Goal: Task Accomplishment & Management: Complete application form

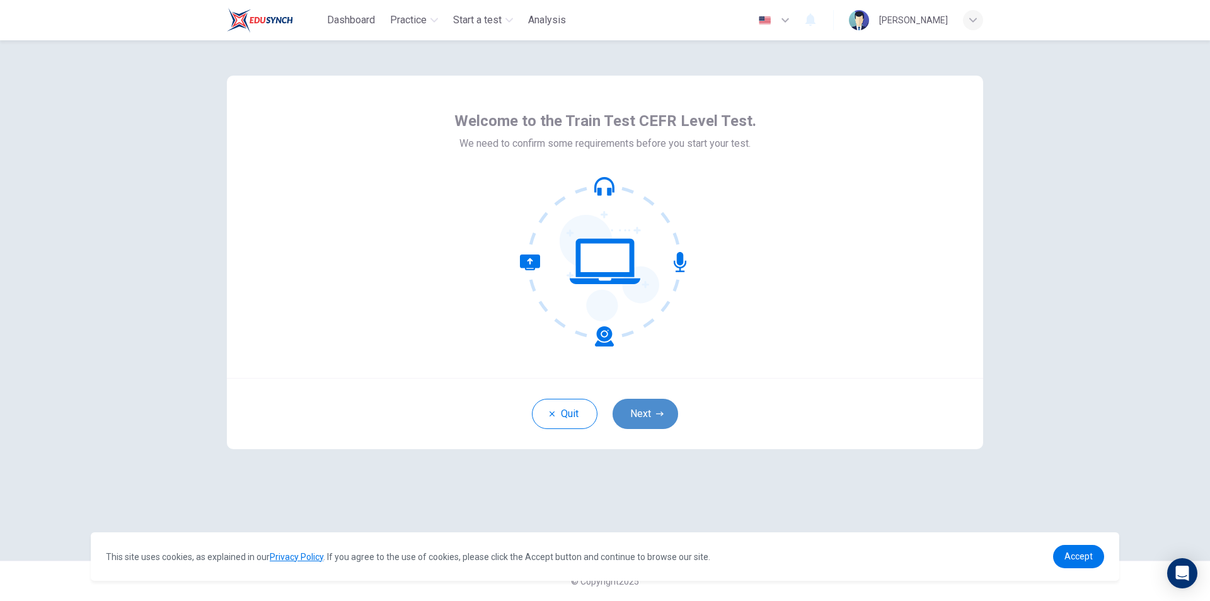
click at [647, 412] on button "Next" at bounding box center [646, 414] width 66 height 30
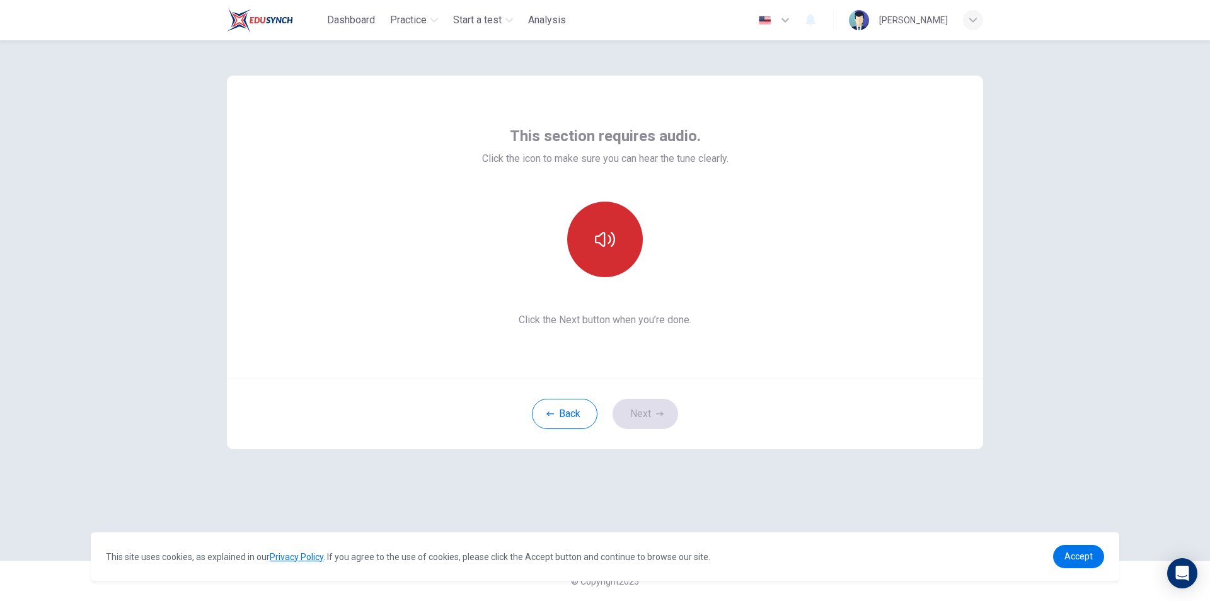
click at [606, 241] on icon "button" at bounding box center [605, 239] width 20 height 20
click at [643, 421] on button "Next" at bounding box center [646, 414] width 66 height 30
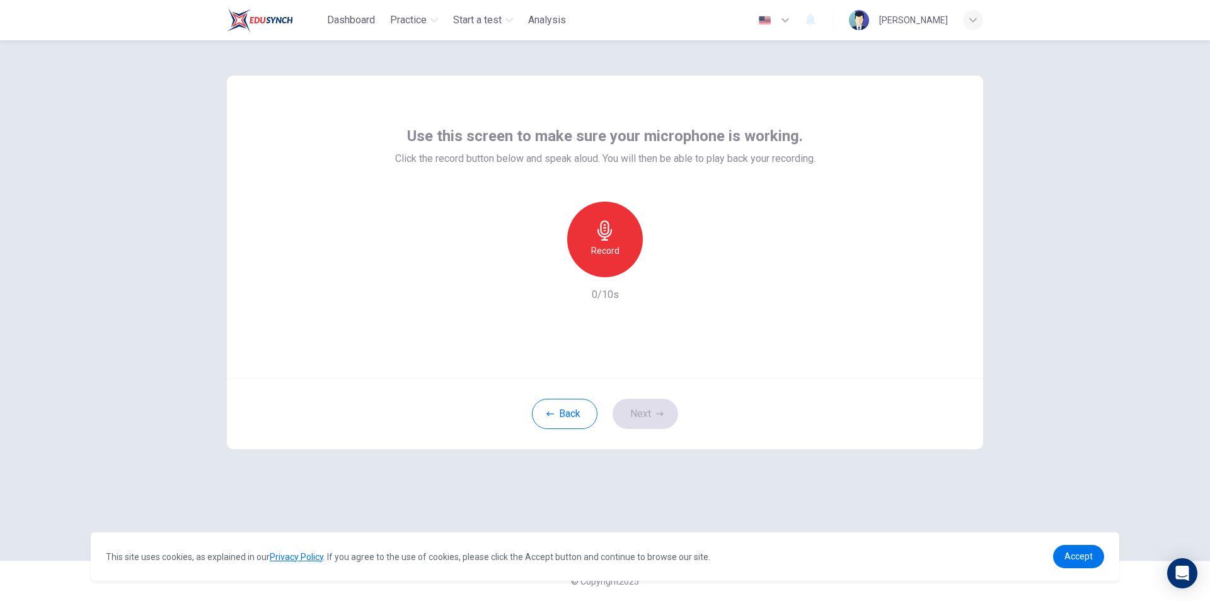
click at [592, 261] on div "Record" at bounding box center [605, 240] width 76 height 76
click at [598, 253] on h6 "Stop" at bounding box center [605, 250] width 19 height 15
click at [661, 257] on div "button" at bounding box center [663, 267] width 20 height 20
click at [662, 277] on div "button" at bounding box center [663, 267] width 20 height 20
click at [659, 411] on icon "button" at bounding box center [660, 414] width 8 height 8
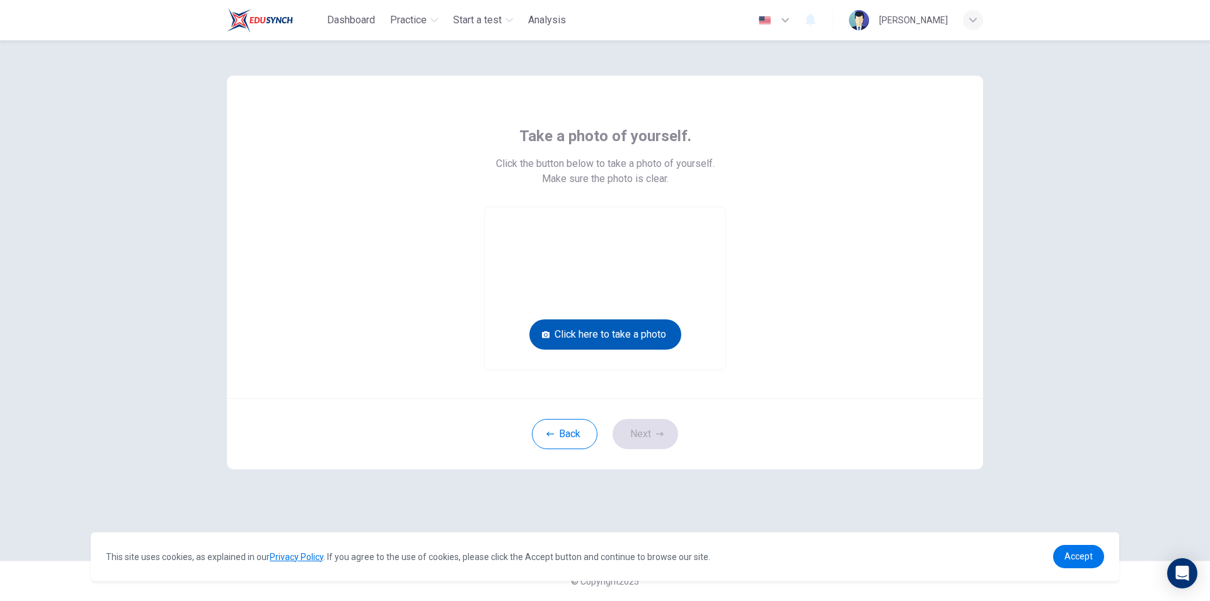
click at [633, 339] on button "Click here to take a photo" at bounding box center [605, 335] width 152 height 30
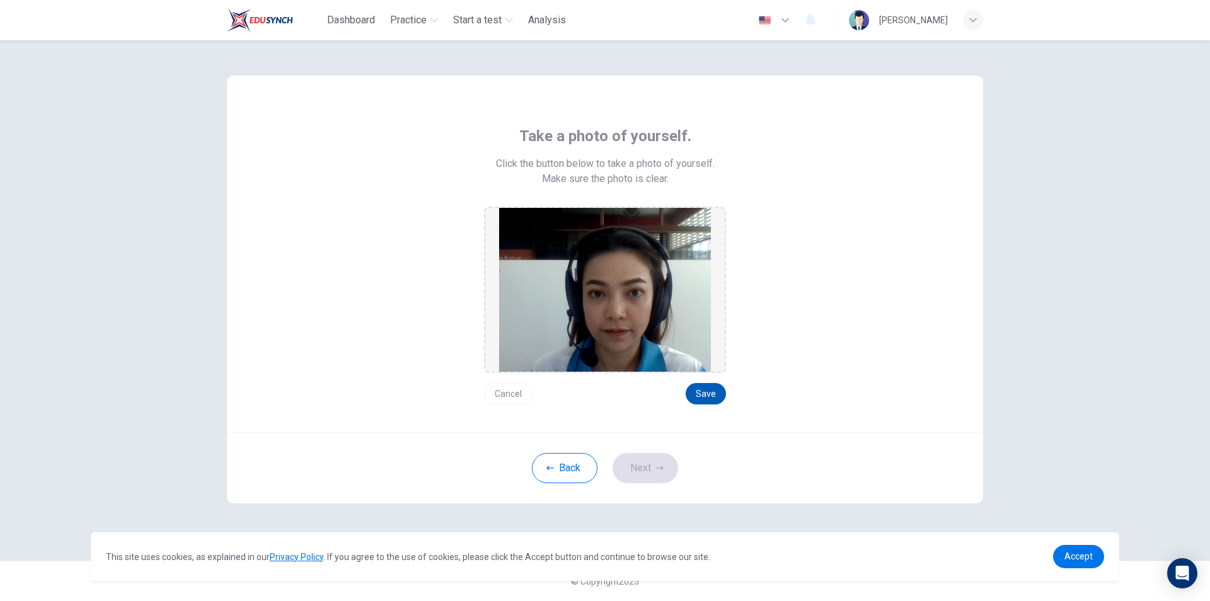
click at [695, 395] on button "Save" at bounding box center [706, 393] width 40 height 21
click at [618, 467] on button "Next" at bounding box center [646, 468] width 66 height 30
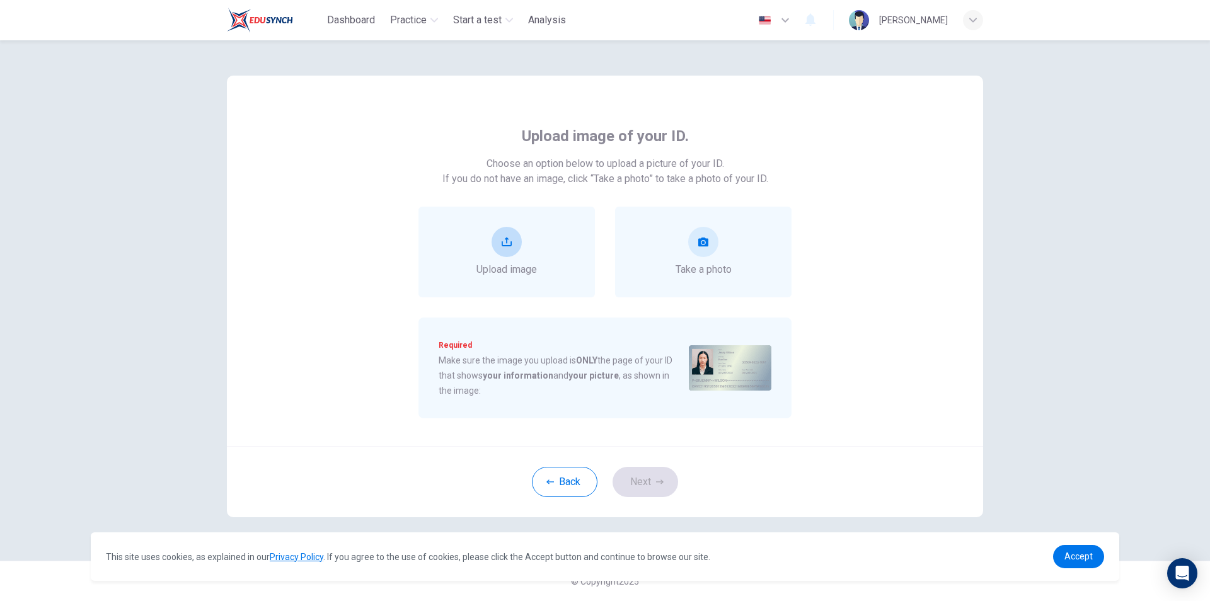
click at [517, 255] on div "Upload image" at bounding box center [507, 252] width 61 height 50
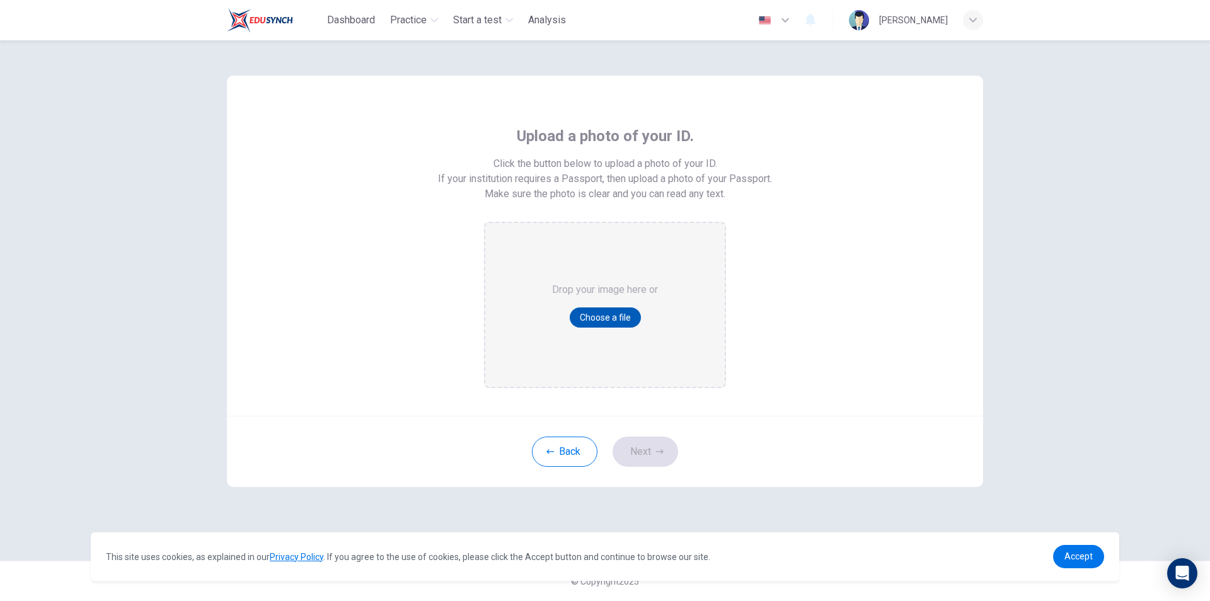
click at [587, 311] on button "Choose a file" at bounding box center [605, 318] width 71 height 20
click at [569, 446] on button "Back" at bounding box center [565, 452] width 66 height 30
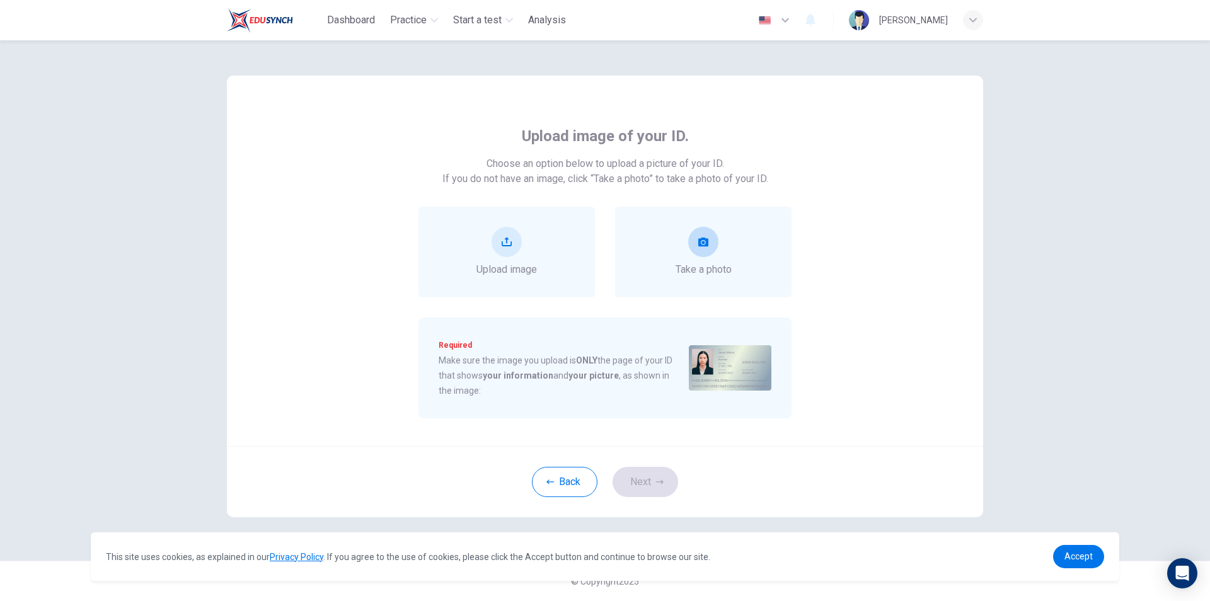
click at [680, 253] on div "Take a photo" at bounding box center [704, 252] width 56 height 50
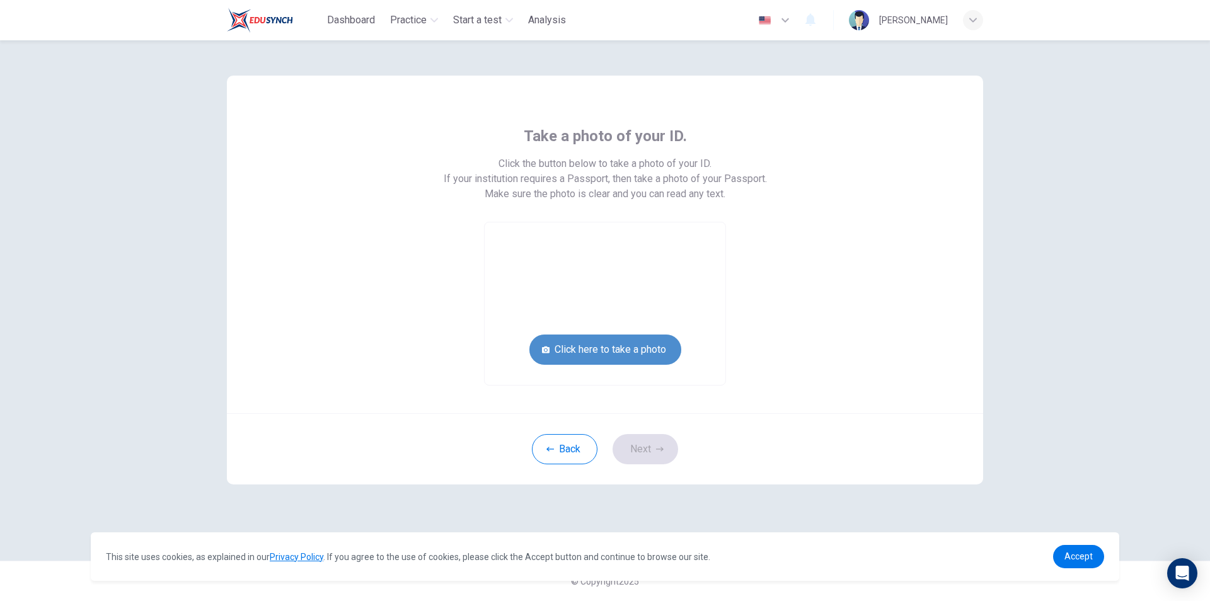
click at [605, 338] on button "Click here to take a photo" at bounding box center [605, 350] width 152 height 30
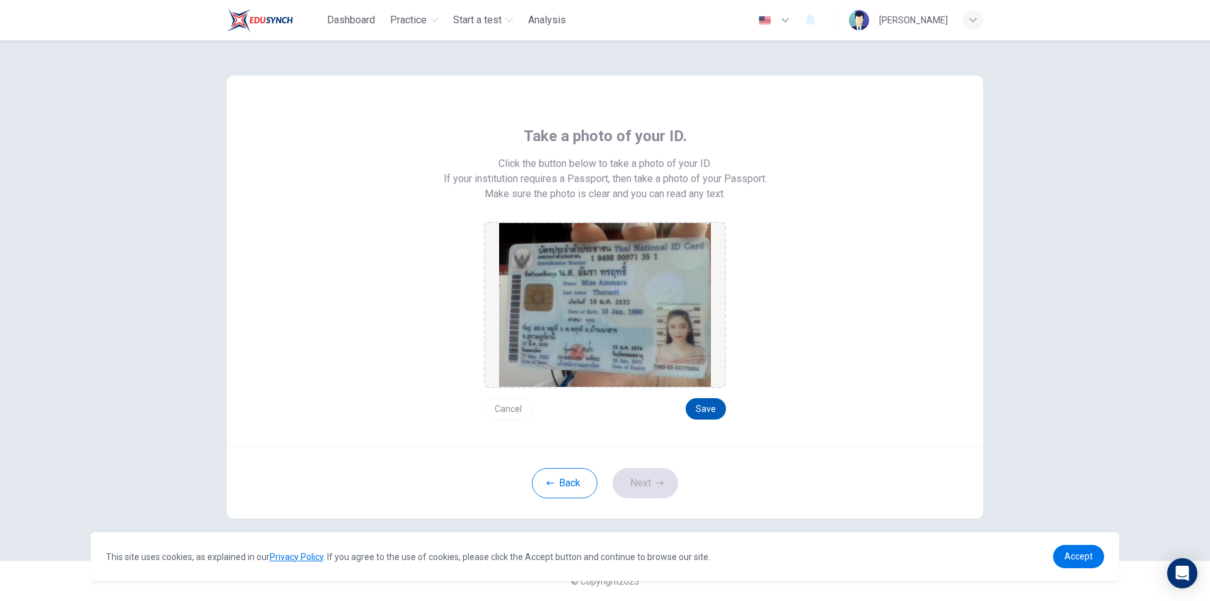
click at [705, 403] on button "Save" at bounding box center [706, 408] width 40 height 21
click at [644, 487] on button "Next" at bounding box center [646, 483] width 66 height 30
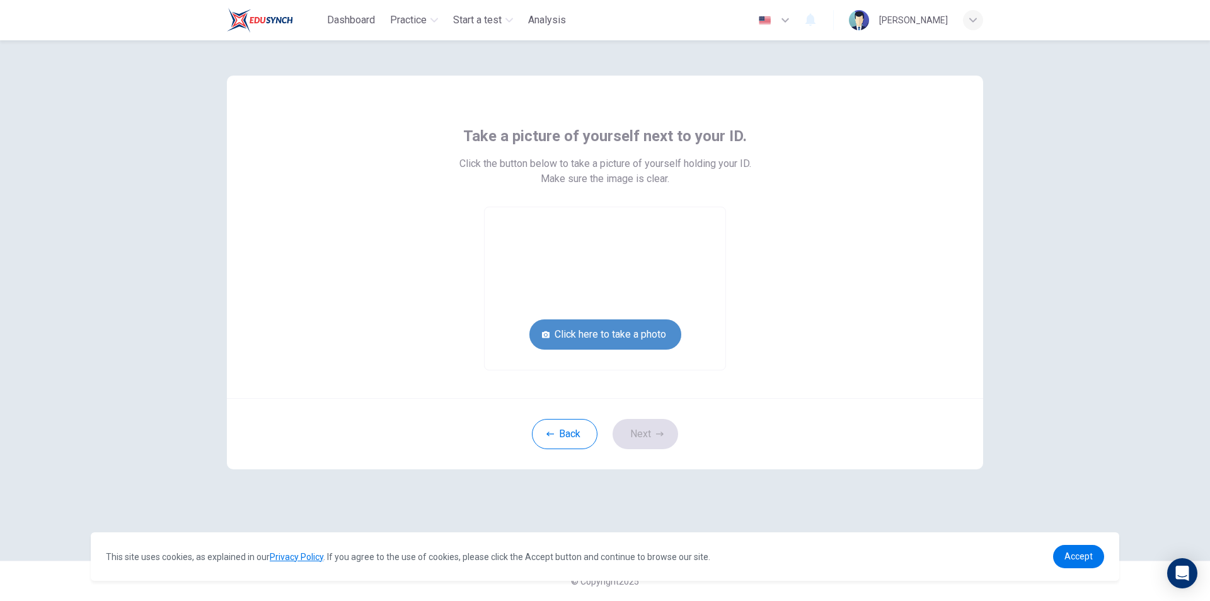
click at [608, 332] on button "Click here to take a photo" at bounding box center [605, 335] width 152 height 30
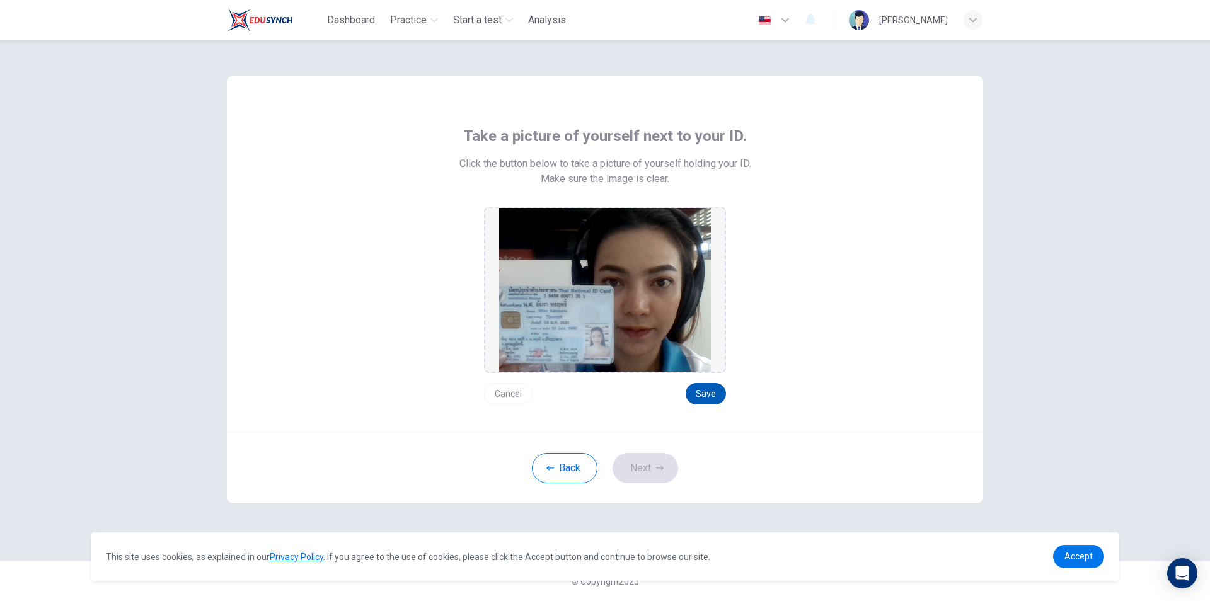
click at [715, 389] on button "Save" at bounding box center [706, 393] width 40 height 21
click at [648, 464] on button "Next" at bounding box center [646, 468] width 66 height 30
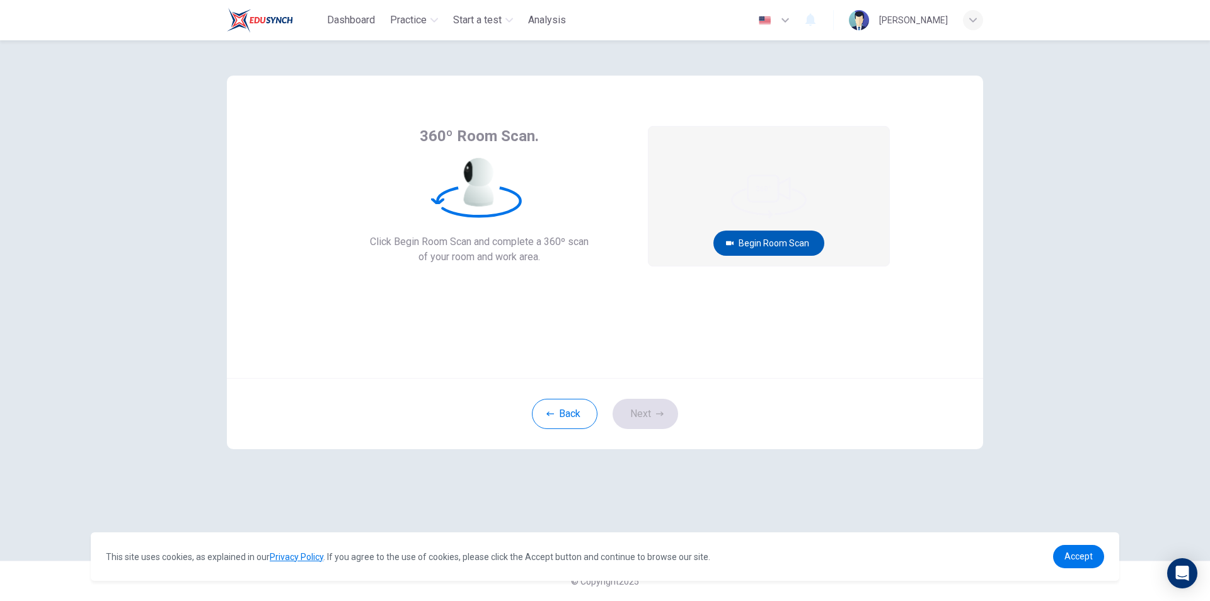
click at [767, 241] on button "Begin Room Scan" at bounding box center [769, 243] width 111 height 25
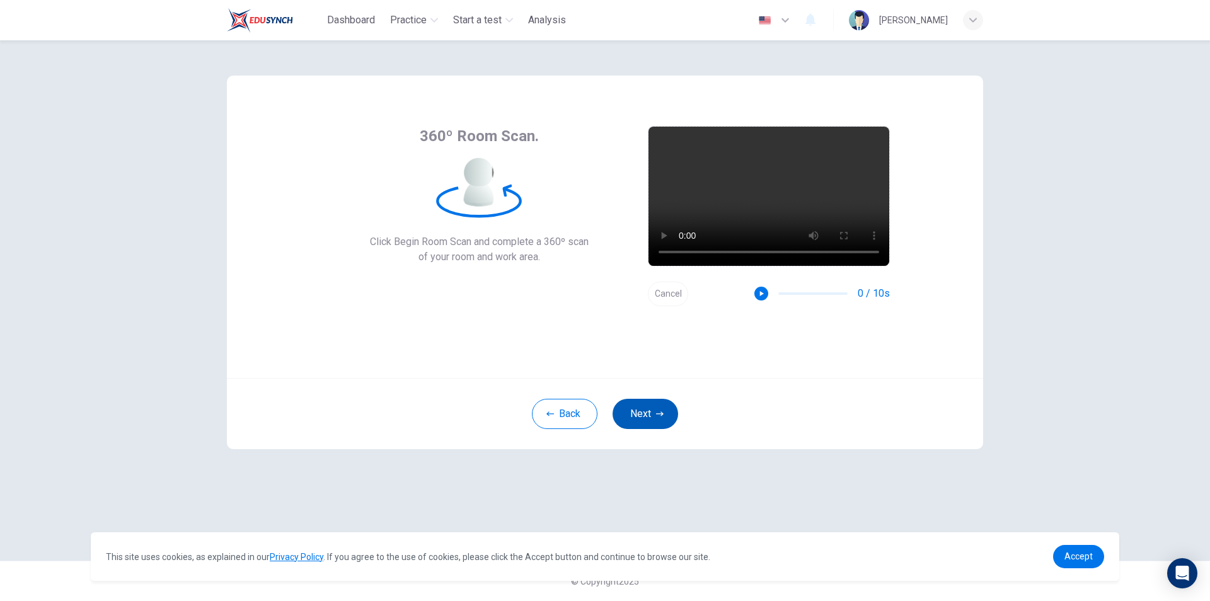
click at [664, 417] on button "Next" at bounding box center [646, 414] width 66 height 30
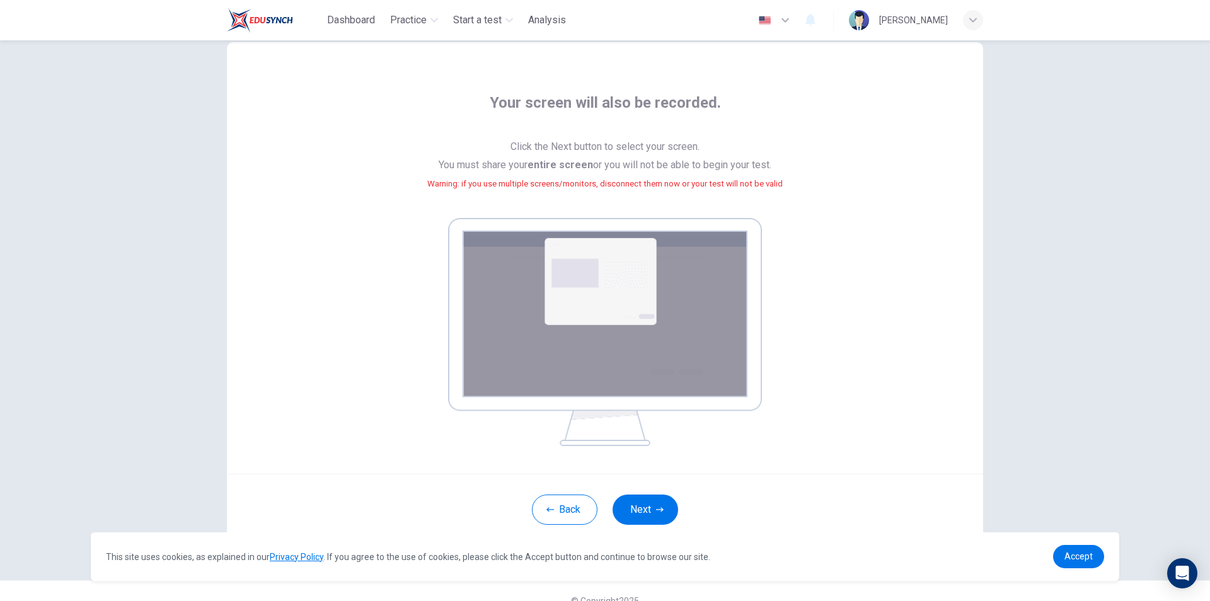
scroll to position [52, 0]
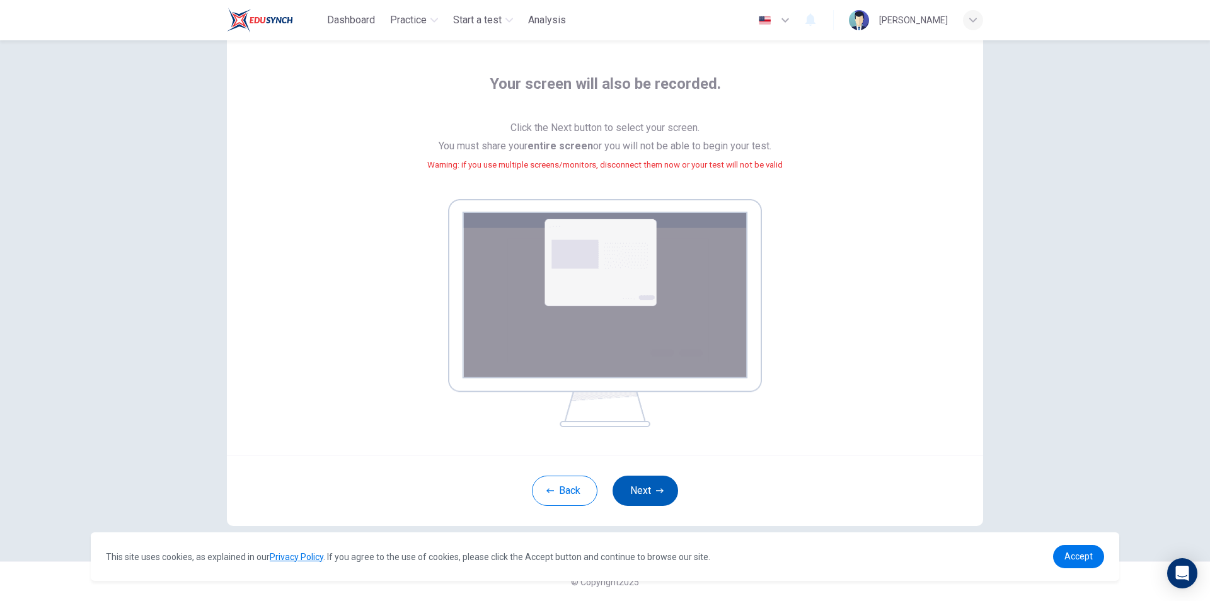
click at [645, 490] on button "Next" at bounding box center [646, 491] width 66 height 30
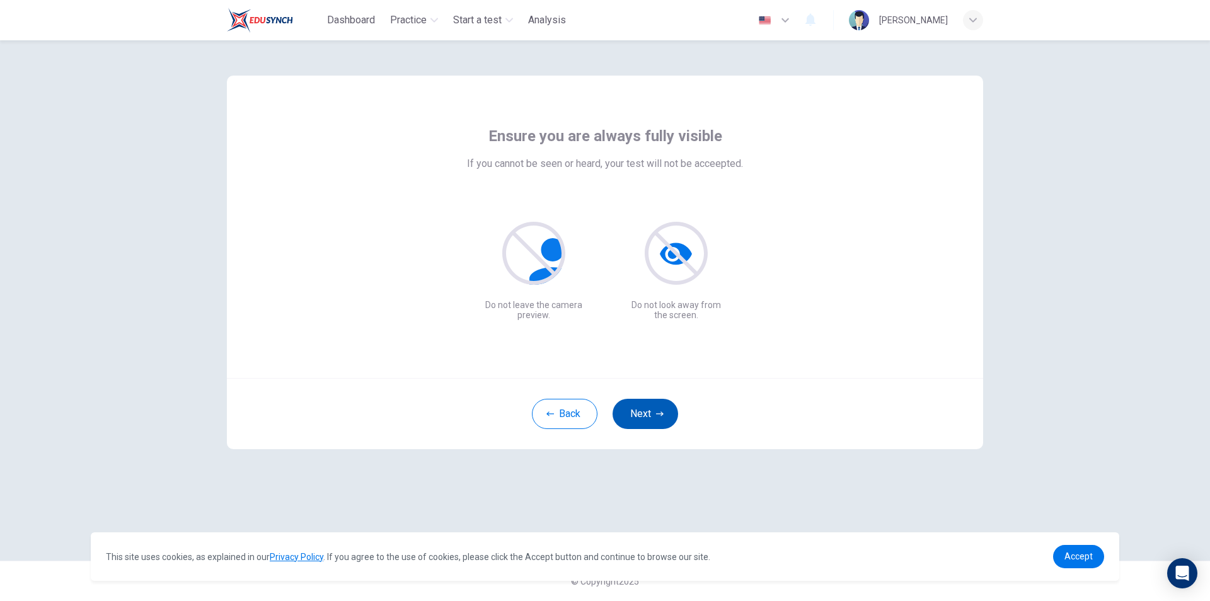
click at [674, 415] on button "Next" at bounding box center [646, 414] width 66 height 30
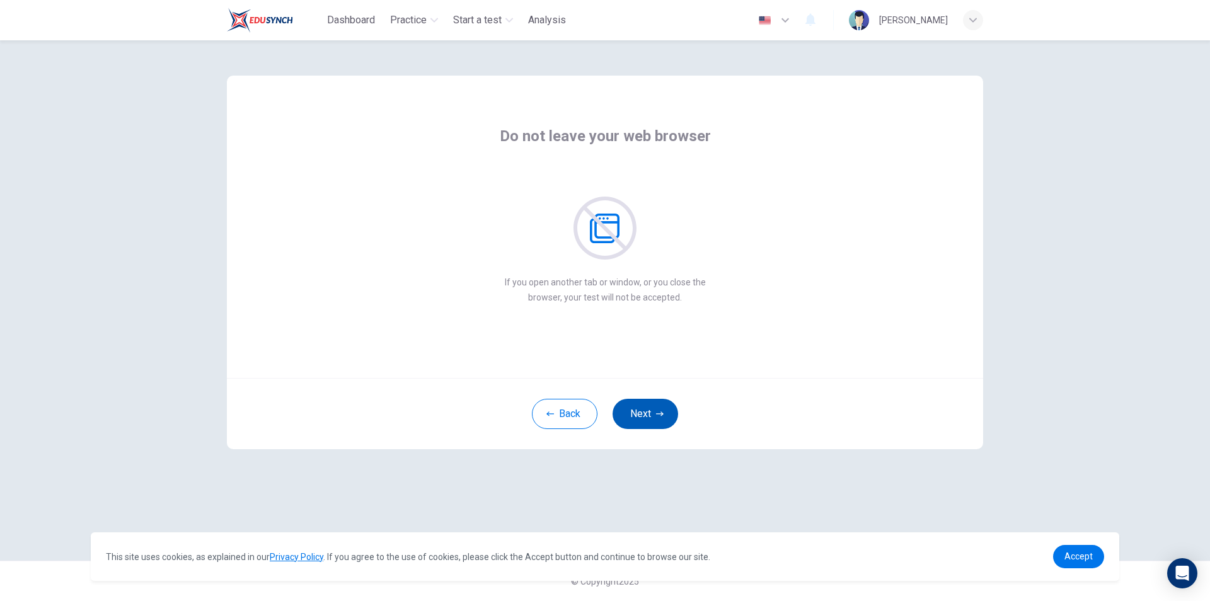
click at [661, 415] on icon "button" at bounding box center [660, 414] width 8 height 8
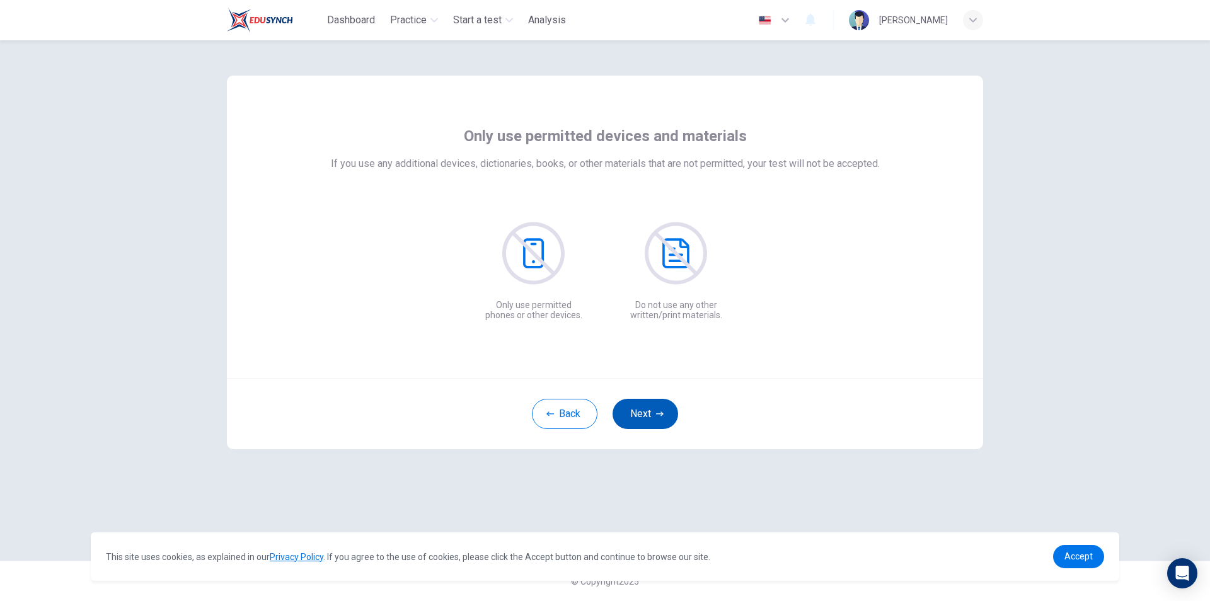
click at [661, 415] on icon "button" at bounding box center [660, 414] width 8 height 8
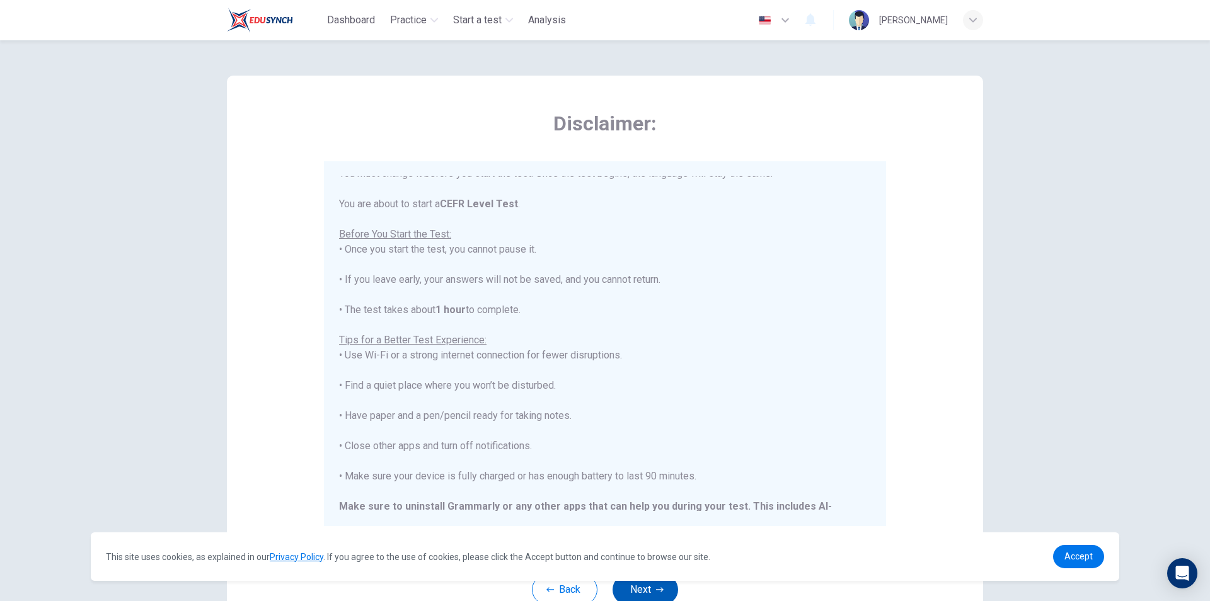
scroll to position [120, 0]
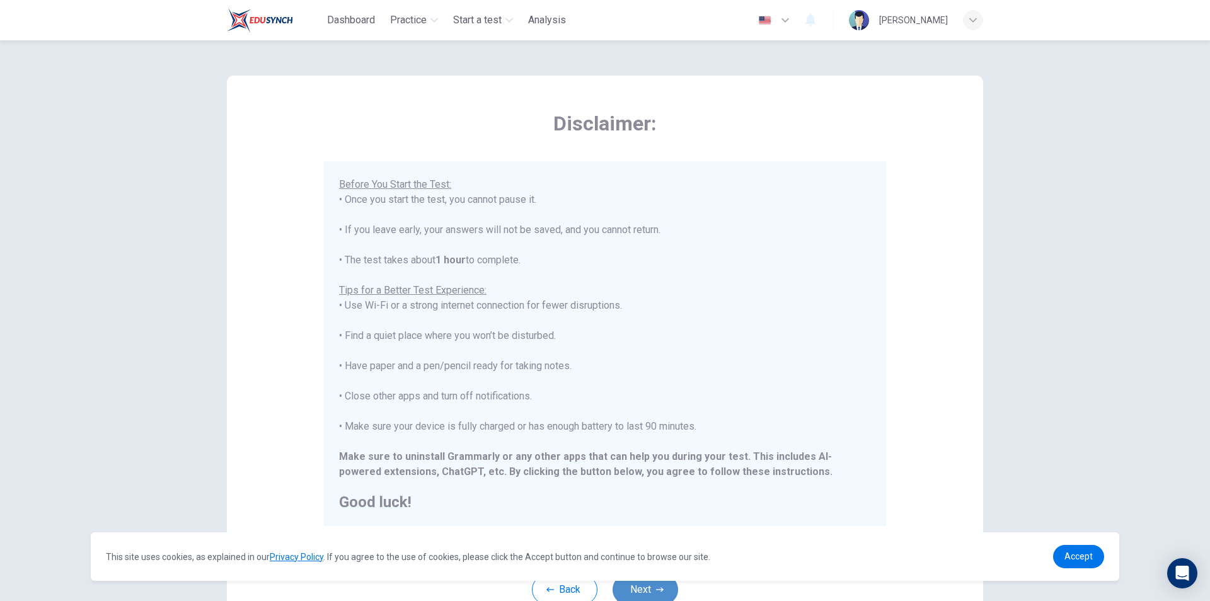
click at [660, 592] on icon "button" at bounding box center [660, 590] width 8 height 8
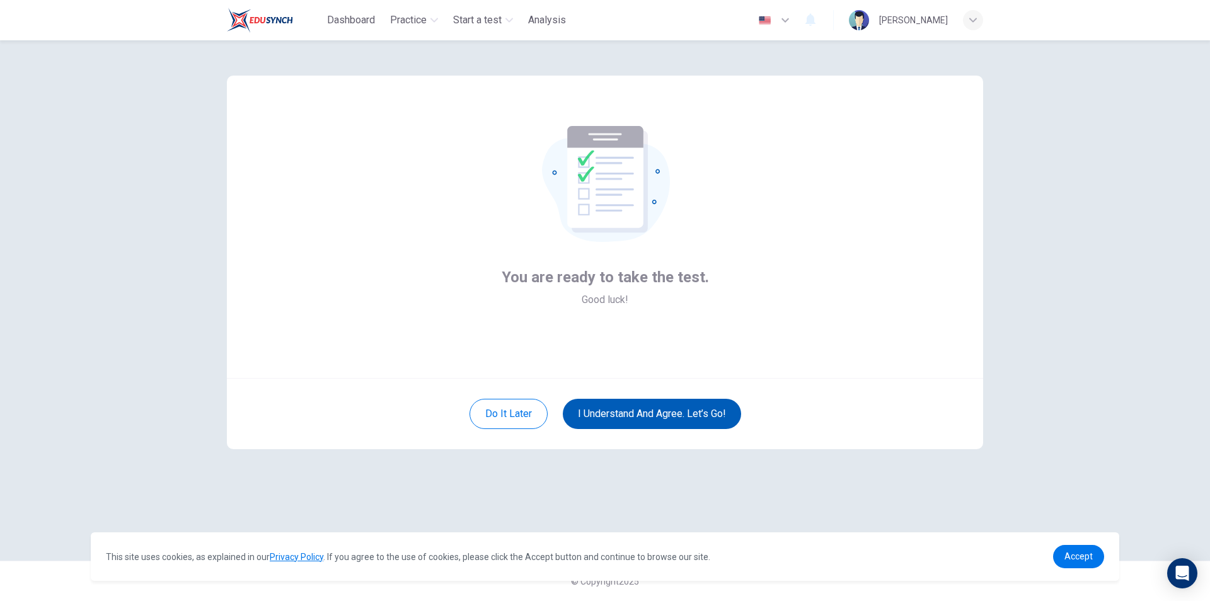
click at [711, 420] on button "I understand and agree. Let’s go!" at bounding box center [652, 414] width 178 height 30
click at [679, 408] on button "I understand and agree. Let’s go!" at bounding box center [652, 414] width 178 height 30
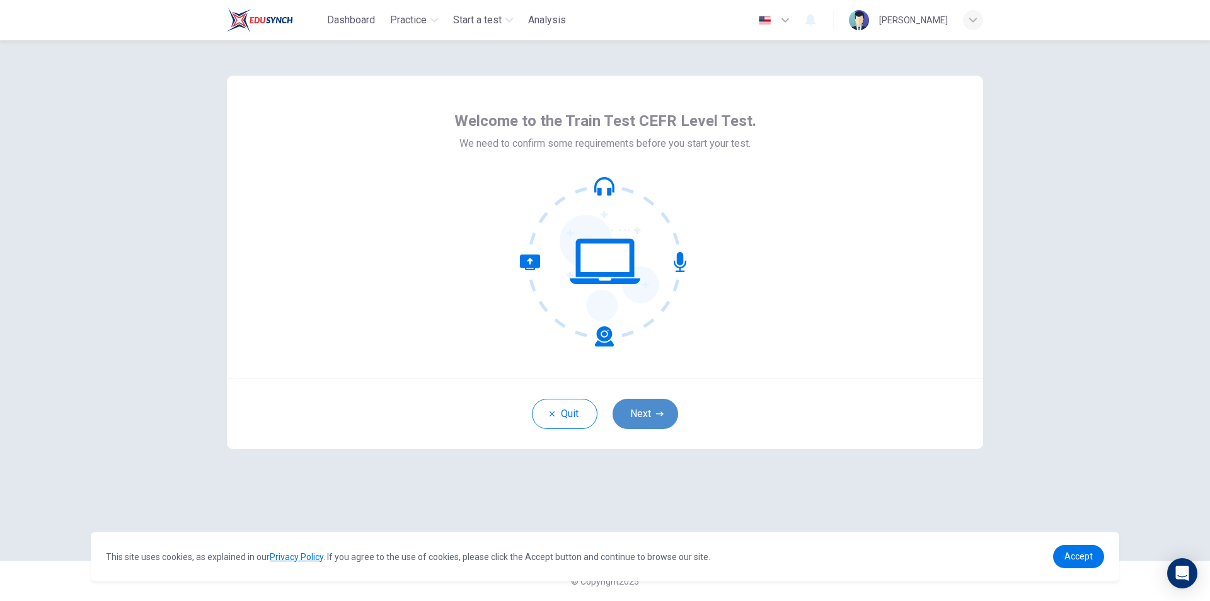
click at [628, 419] on button "Next" at bounding box center [646, 414] width 66 height 30
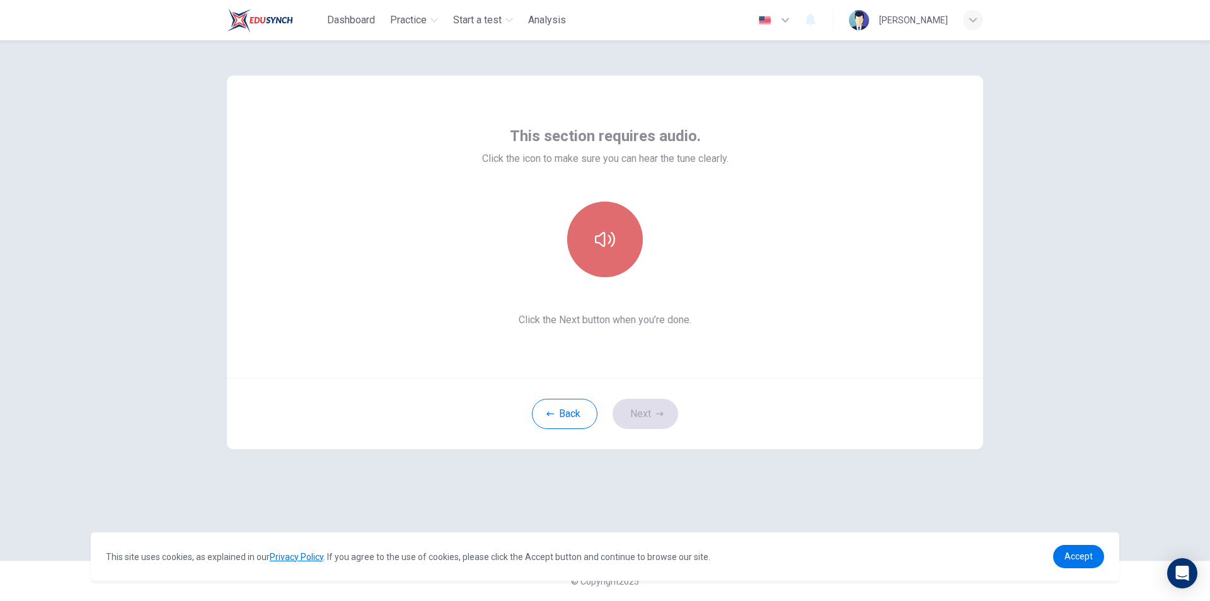
click at [593, 235] on button "button" at bounding box center [605, 240] width 76 height 76
click at [649, 407] on button "Next" at bounding box center [646, 414] width 66 height 30
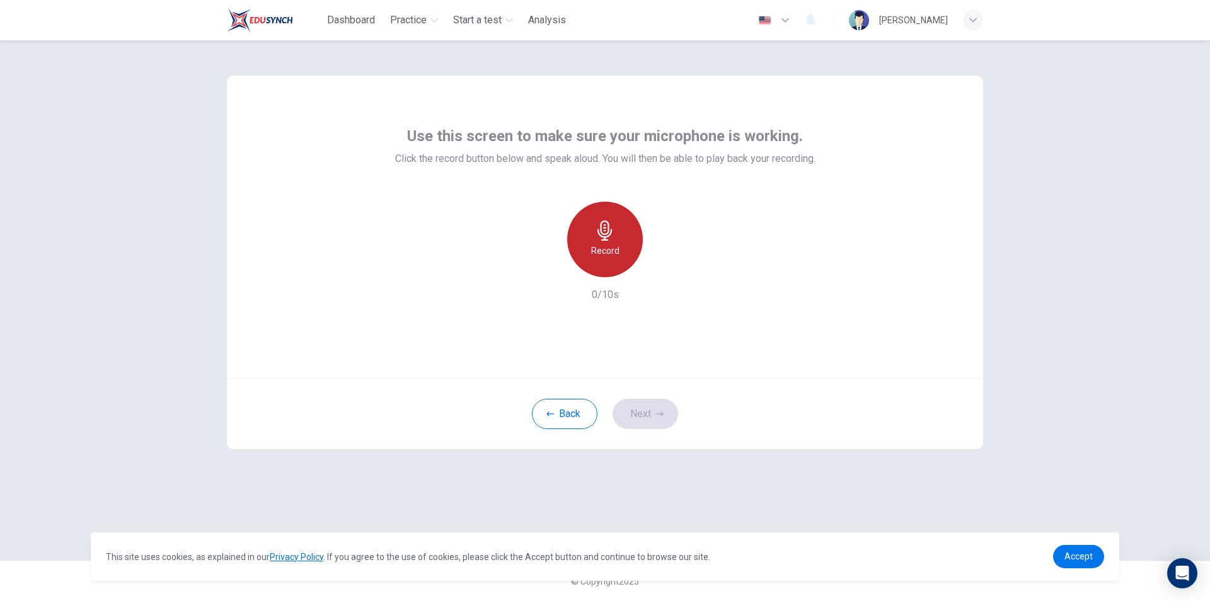
click at [615, 250] on h6 "Record" at bounding box center [605, 250] width 28 height 15
click at [604, 262] on div "Stop" at bounding box center [605, 240] width 76 height 76
click at [652, 265] on div "Record" at bounding box center [605, 240] width 136 height 76
click at [662, 265] on icon "button" at bounding box center [664, 267] width 6 height 8
click at [650, 408] on button "Next" at bounding box center [646, 414] width 66 height 30
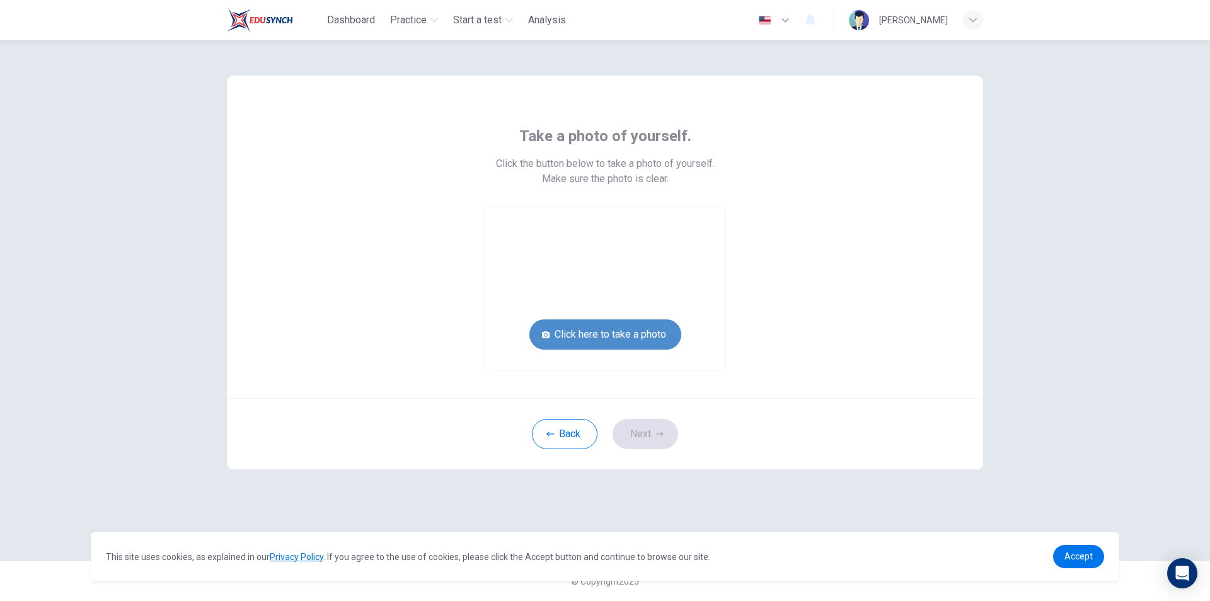
click at [641, 331] on button "Click here to take a photo" at bounding box center [605, 335] width 152 height 30
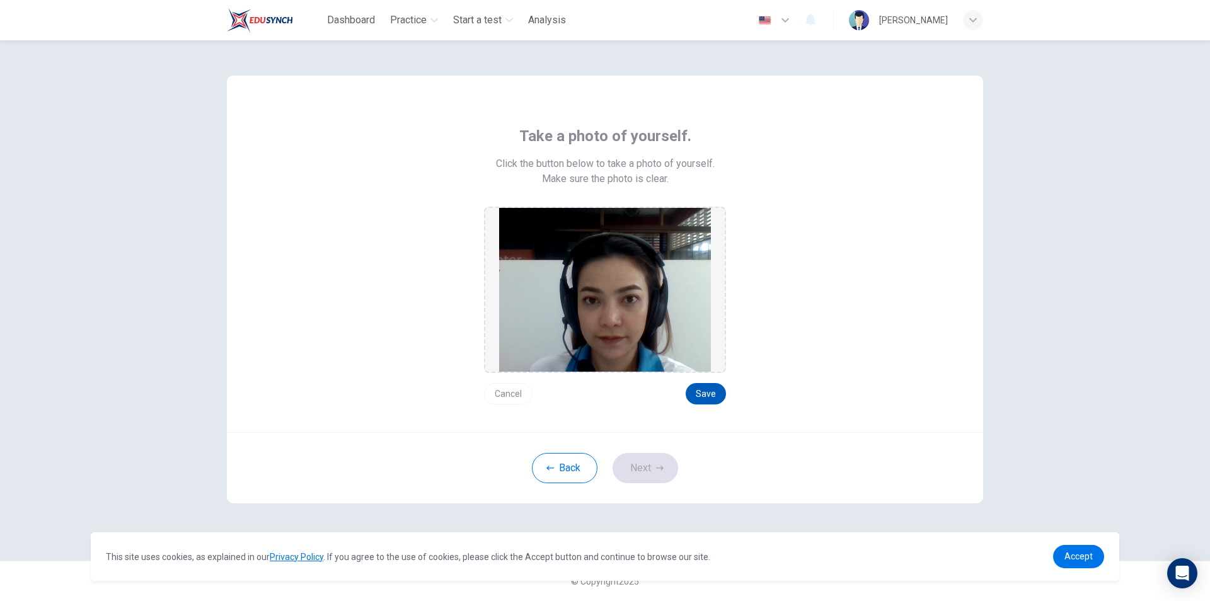
click at [712, 392] on button "Save" at bounding box center [706, 393] width 40 height 21
click at [644, 448] on div "Back Next" at bounding box center [605, 467] width 756 height 71
click at [640, 478] on button "Next" at bounding box center [646, 468] width 66 height 30
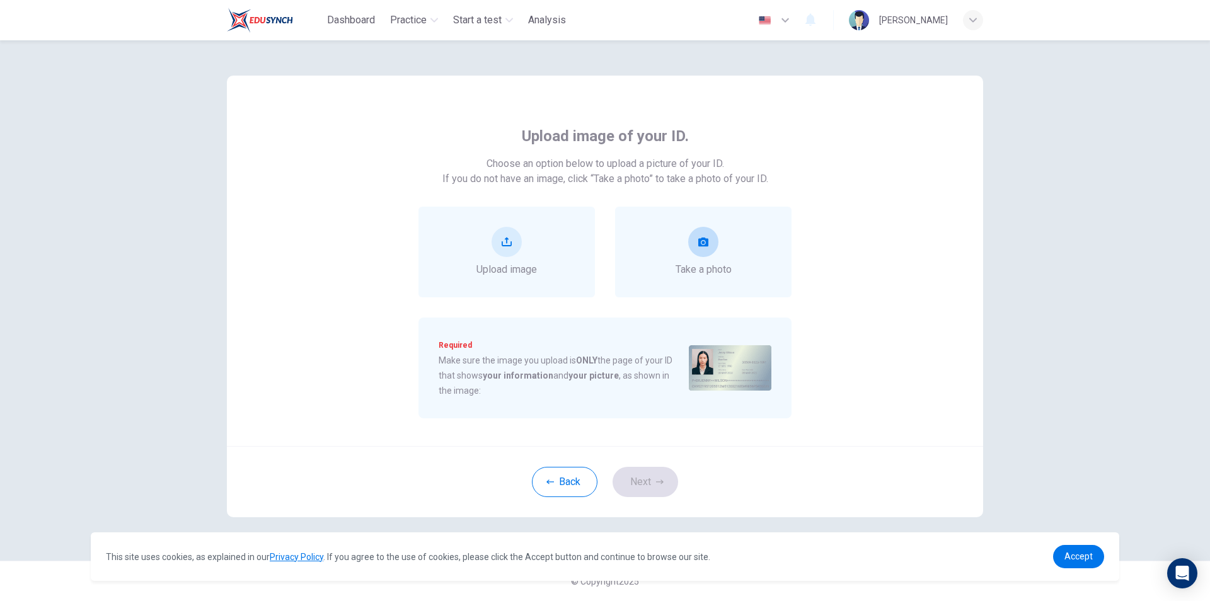
click at [690, 264] on span "Take a photo" at bounding box center [704, 269] width 56 height 15
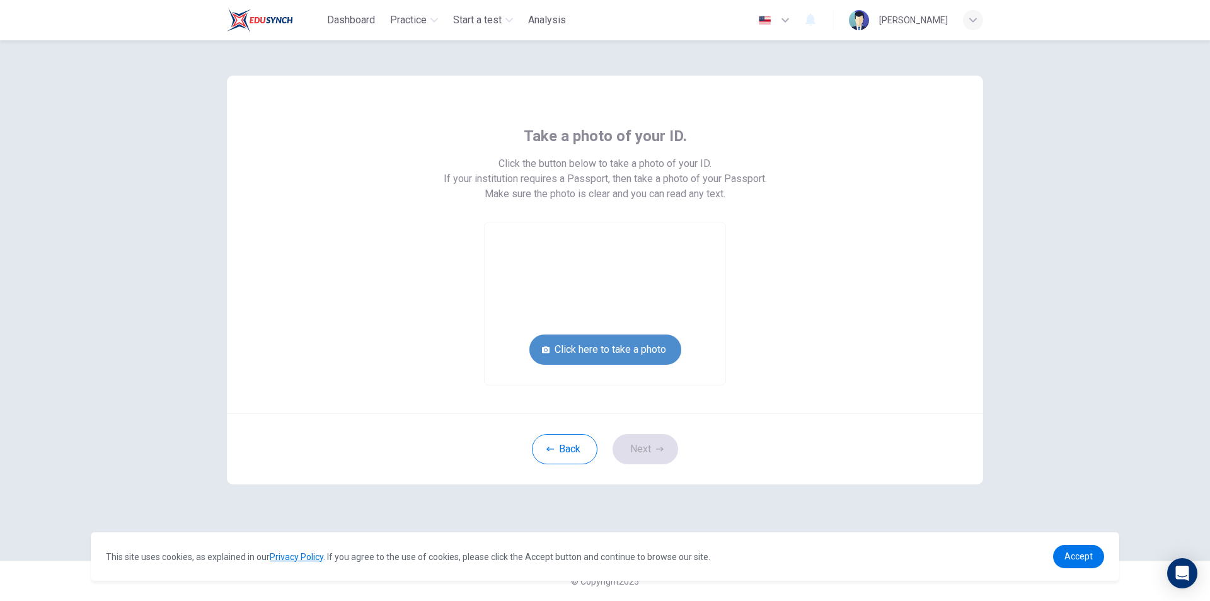
click at [639, 352] on button "Click here to take a photo" at bounding box center [605, 350] width 152 height 30
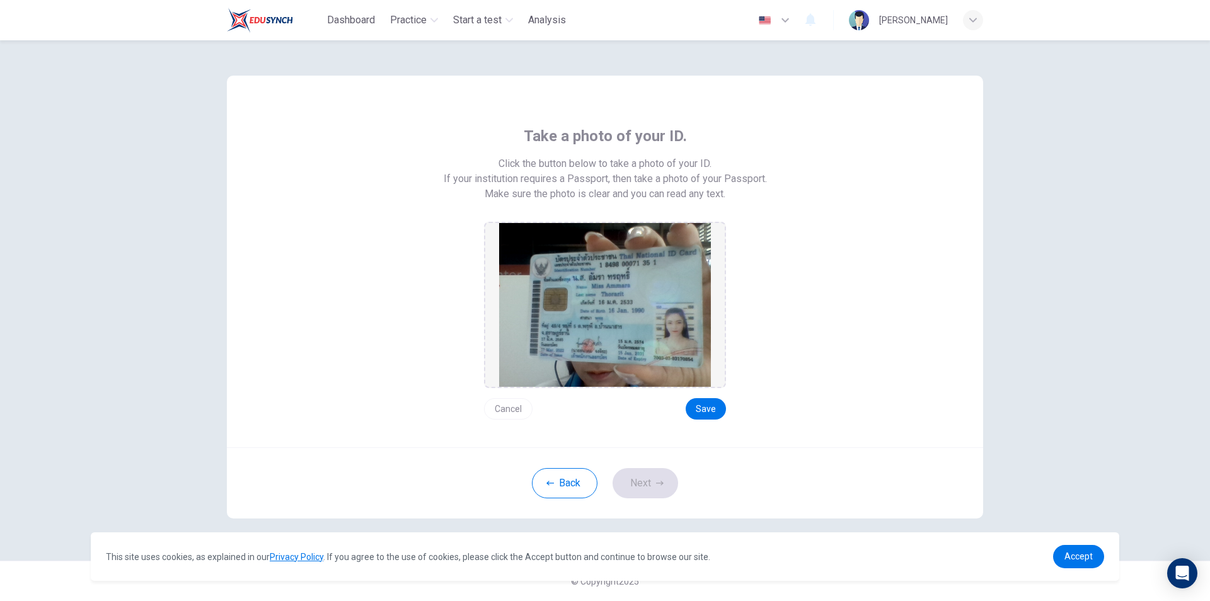
click at [679, 407] on div "Cancel Save" at bounding box center [605, 404] width 242 height 32
click at [720, 405] on button "Save" at bounding box center [706, 408] width 40 height 21
click at [630, 476] on button "Next" at bounding box center [646, 483] width 66 height 30
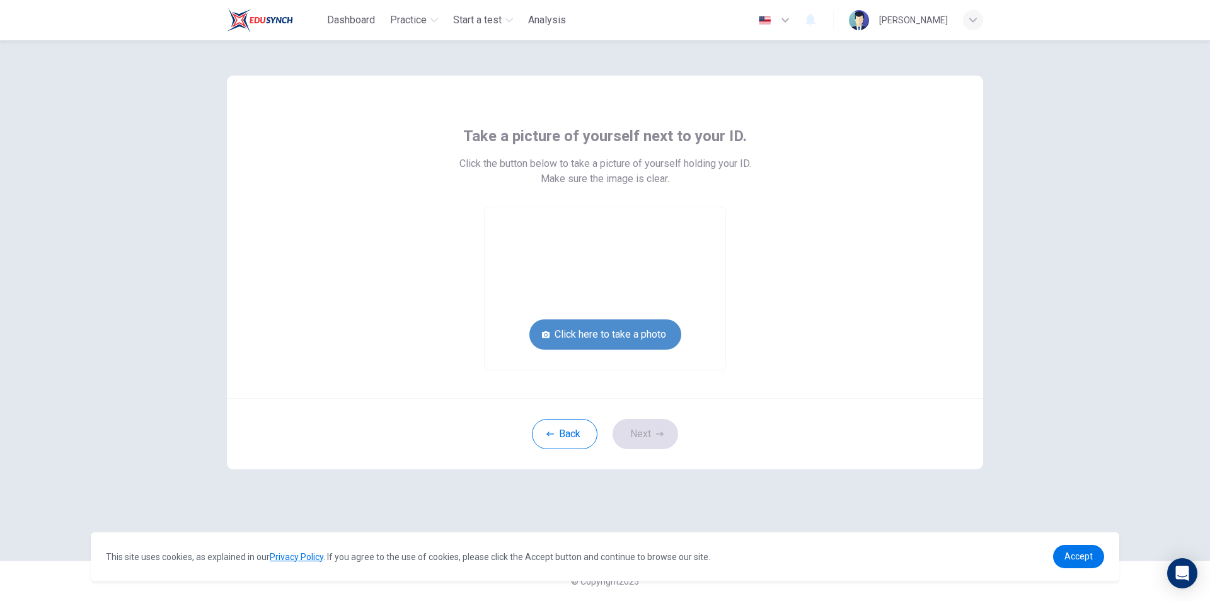
click at [641, 330] on button "Click here to take a photo" at bounding box center [605, 335] width 152 height 30
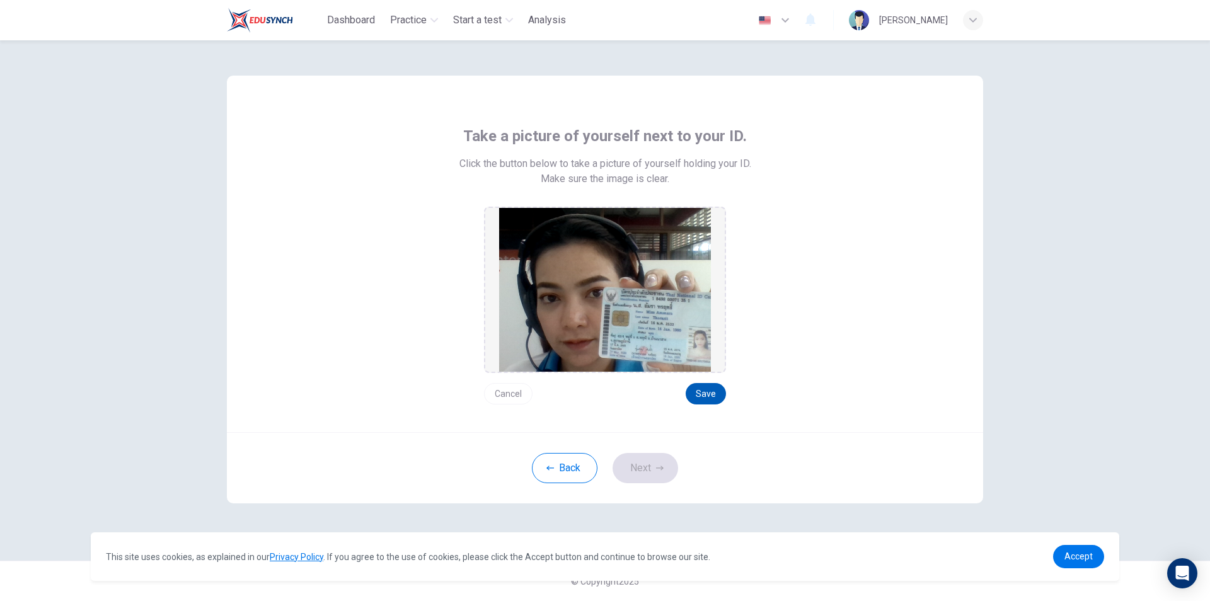
click at [708, 390] on button "Save" at bounding box center [706, 393] width 40 height 21
click at [645, 473] on button "Next" at bounding box center [646, 468] width 66 height 30
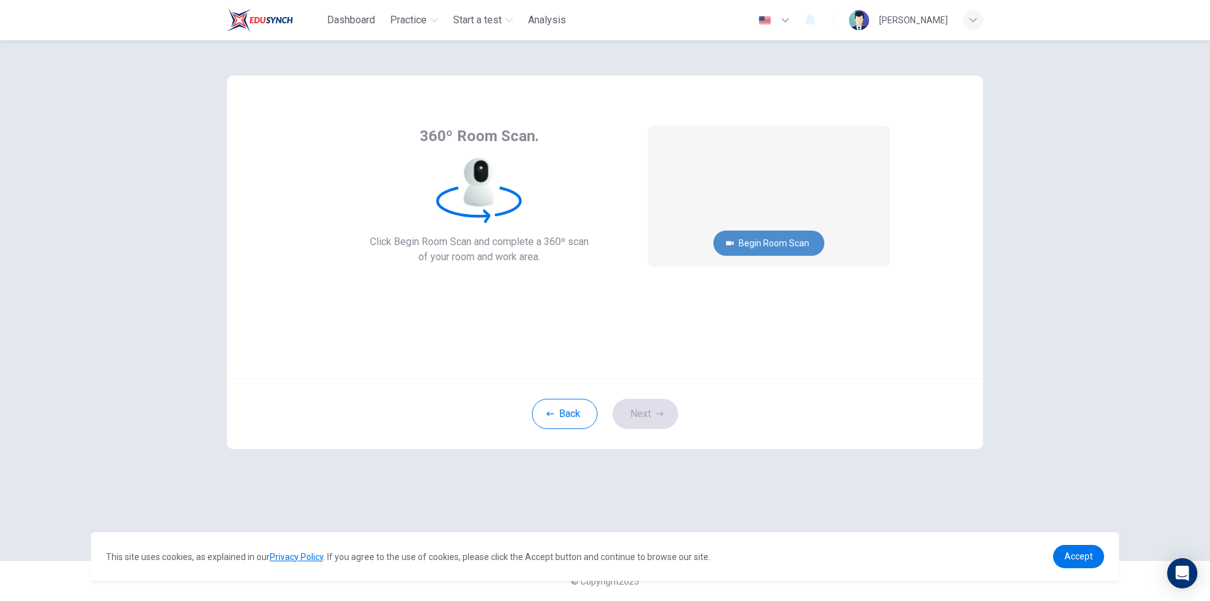
click at [769, 234] on button "Begin Room Scan" at bounding box center [769, 243] width 111 height 25
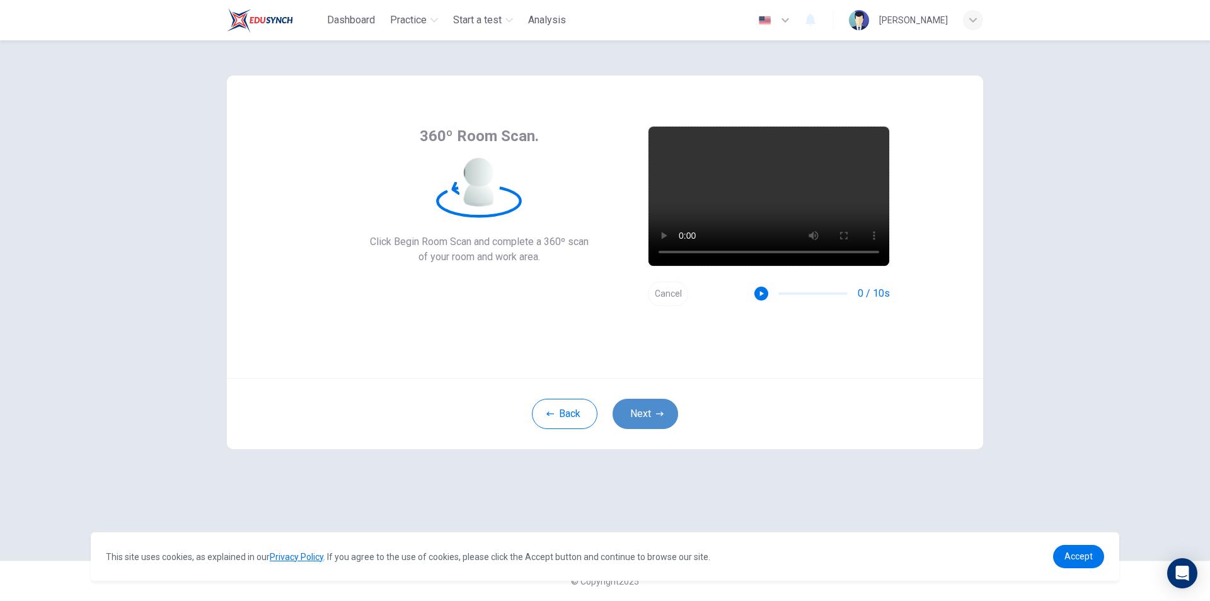
click at [618, 407] on button "Next" at bounding box center [646, 414] width 66 height 30
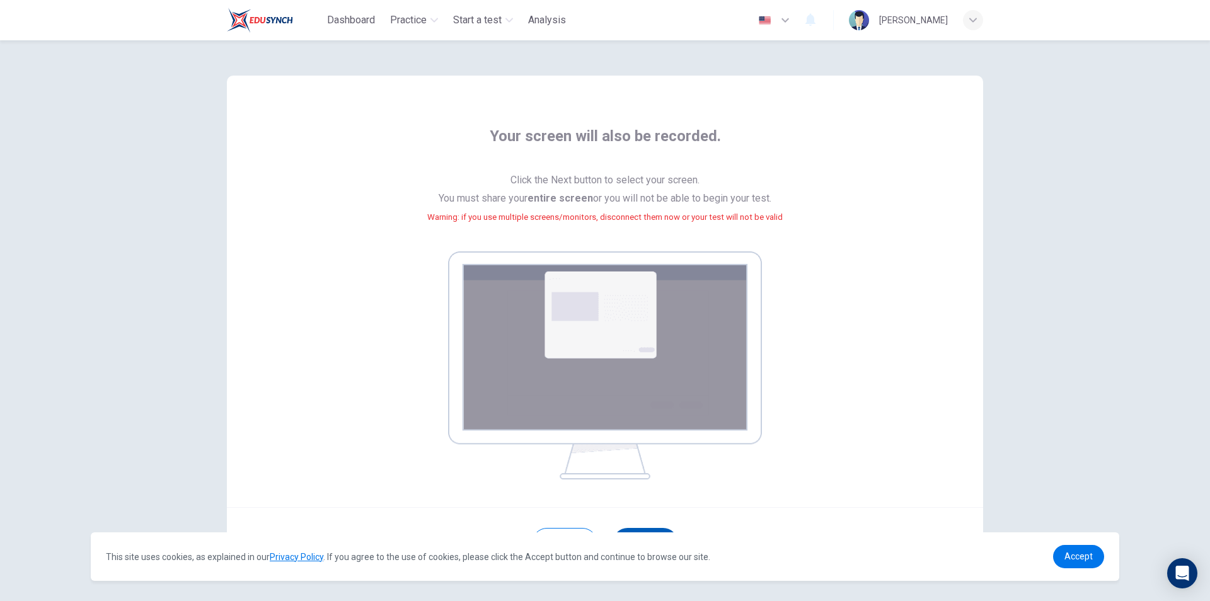
scroll to position [52, 0]
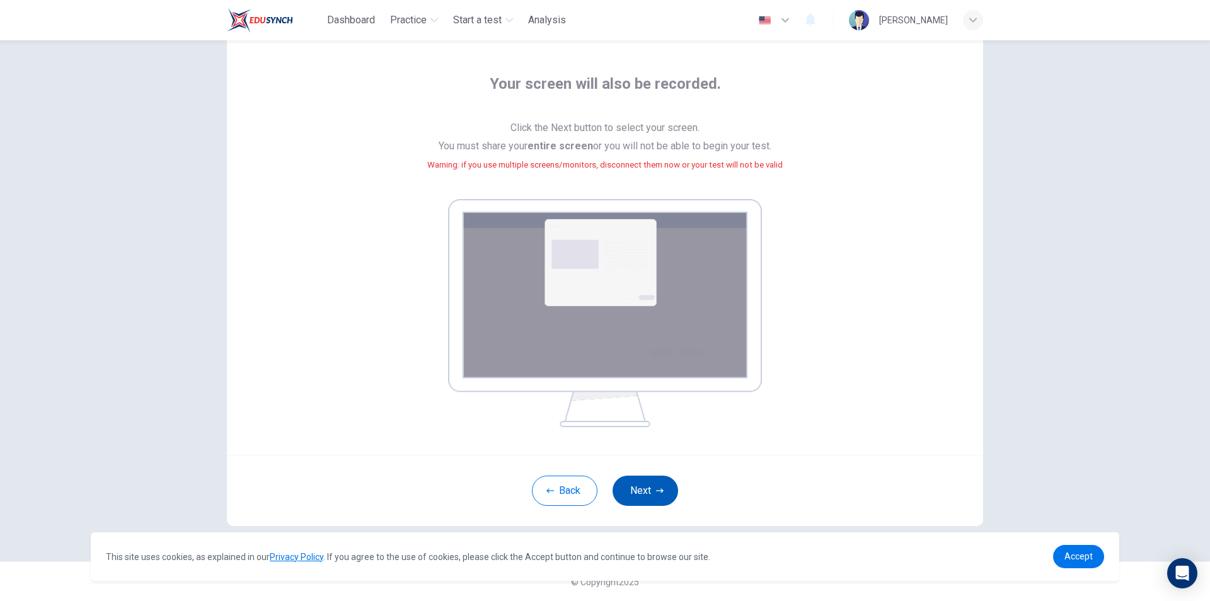
click at [656, 488] on icon "button" at bounding box center [660, 491] width 8 height 8
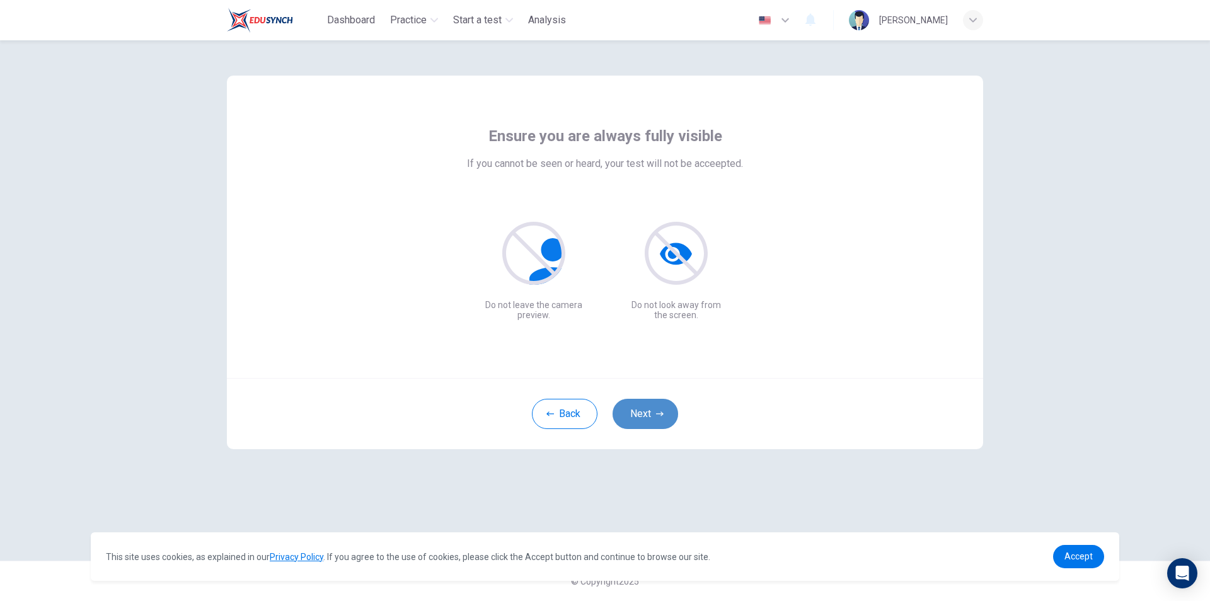
click at [663, 406] on button "Next" at bounding box center [646, 414] width 66 height 30
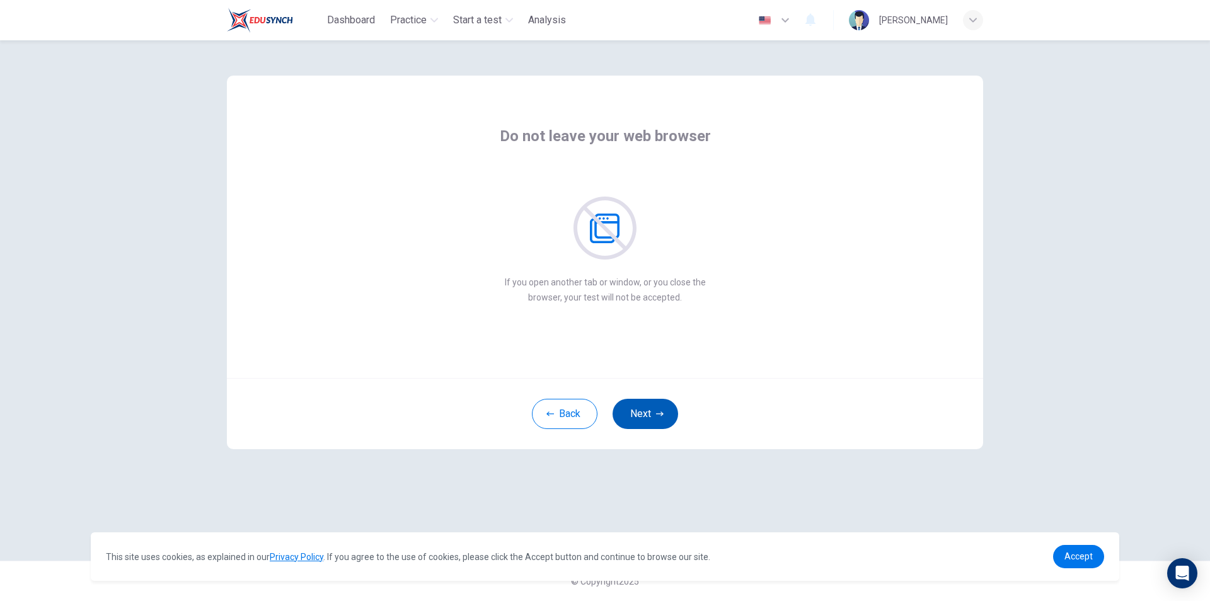
click at [663, 406] on button "Next" at bounding box center [646, 414] width 66 height 30
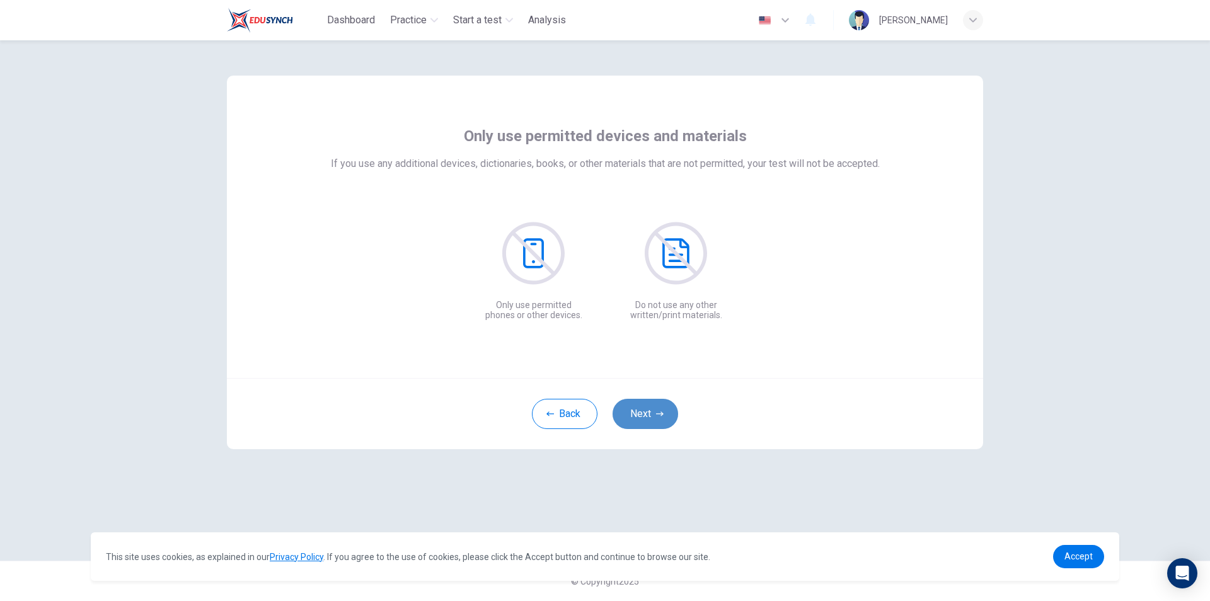
click at [663, 406] on button "Next" at bounding box center [646, 414] width 66 height 30
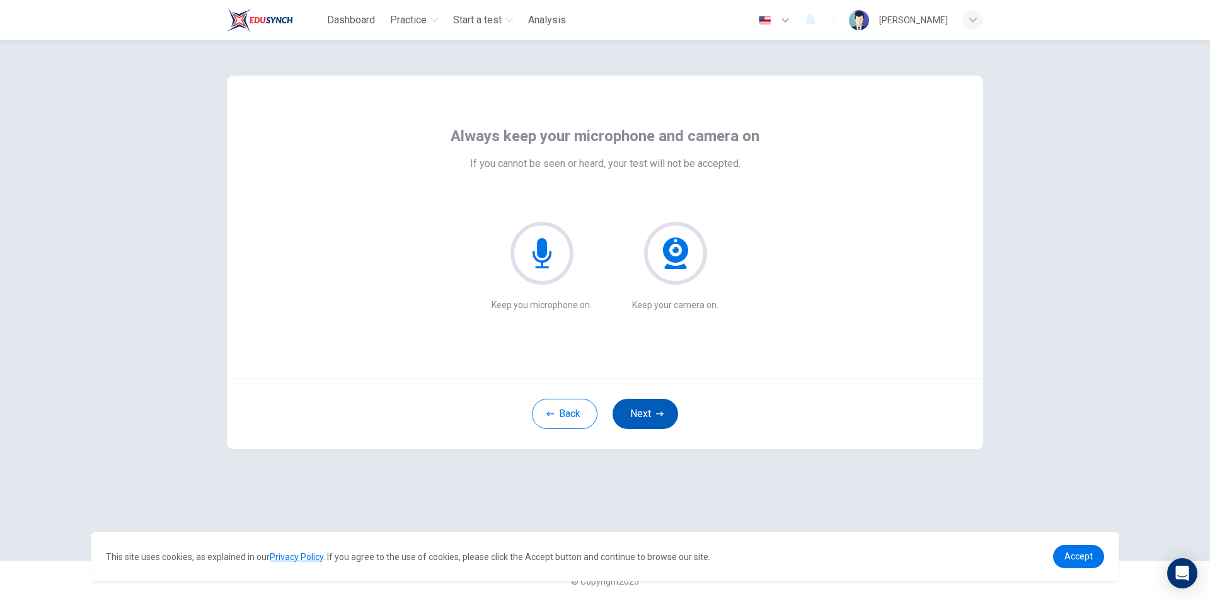
click at [663, 406] on button "Next" at bounding box center [646, 414] width 66 height 30
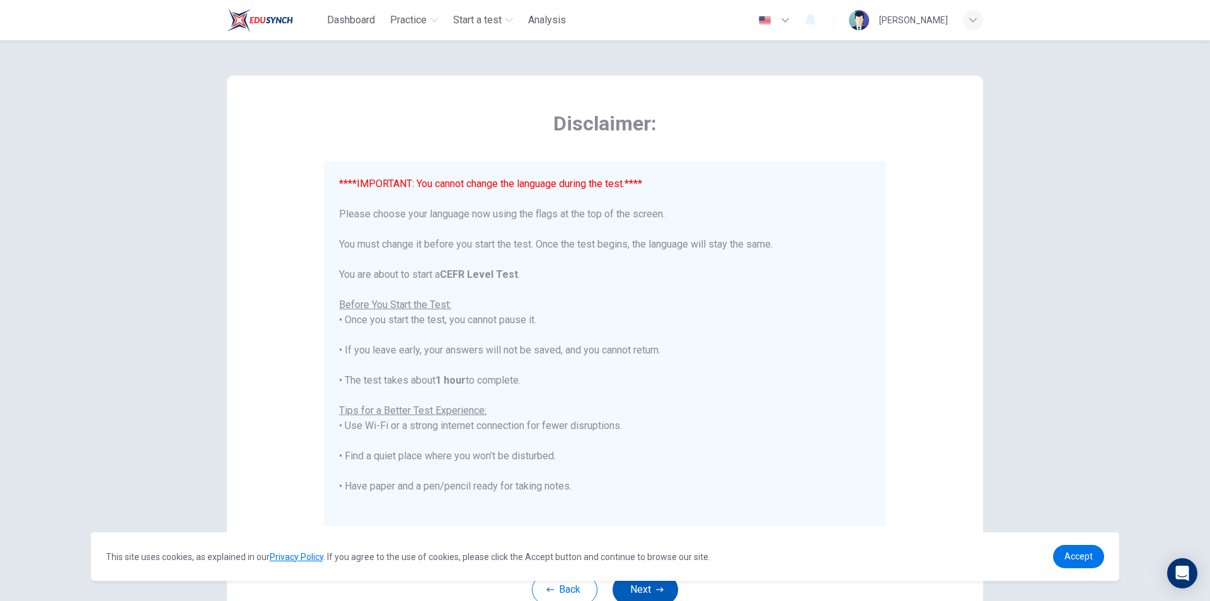
scroll to position [120, 0]
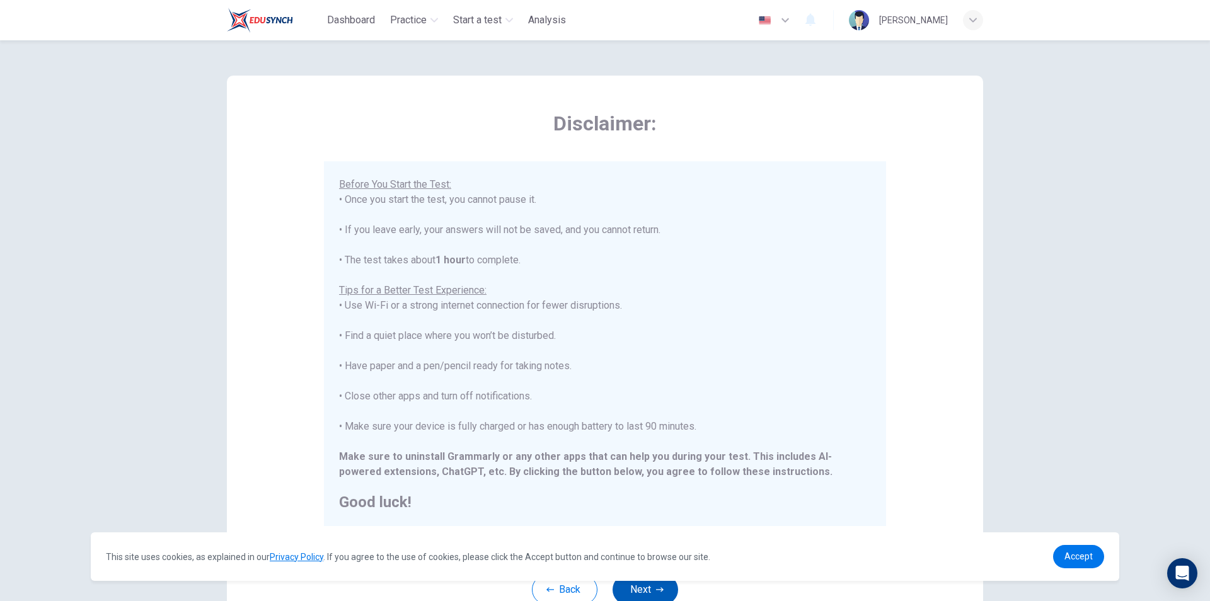
click at [639, 597] on button "Next" at bounding box center [646, 590] width 66 height 30
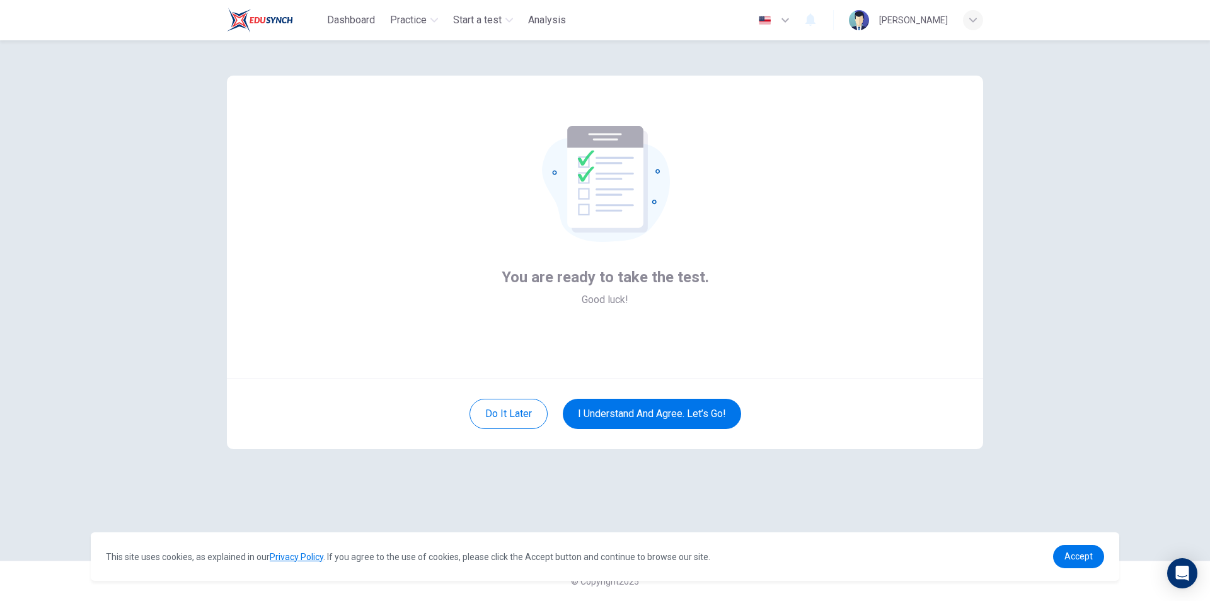
click at [640, 396] on div "Do it later I understand and agree. Let’s go!" at bounding box center [605, 413] width 756 height 71
click at [639, 420] on button "I understand and agree. Let’s go!" at bounding box center [652, 414] width 178 height 30
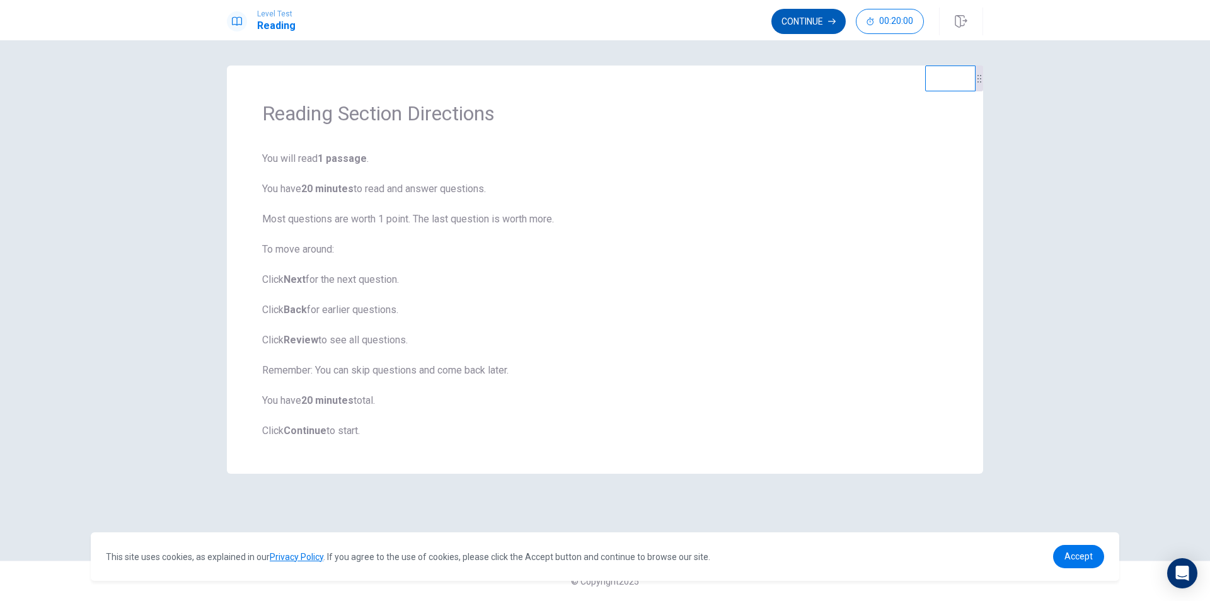
click at [806, 16] on button "Continue" at bounding box center [809, 21] width 74 height 25
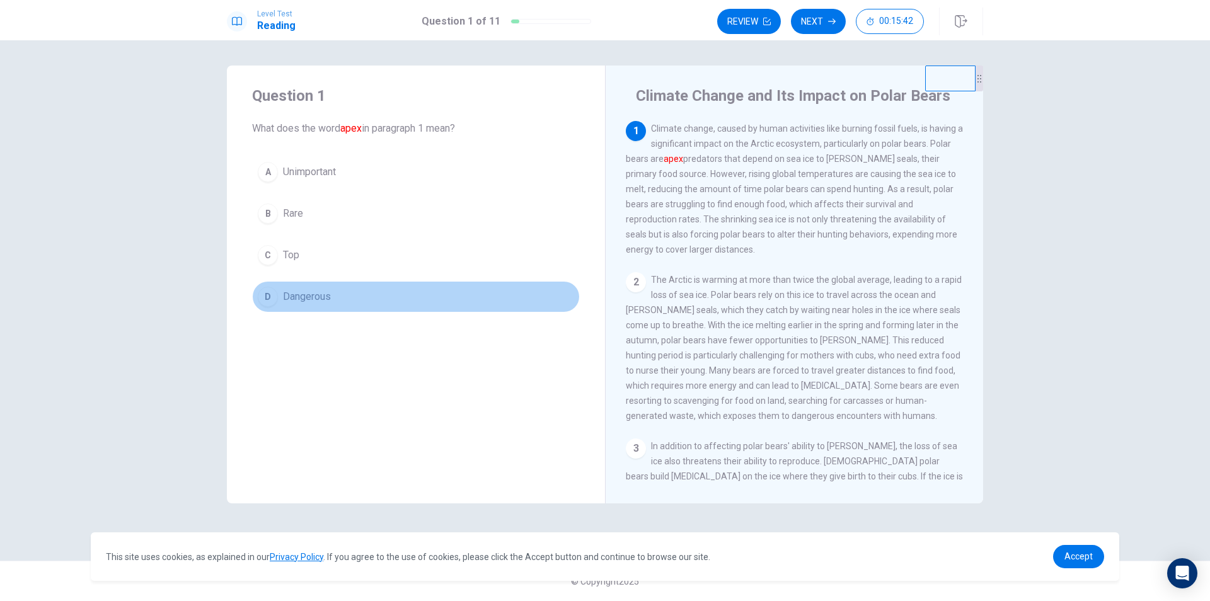
click at [286, 298] on span "Dangerous" at bounding box center [307, 296] width 48 height 15
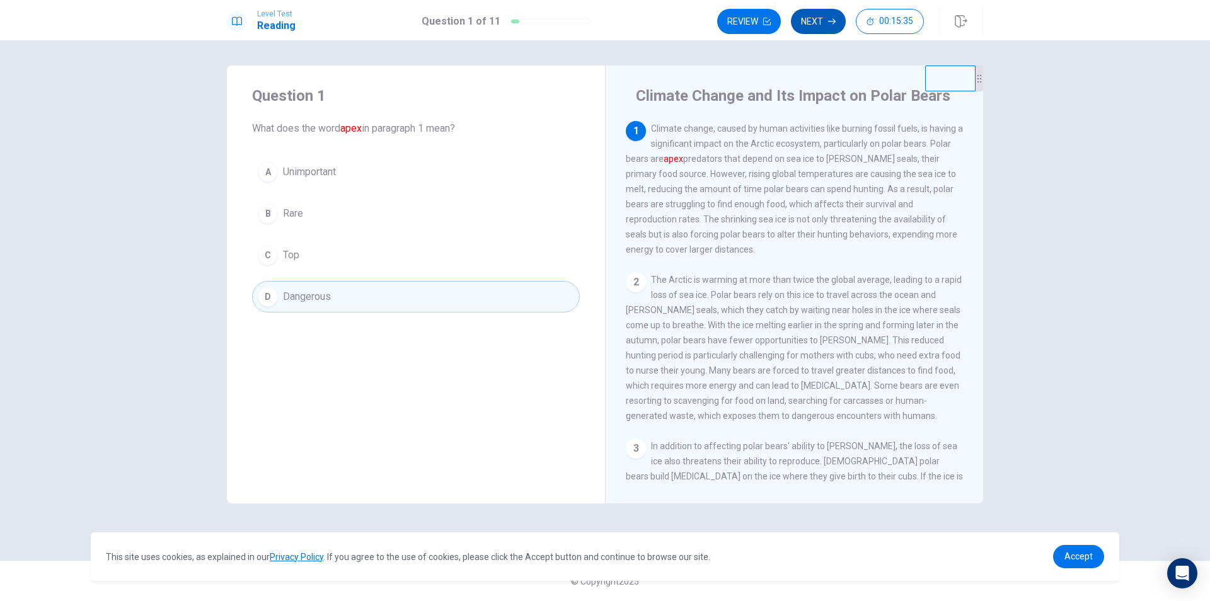
click at [819, 16] on button "Next" at bounding box center [818, 21] width 55 height 25
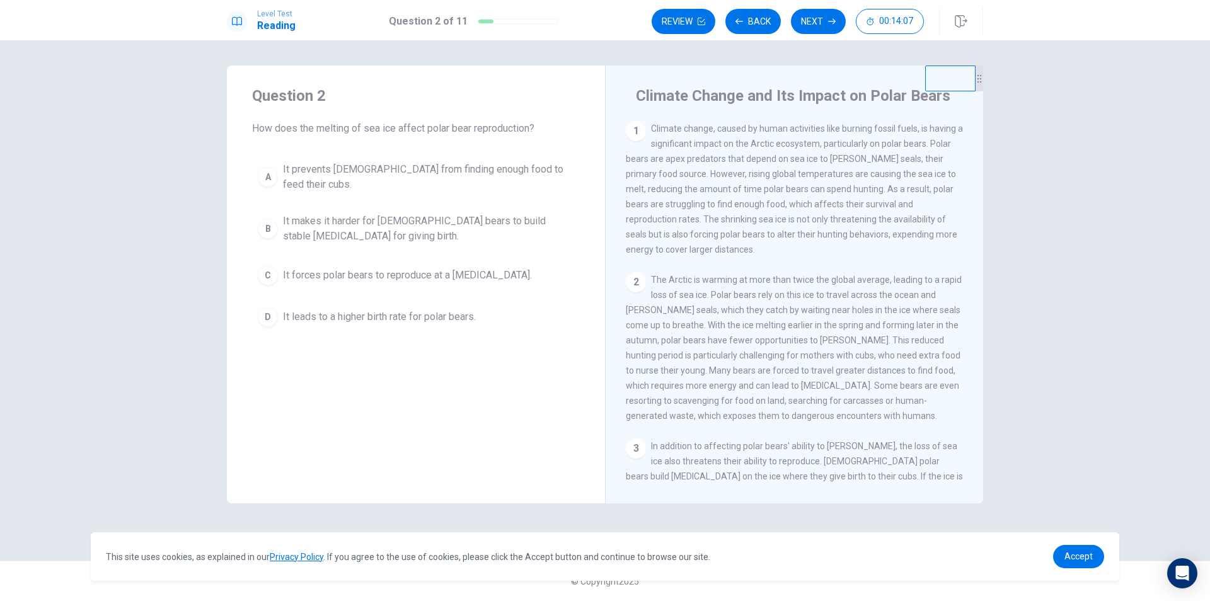
click at [280, 216] on button "B It makes it harder for [DEMOGRAPHIC_DATA] bears to build stable [MEDICAL_DATA…" at bounding box center [416, 229] width 328 height 42
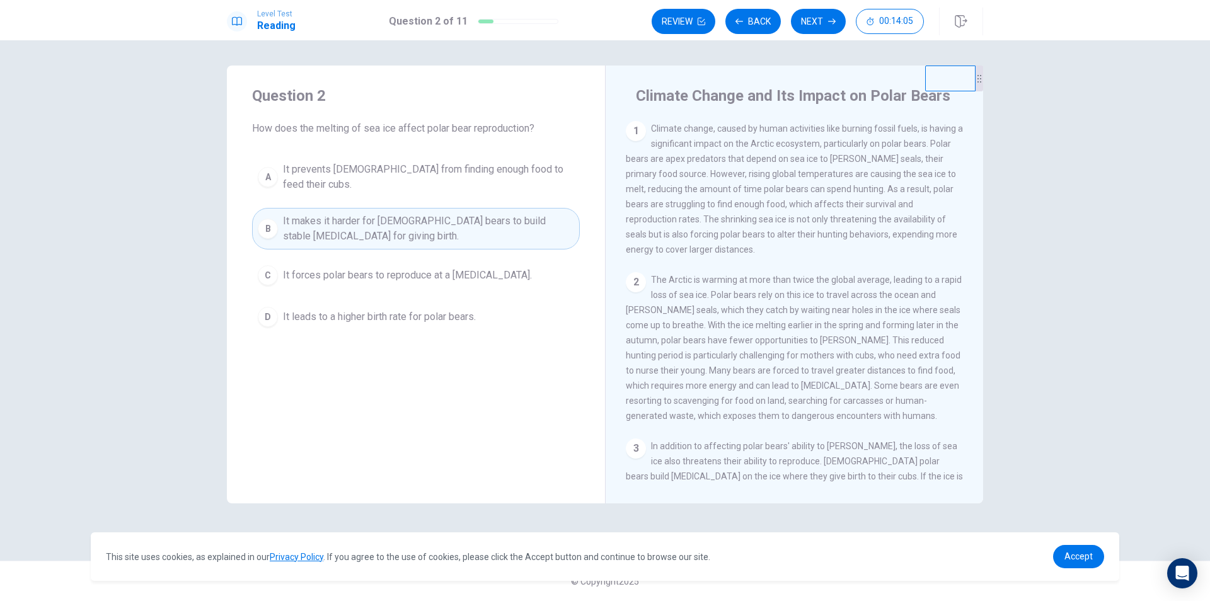
click at [817, 8] on div "Review Back Next 00:14:05" at bounding box center [818, 22] width 332 height 28
click at [816, 14] on button "Next" at bounding box center [818, 21] width 55 height 25
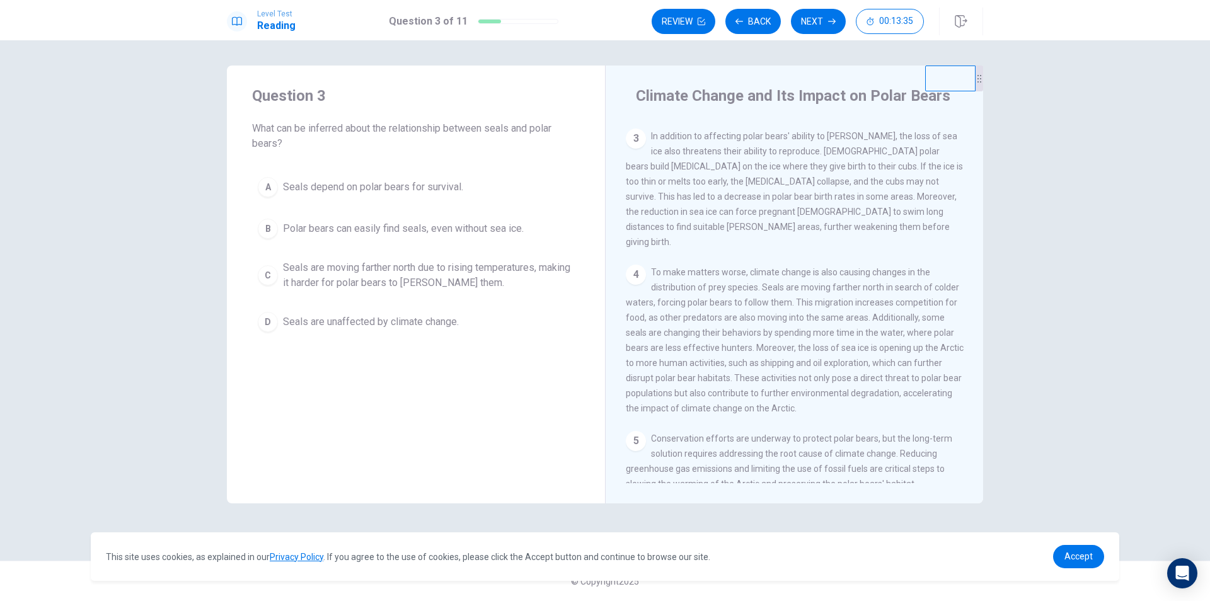
scroll to position [280, 0]
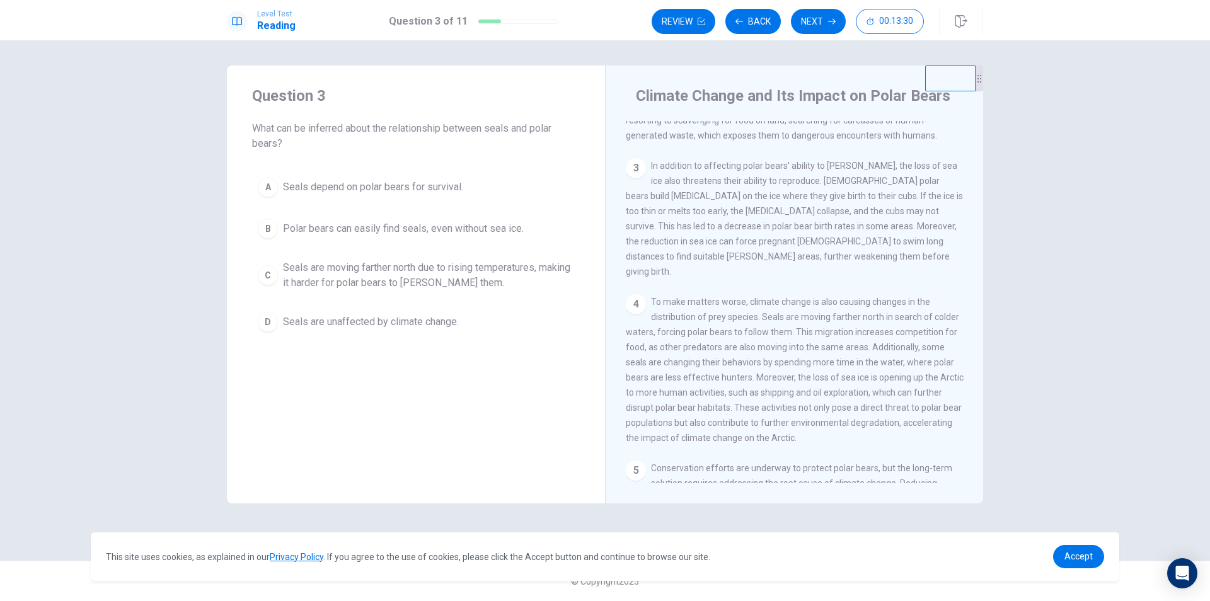
click at [271, 229] on div "B" at bounding box center [268, 229] width 20 height 20
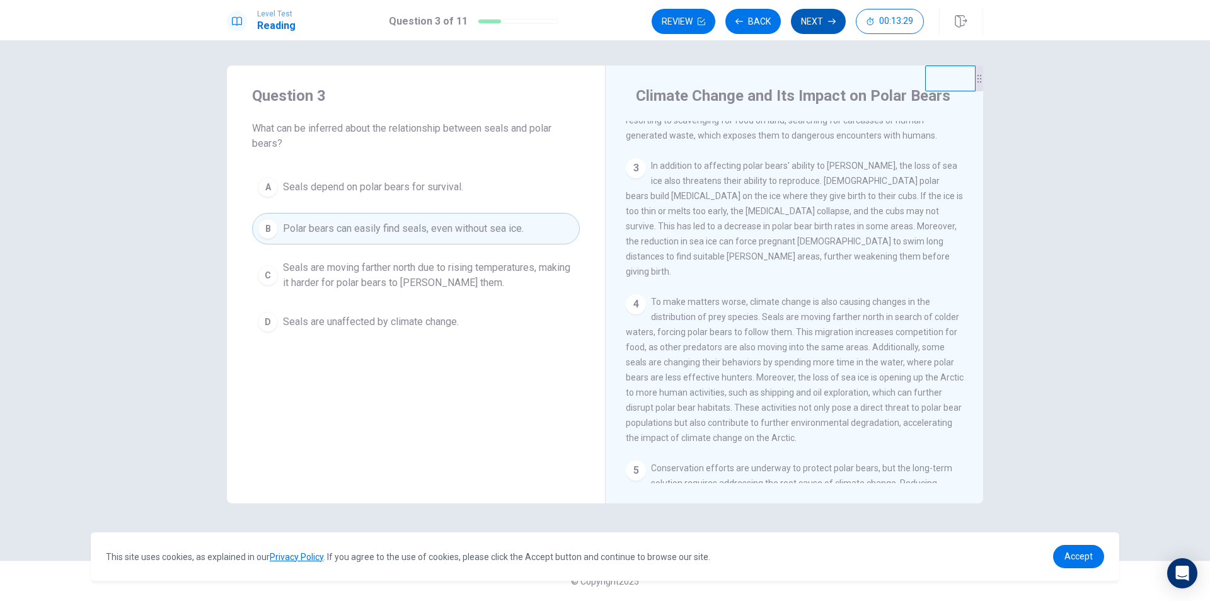
click at [830, 21] on icon "button" at bounding box center [832, 22] width 8 height 8
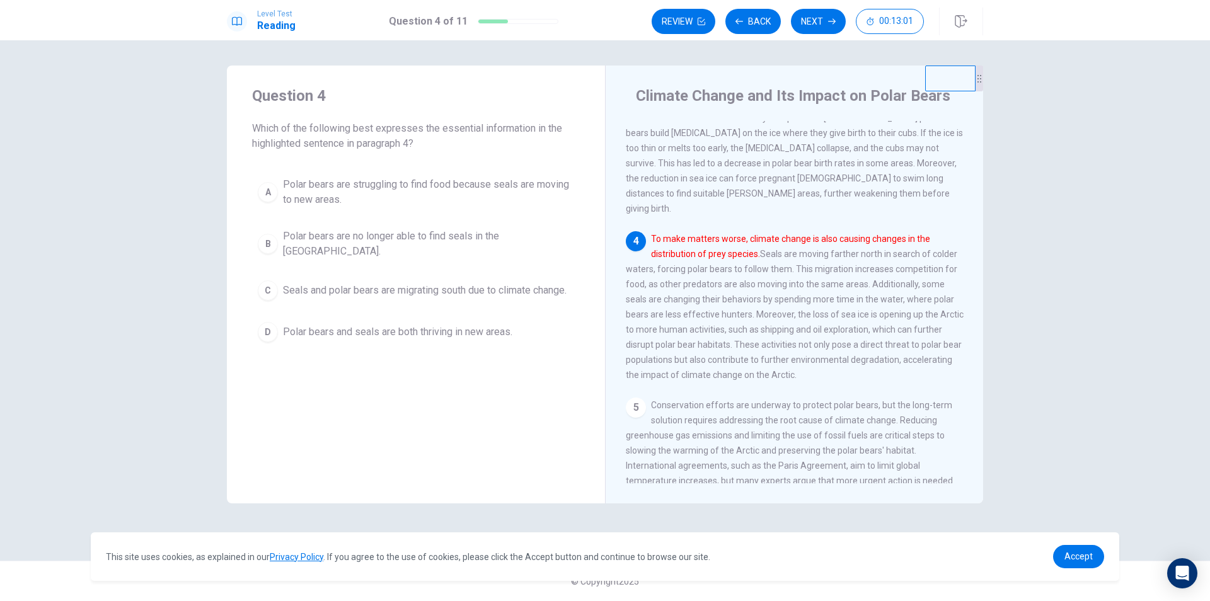
scroll to position [407, 0]
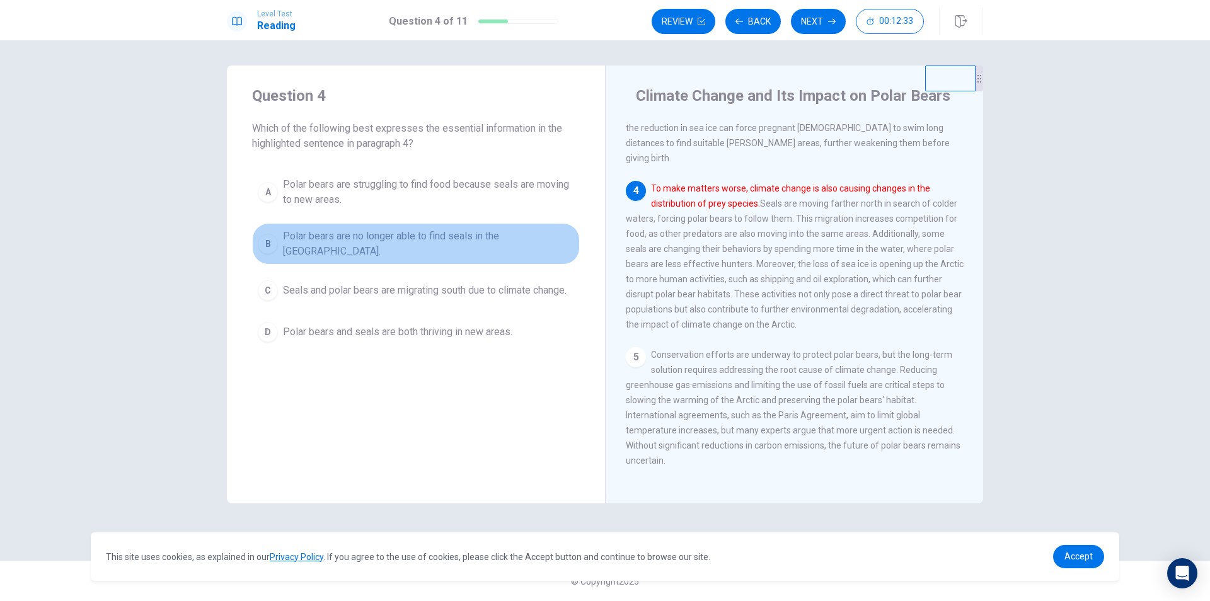
click at [330, 234] on span "Polar bears are no longer able to find seals in the [GEOGRAPHIC_DATA]." at bounding box center [428, 244] width 291 height 30
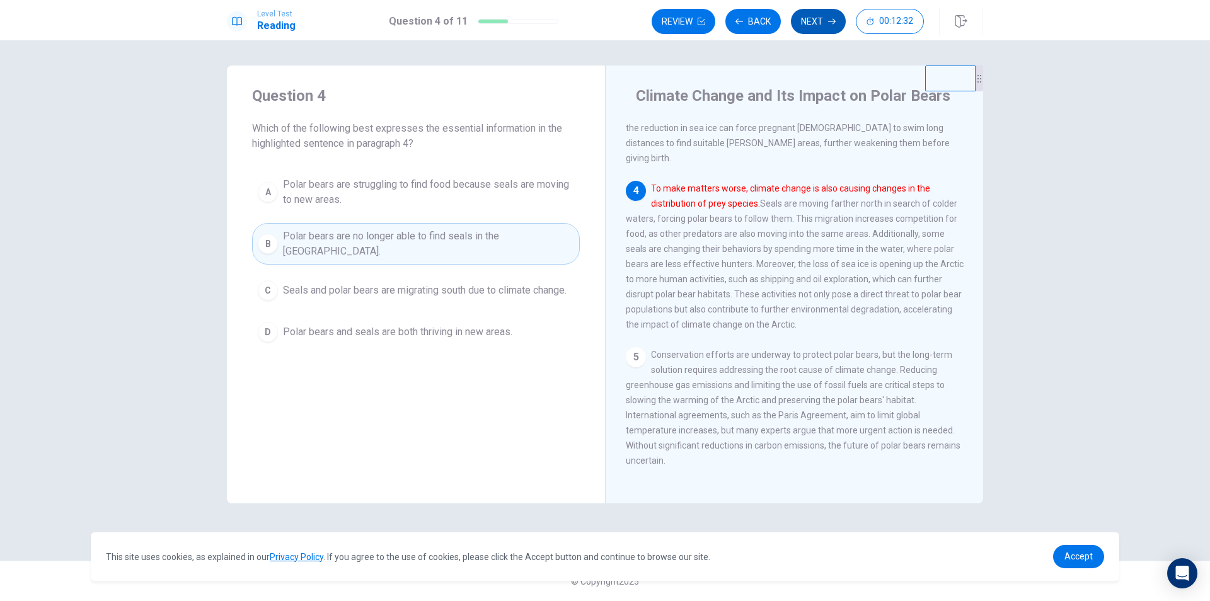
click at [823, 13] on button "Next" at bounding box center [818, 21] width 55 height 25
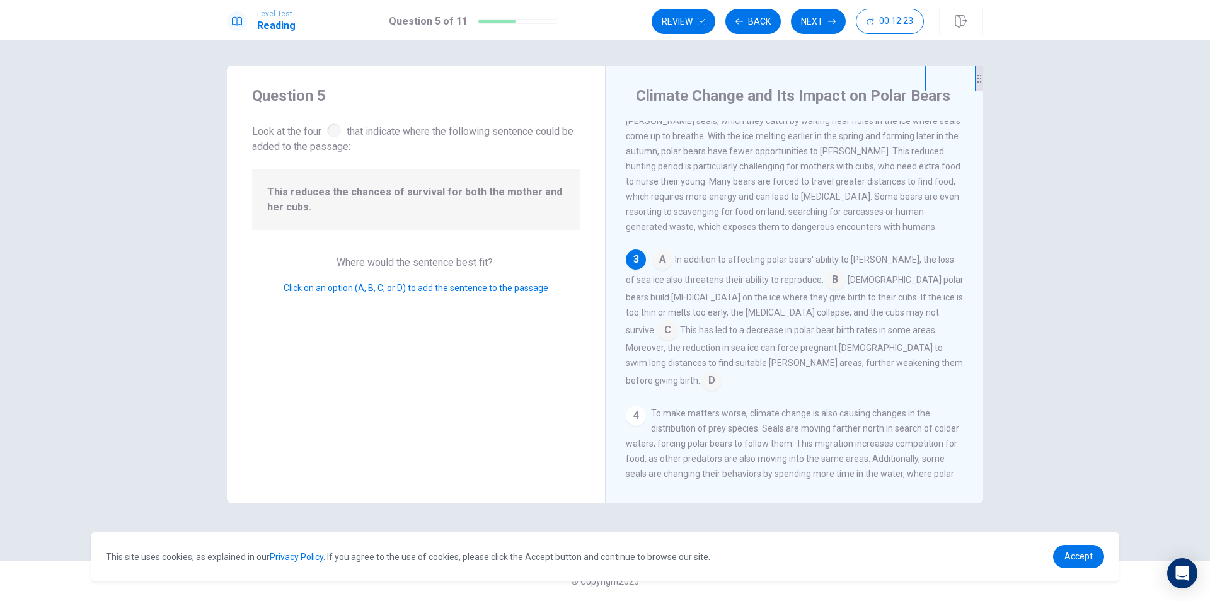
scroll to position [219, 0]
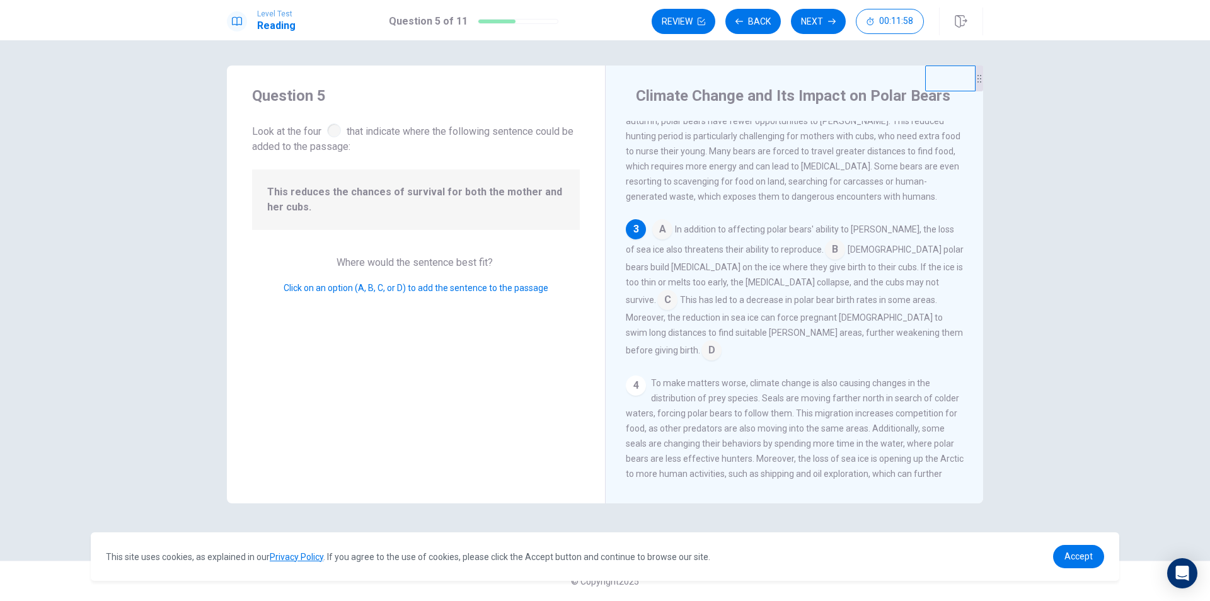
click at [678, 292] on input at bounding box center [667, 301] width 20 height 20
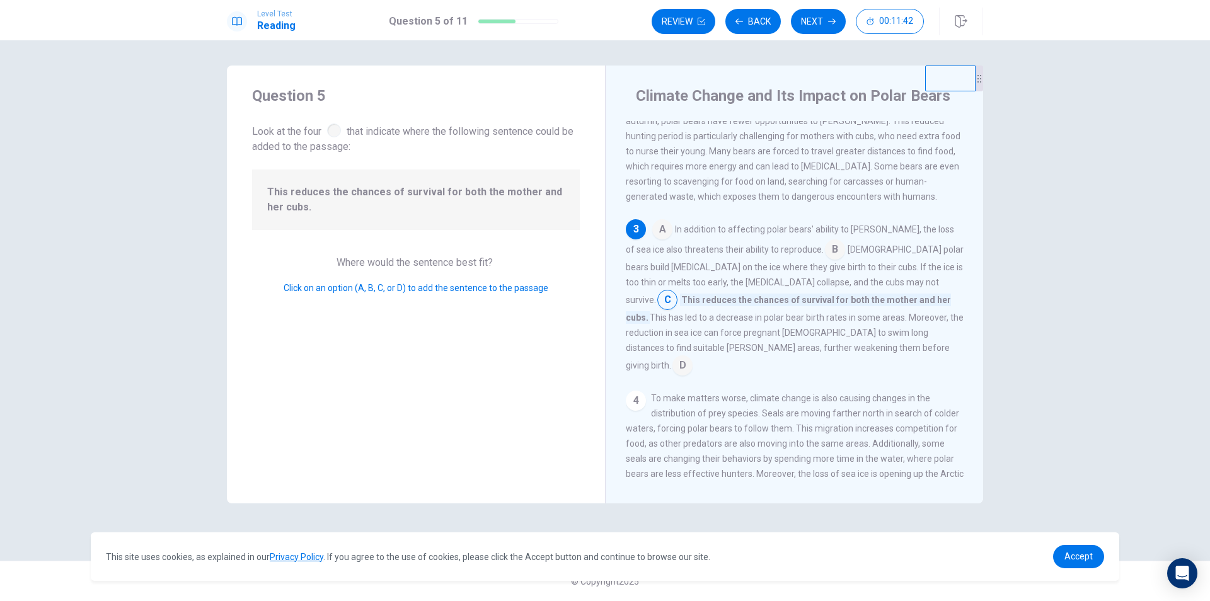
click at [678, 299] on input at bounding box center [667, 301] width 20 height 20
click at [812, 28] on button "Next" at bounding box center [818, 21] width 55 height 25
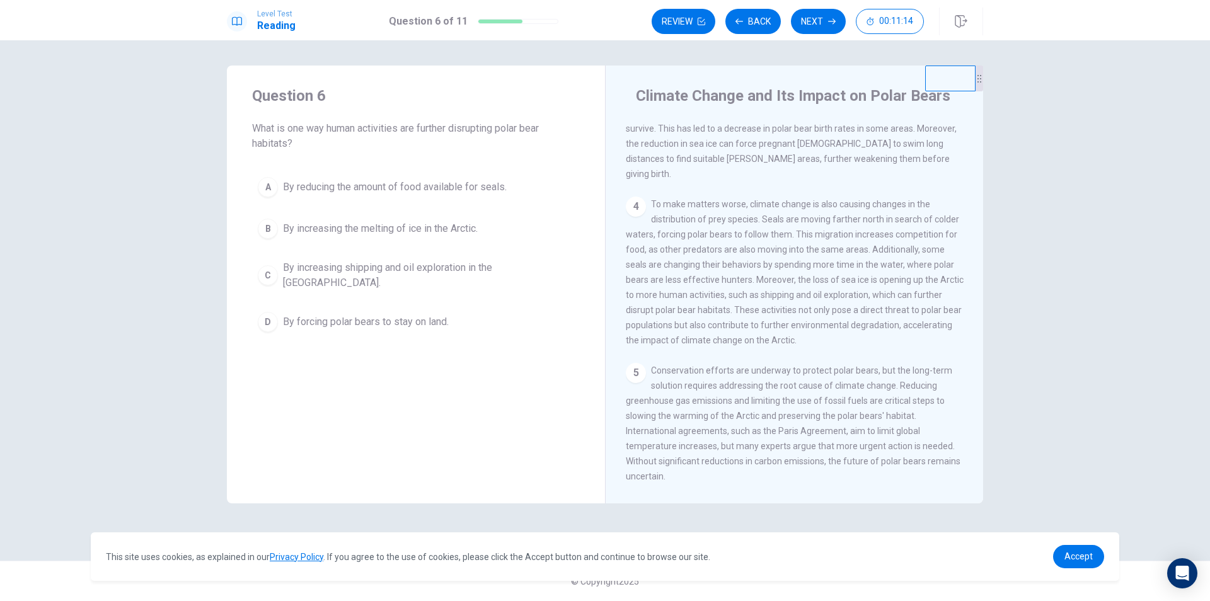
scroll to position [407, 0]
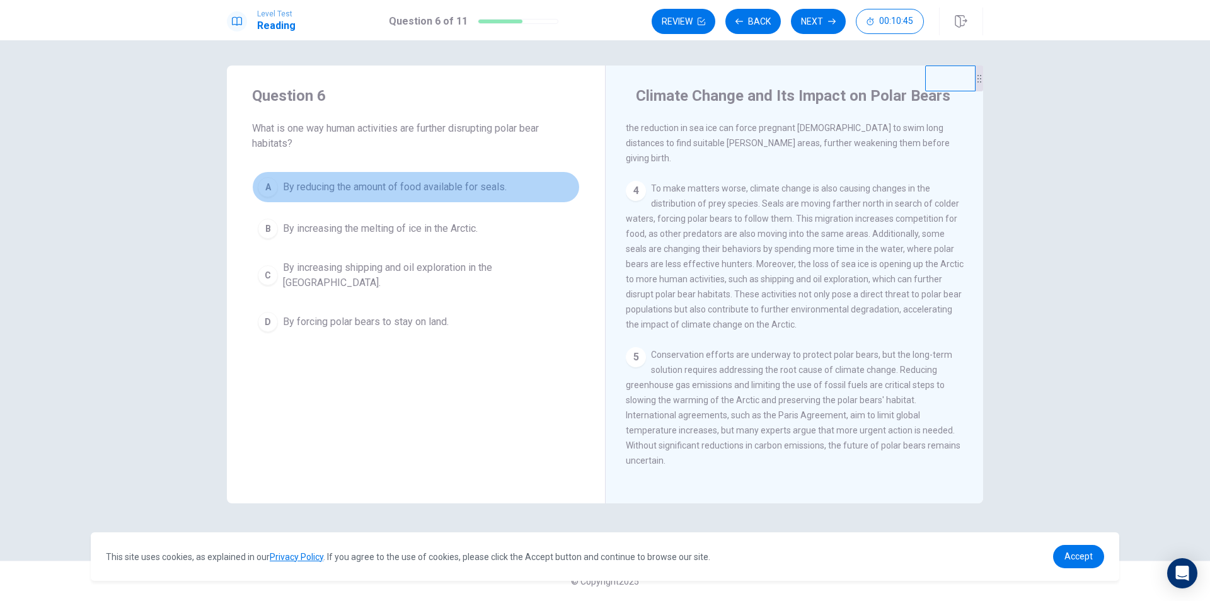
click at [335, 191] on span "By reducing the amount of food available for seals." at bounding box center [395, 187] width 224 height 15
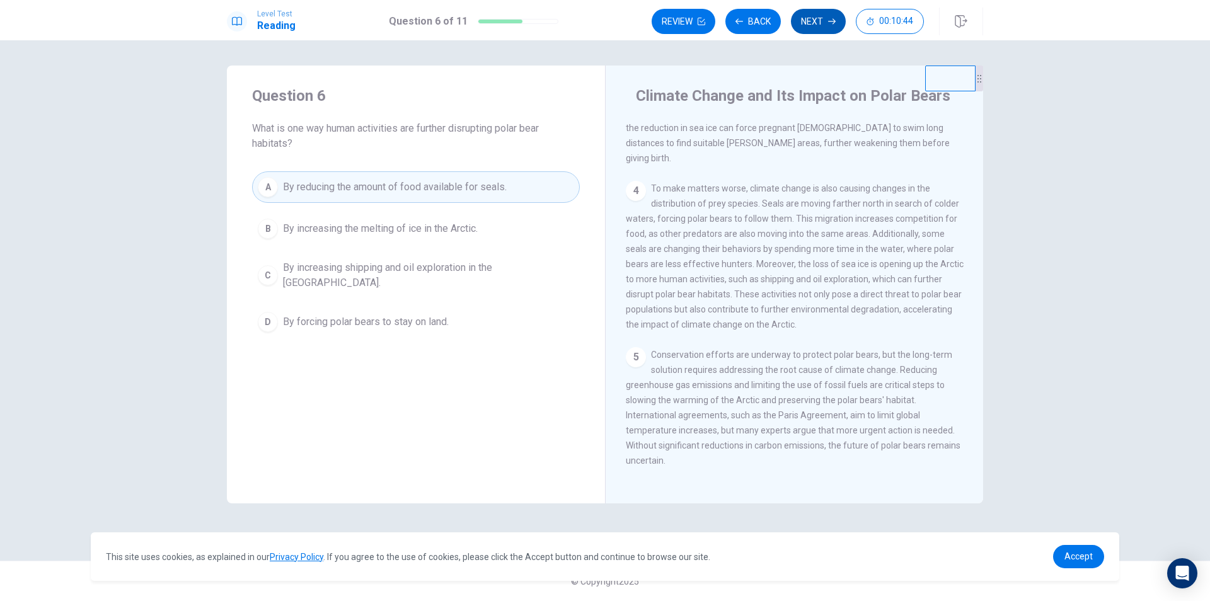
click at [799, 20] on button "Next" at bounding box center [818, 21] width 55 height 25
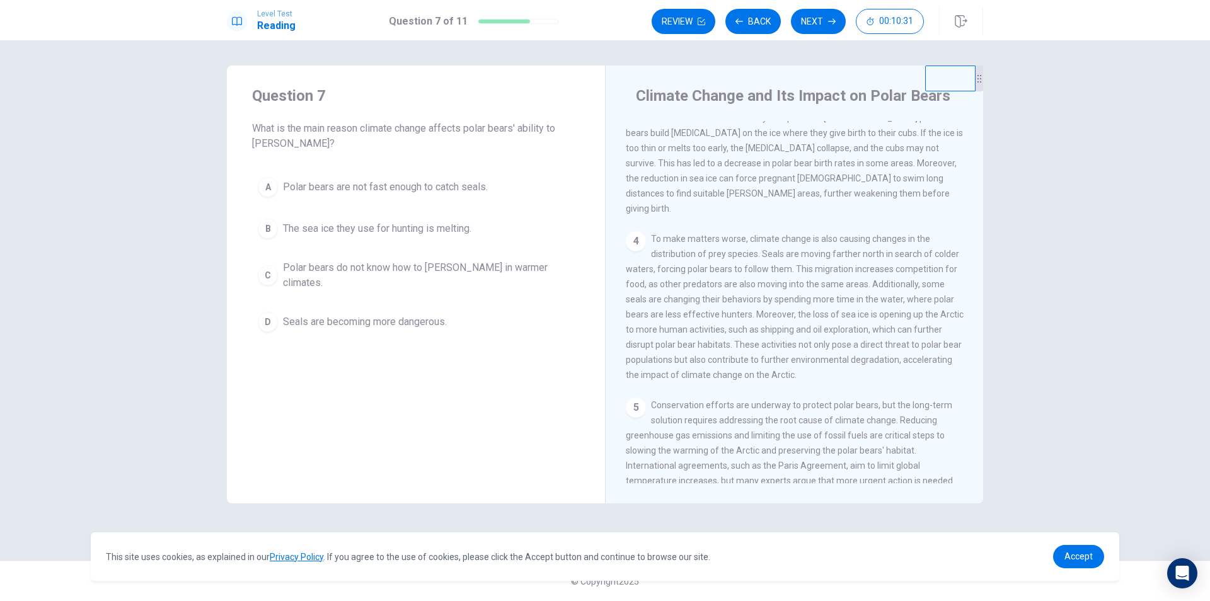
scroll to position [280, 0]
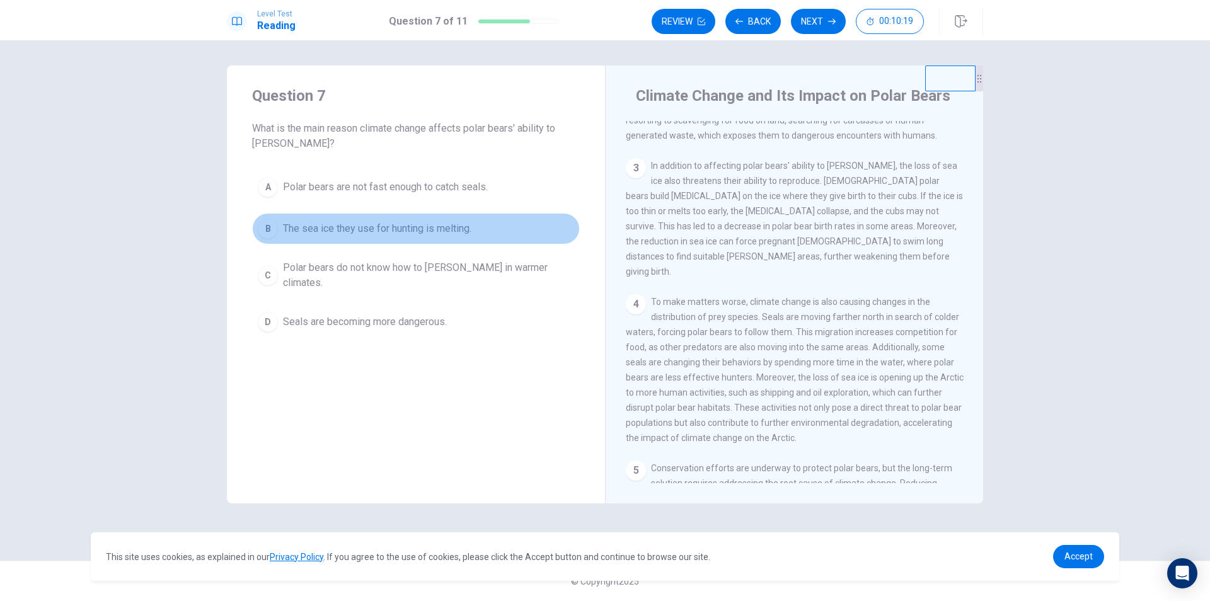
click at [439, 233] on span "The sea ice they use for hunting is melting." at bounding box center [377, 228] width 188 height 15
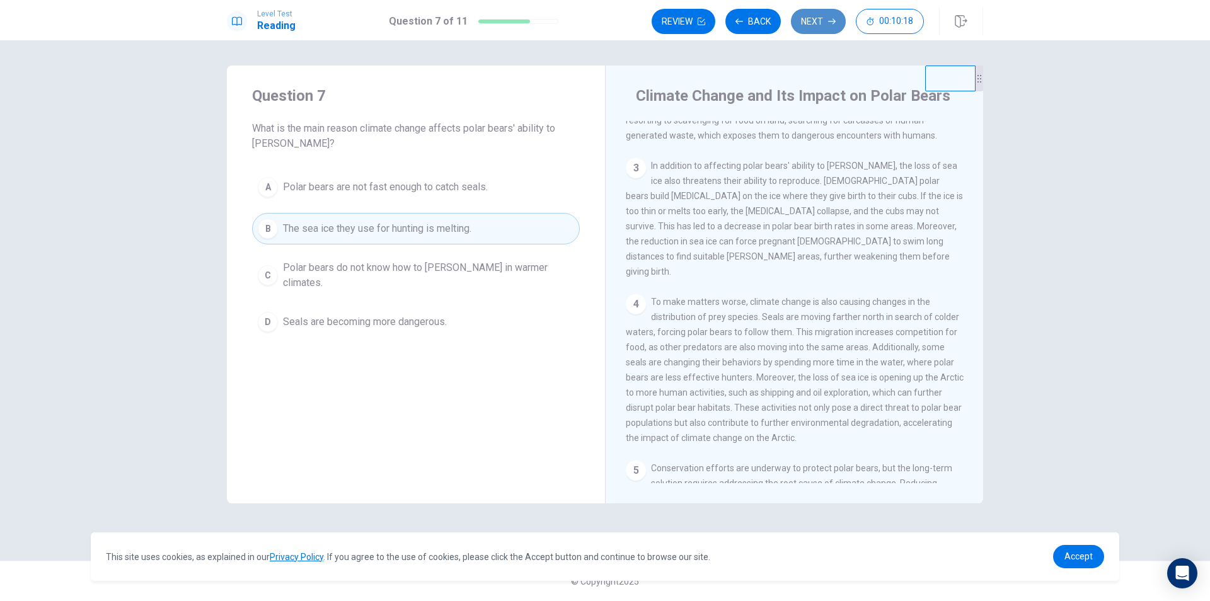
click at [807, 18] on button "Next" at bounding box center [818, 21] width 55 height 25
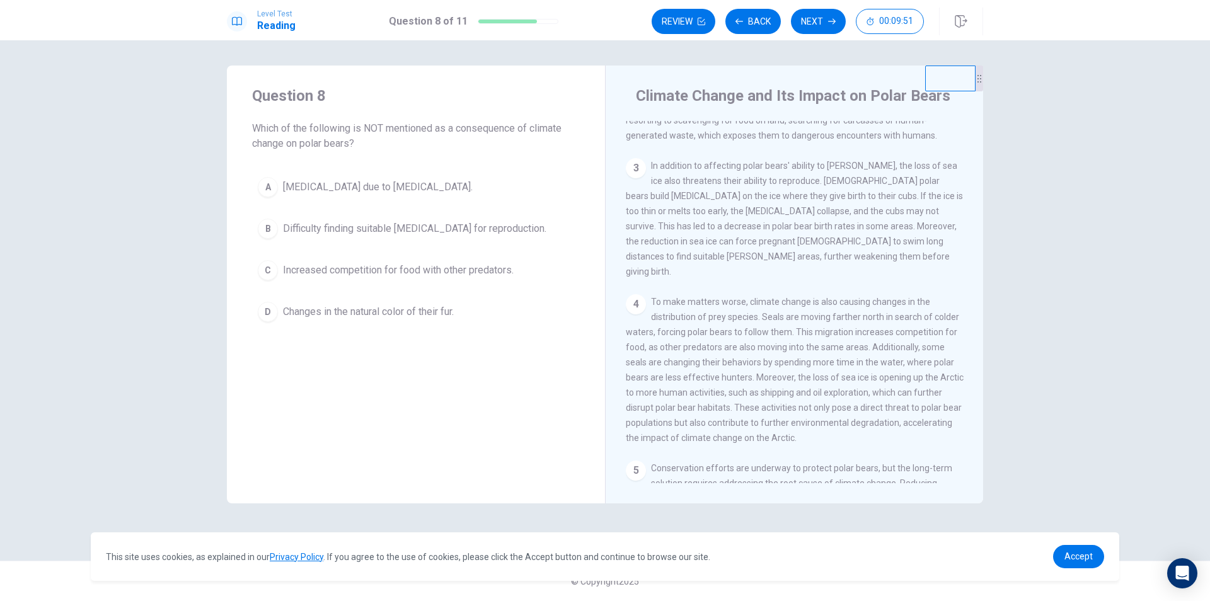
click at [410, 229] on span "Difficulty finding suitable [MEDICAL_DATA] for reproduction." at bounding box center [414, 228] width 263 height 15
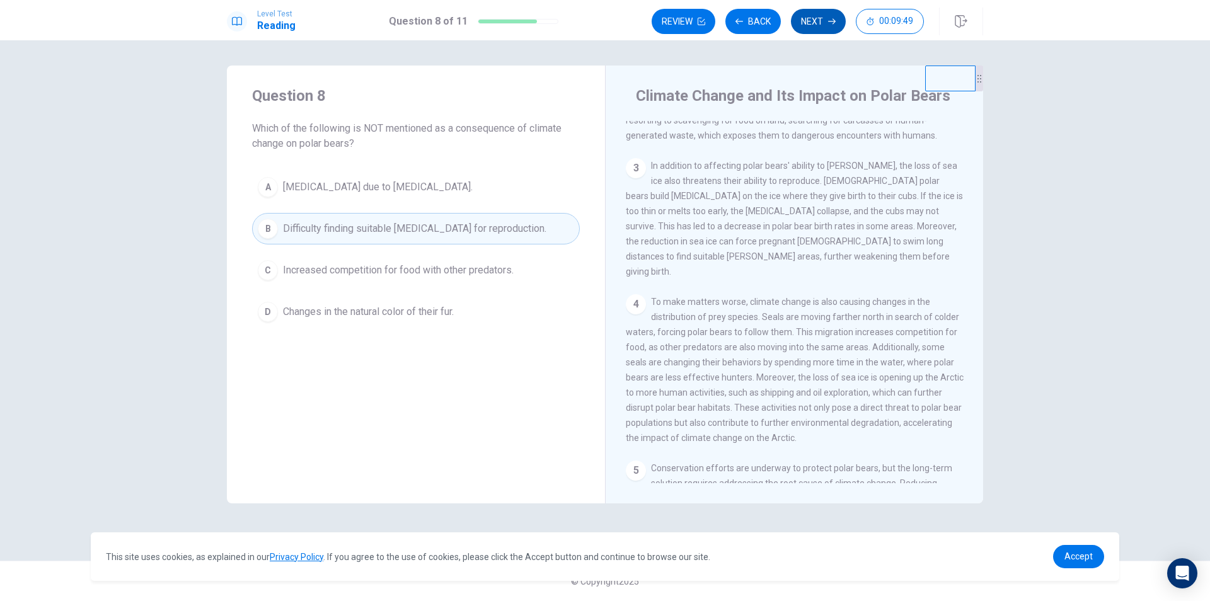
click at [811, 20] on button "Next" at bounding box center [818, 21] width 55 height 25
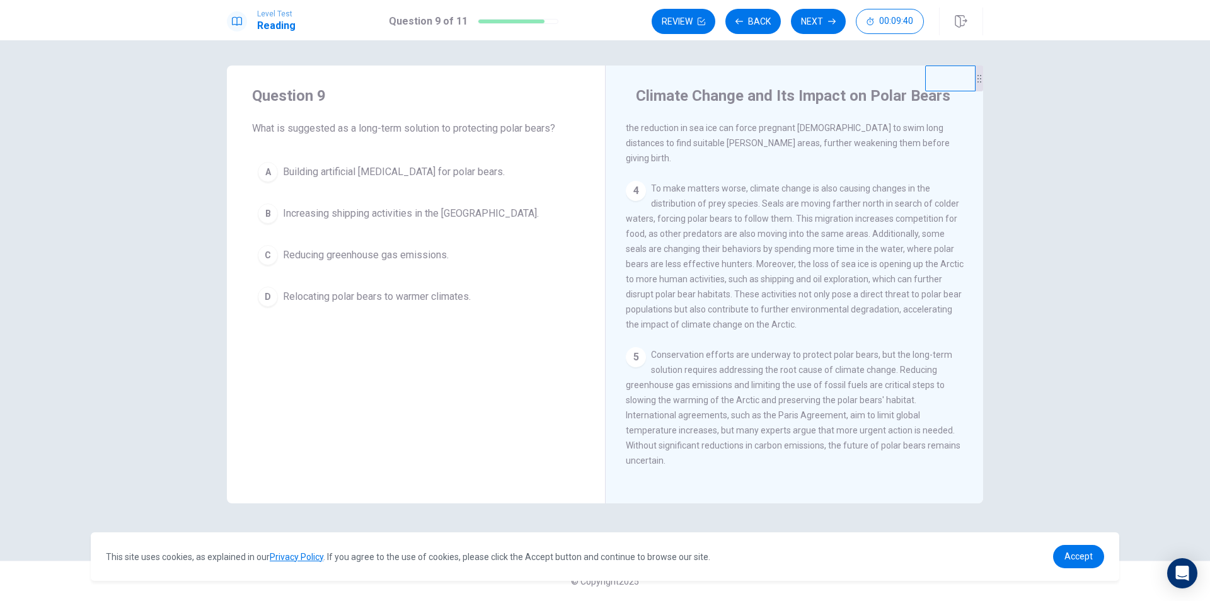
scroll to position [407, 0]
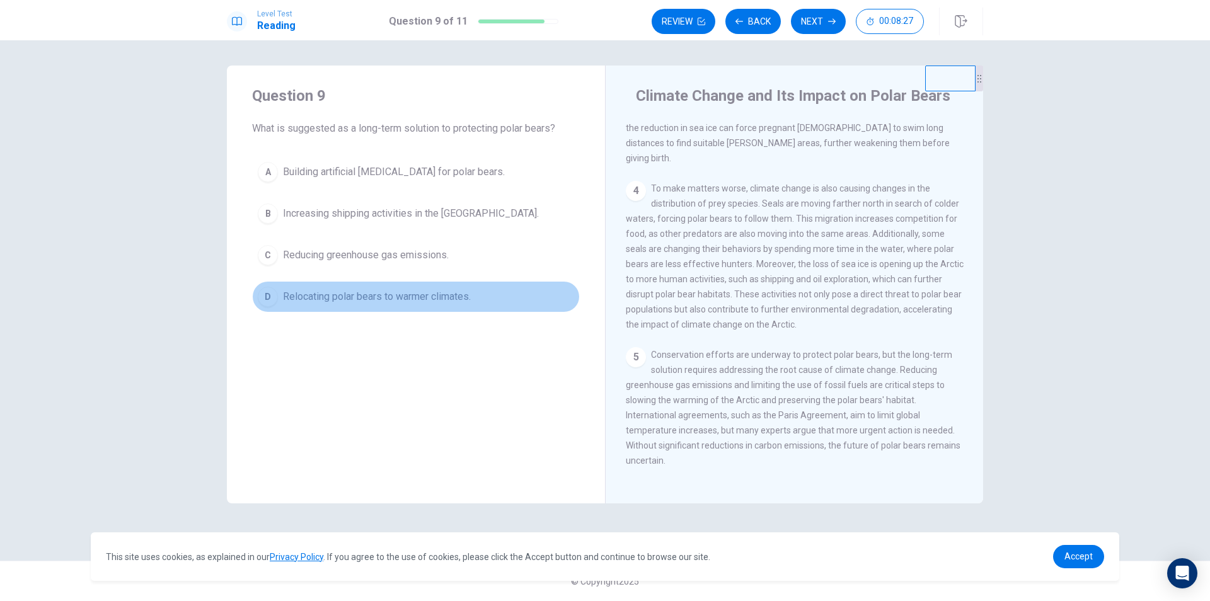
click at [313, 296] on span "Relocating polar bears to warmer climates." at bounding box center [377, 296] width 188 height 15
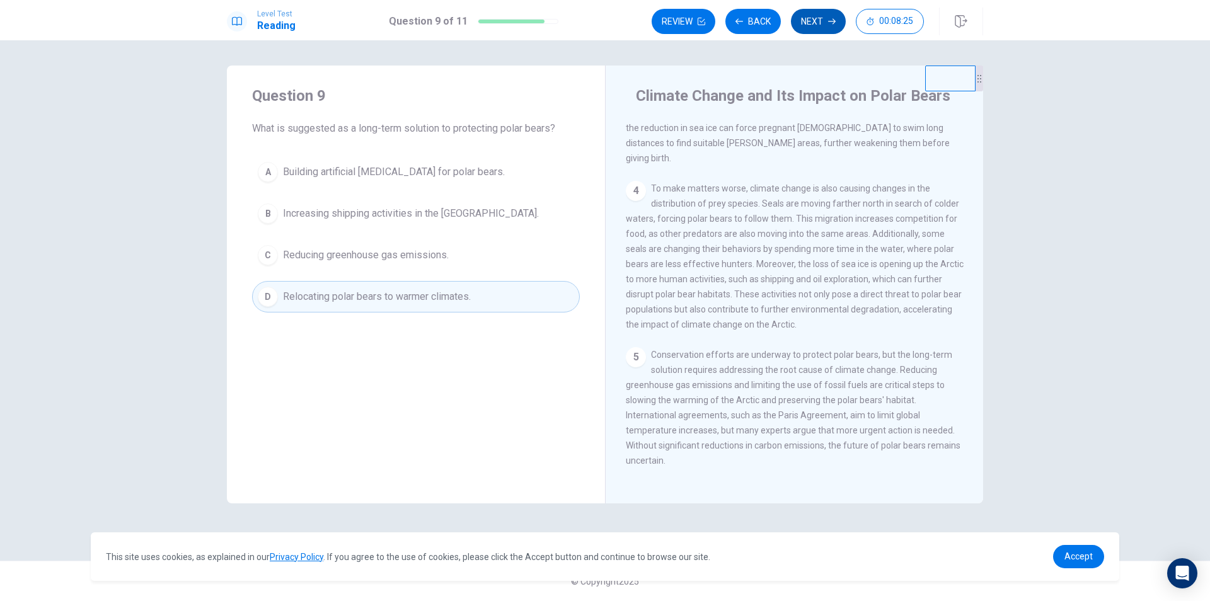
click at [824, 25] on button "Next" at bounding box center [818, 21] width 55 height 25
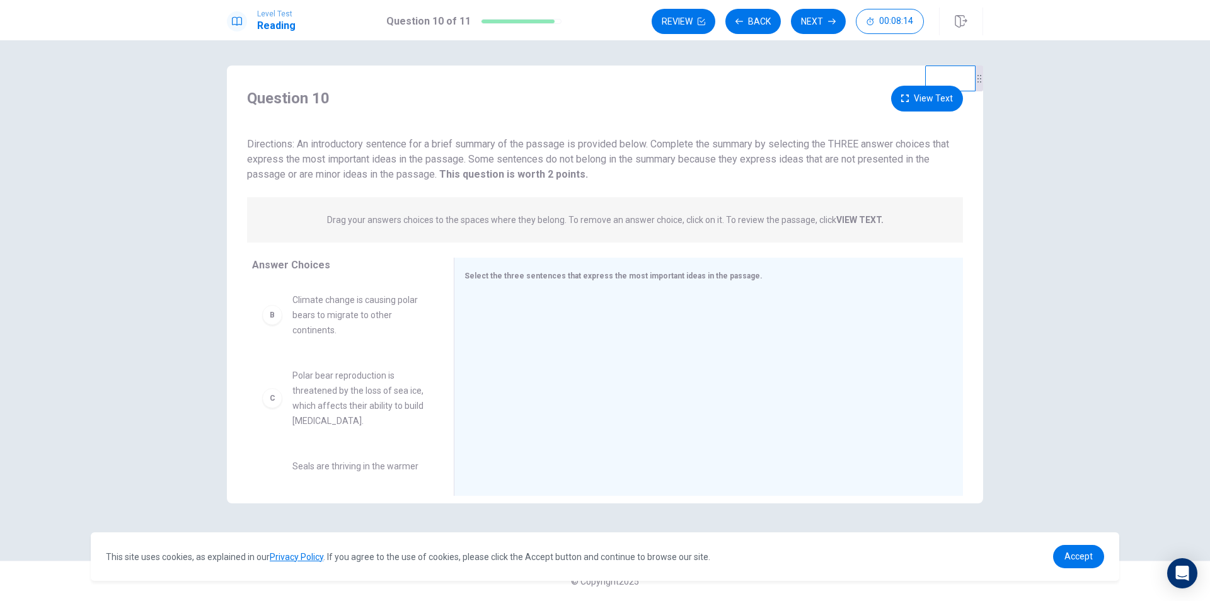
scroll to position [63, 0]
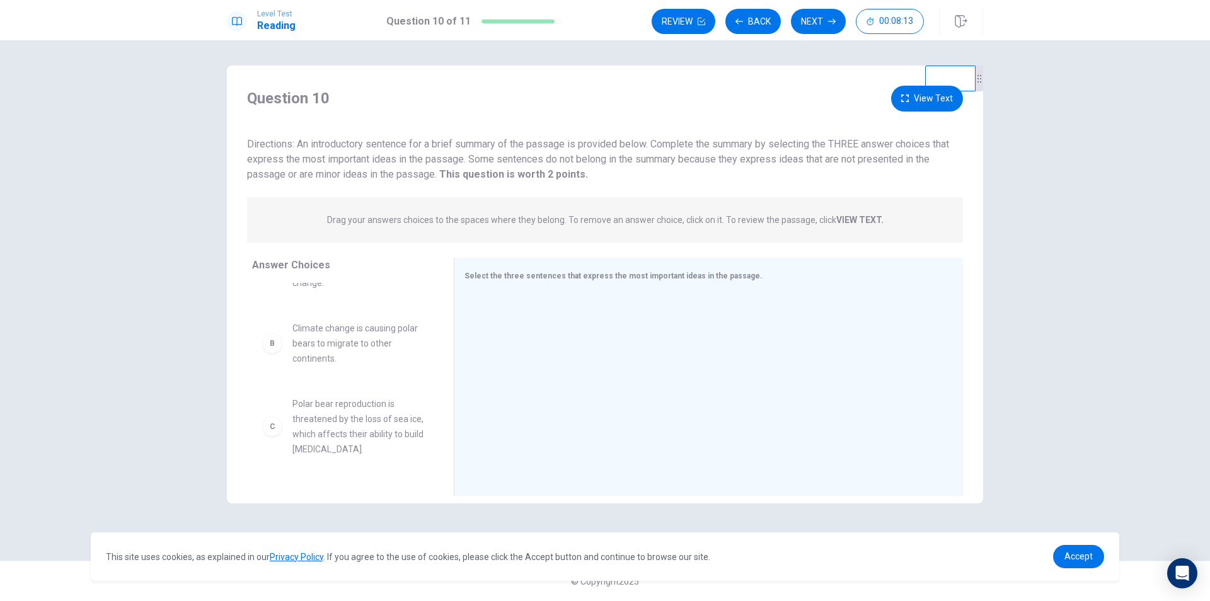
click at [312, 397] on span "Polar bear reproduction is threatened by the loss of sea ice, which affects the…" at bounding box center [357, 426] width 131 height 61
click at [272, 417] on div "C" at bounding box center [272, 427] width 20 height 20
click at [369, 412] on span "Polar bear reproduction is threatened by the loss of sea ice, which affects the…" at bounding box center [357, 426] width 131 height 61
drag, startPoint x: 354, startPoint y: 395, endPoint x: 374, endPoint y: 395, distance: 19.5
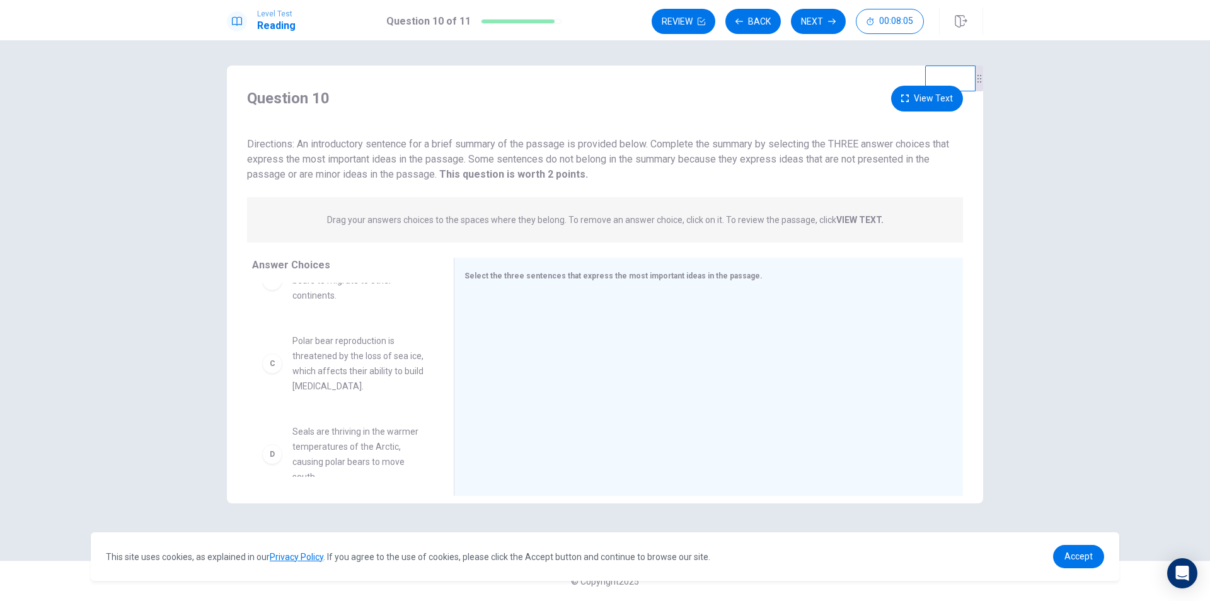
click at [284, 355] on div "C Polar bear reproduction is threatened by the loss of sea ice, which affects t…" at bounding box center [342, 363] width 161 height 61
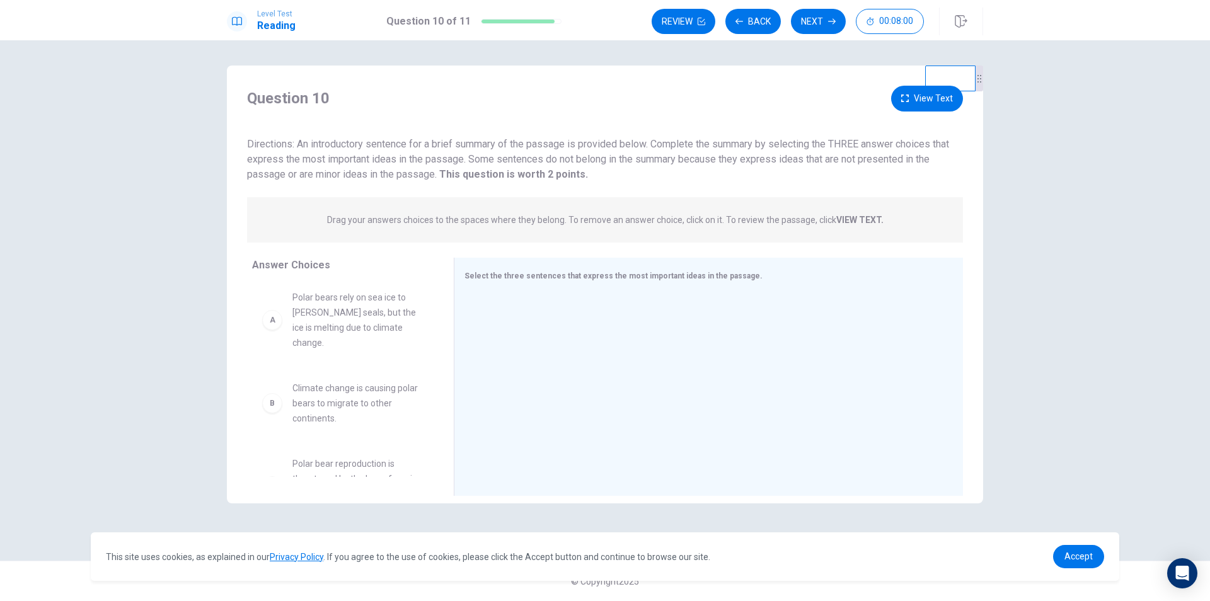
scroll to position [0, 0]
click at [277, 320] on div "A" at bounding box center [272, 323] width 20 height 20
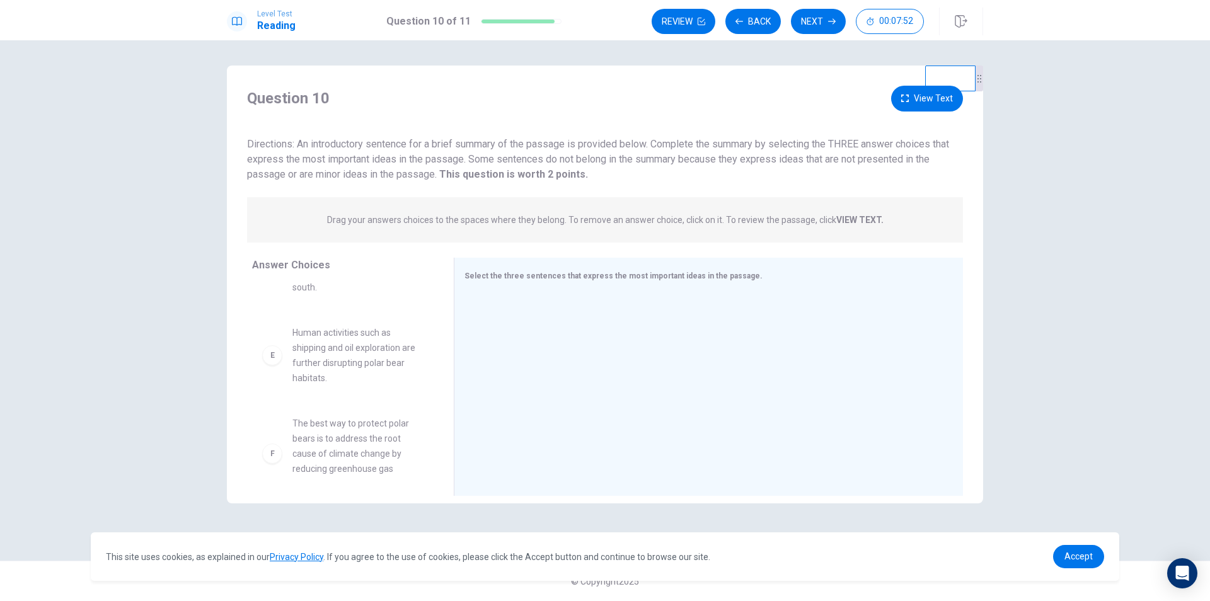
scroll to position [325, 0]
click at [274, 434] on div "F" at bounding box center [272, 444] width 20 height 20
click at [691, 371] on div at bounding box center [704, 378] width 478 height 169
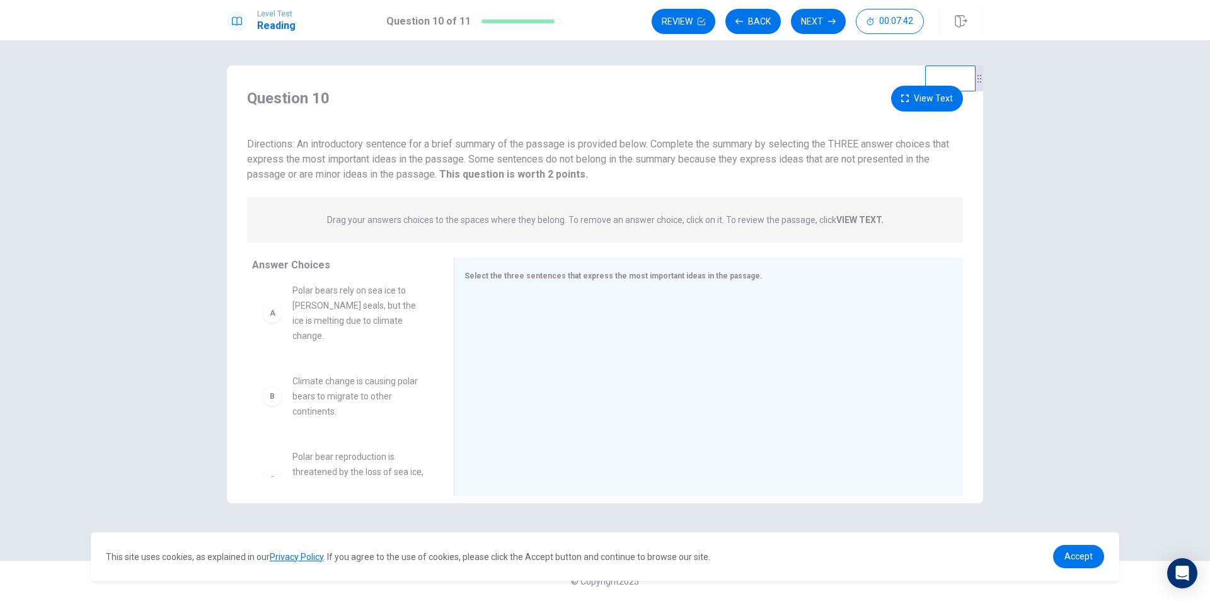
scroll to position [0, 0]
click at [826, 24] on button "Next" at bounding box center [818, 21] width 55 height 25
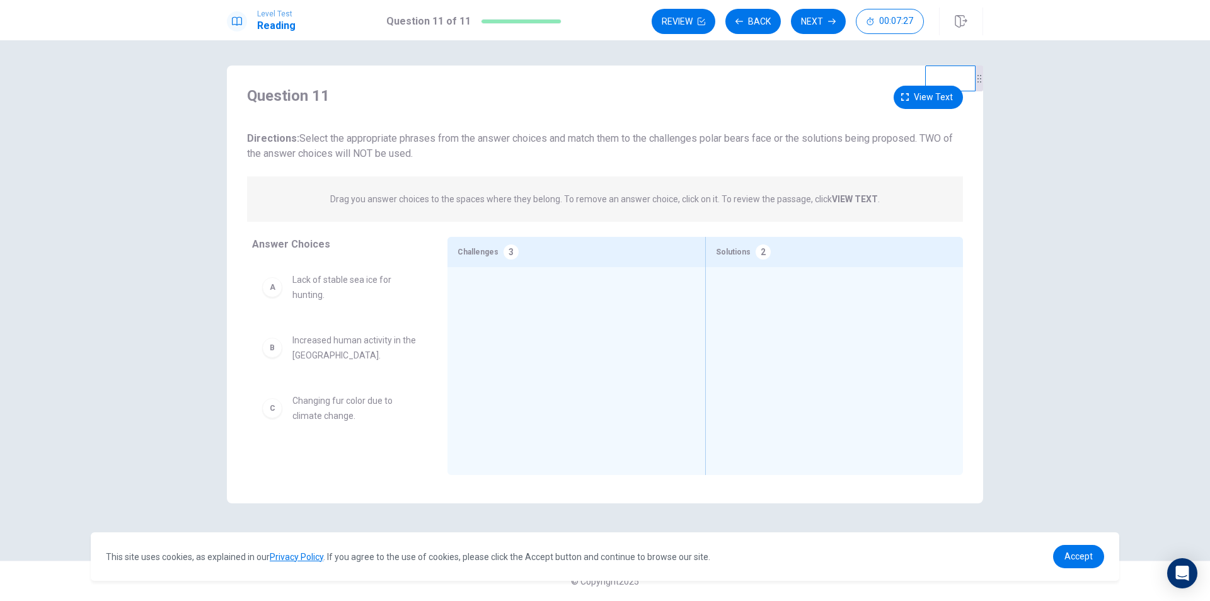
scroll to position [126, 0]
click at [329, 296] on span "Changing fur color due to climate change." at bounding box center [354, 282] width 125 height 30
drag, startPoint x: 329, startPoint y: 296, endPoint x: 524, endPoint y: 348, distance: 201.5
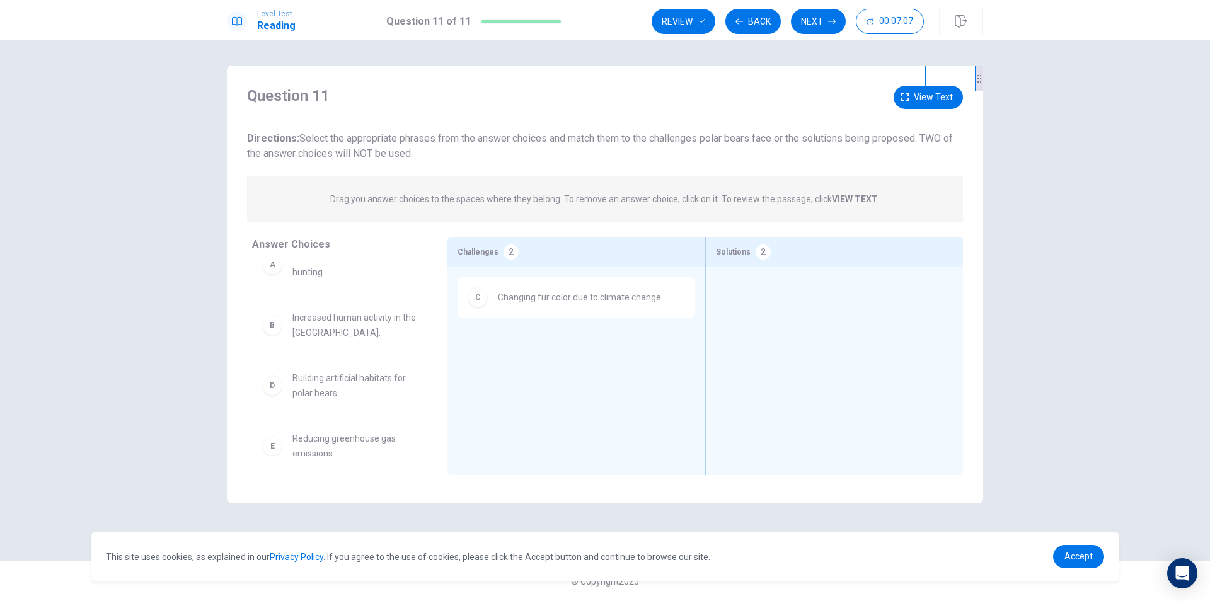
scroll to position [0, 0]
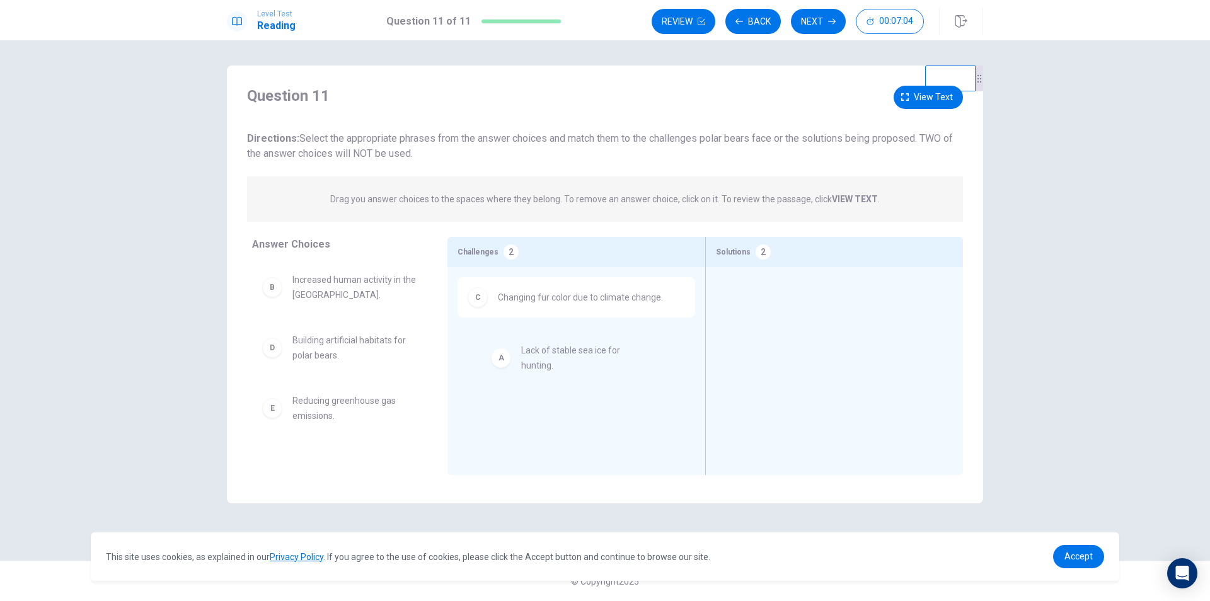
drag, startPoint x: 348, startPoint y: 285, endPoint x: 584, endPoint y: 358, distance: 247.4
drag, startPoint x: 336, startPoint y: 347, endPoint x: 577, endPoint y: 381, distance: 243.3
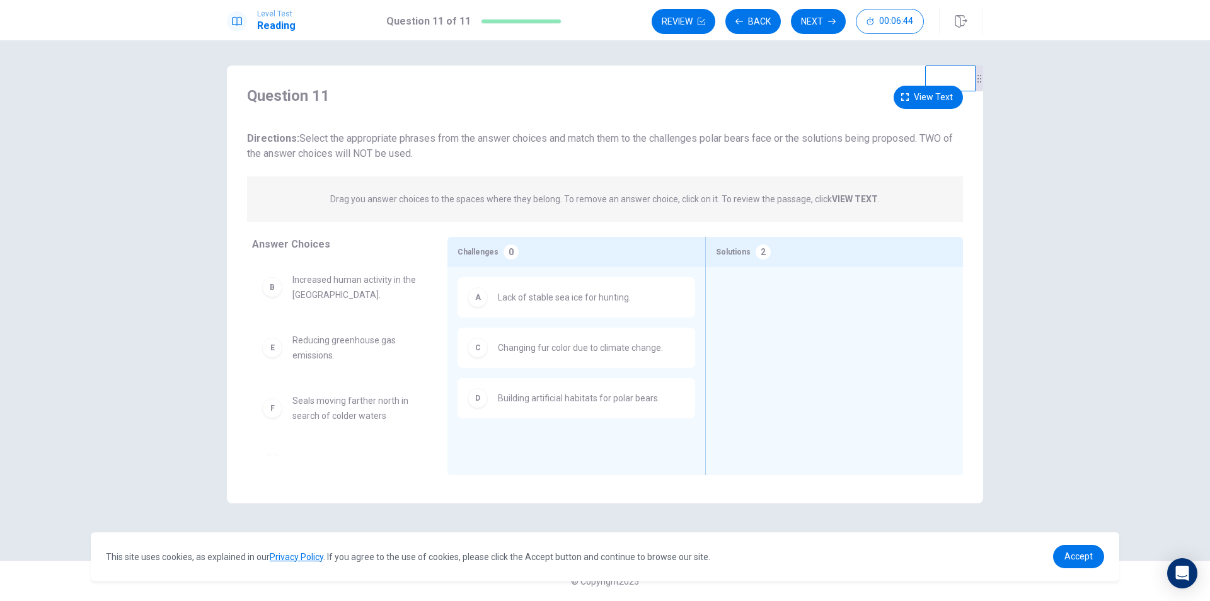
scroll to position [4, 0]
drag, startPoint x: 337, startPoint y: 412, endPoint x: 865, endPoint y: 301, distance: 540.3
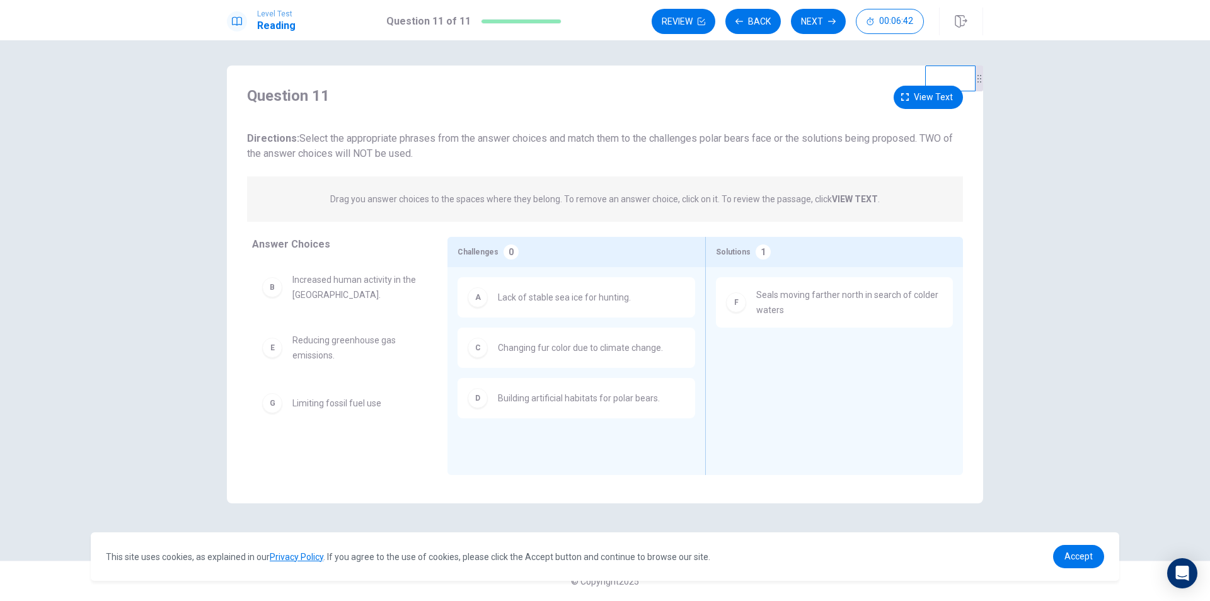
scroll to position [0, 0]
drag, startPoint x: 353, startPoint y: 292, endPoint x: 837, endPoint y: 344, distance: 486.9
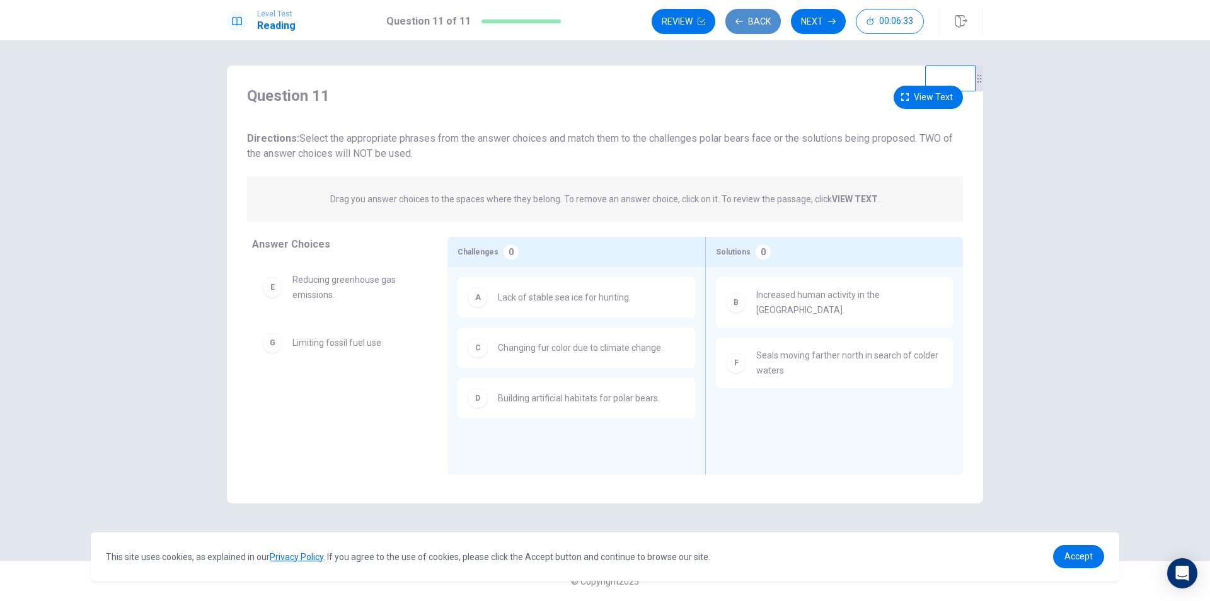
click at [762, 18] on button "Back" at bounding box center [752, 21] width 55 height 25
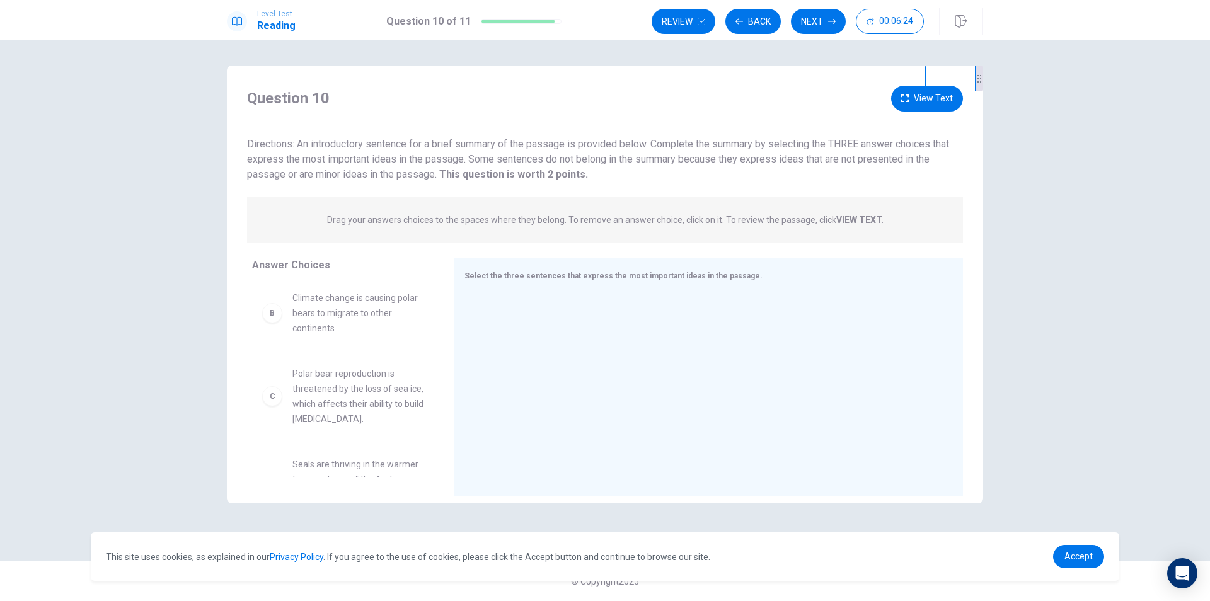
scroll to position [63, 0]
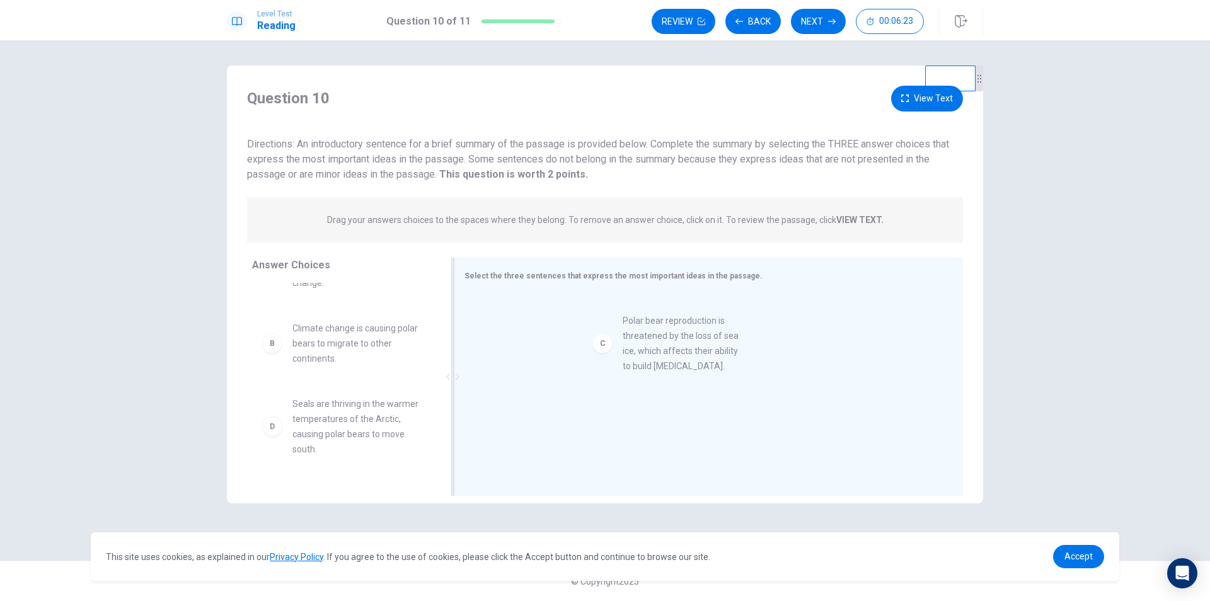
drag, startPoint x: 335, startPoint y: 412, endPoint x: 684, endPoint y: 335, distance: 357.1
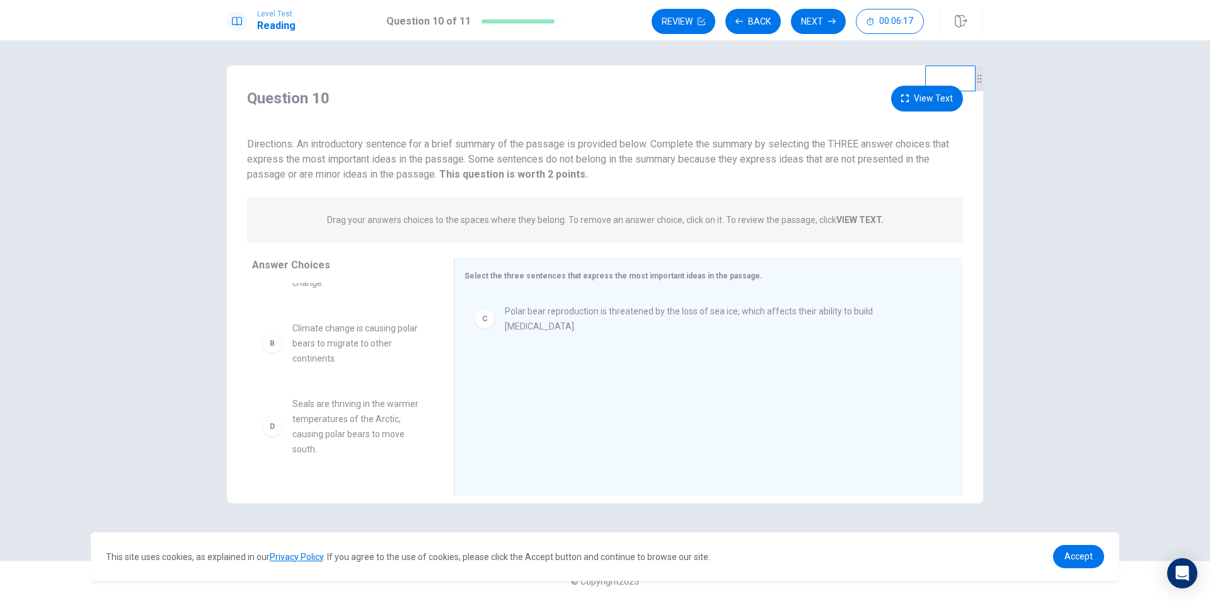
scroll to position [0, 0]
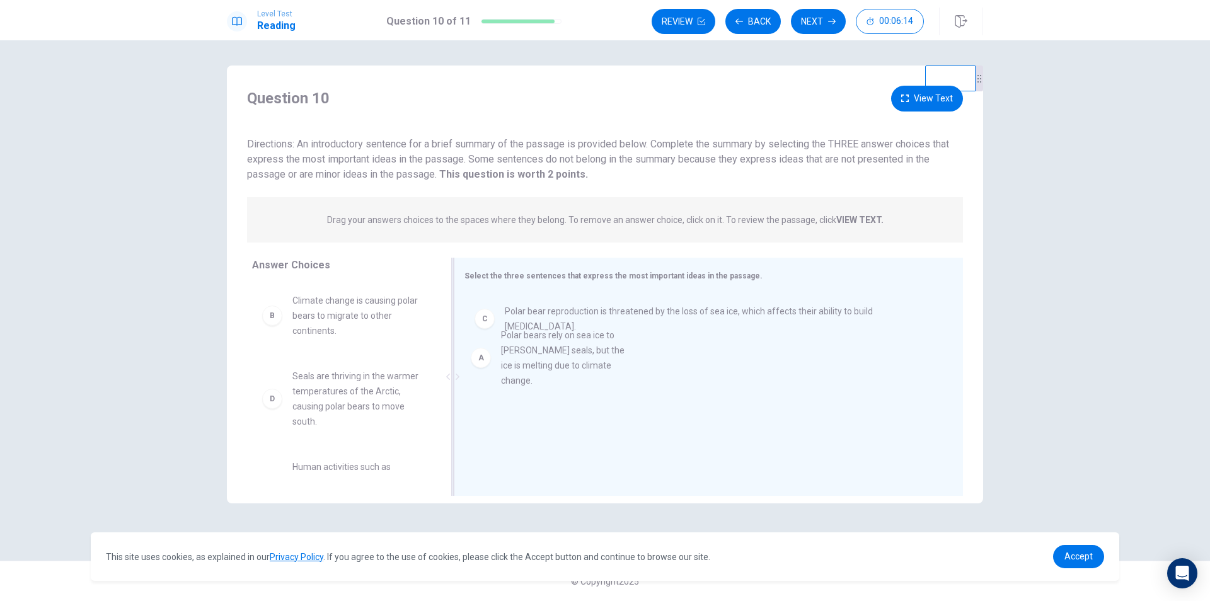
drag, startPoint x: 367, startPoint y: 326, endPoint x: 586, endPoint y: 364, distance: 222.6
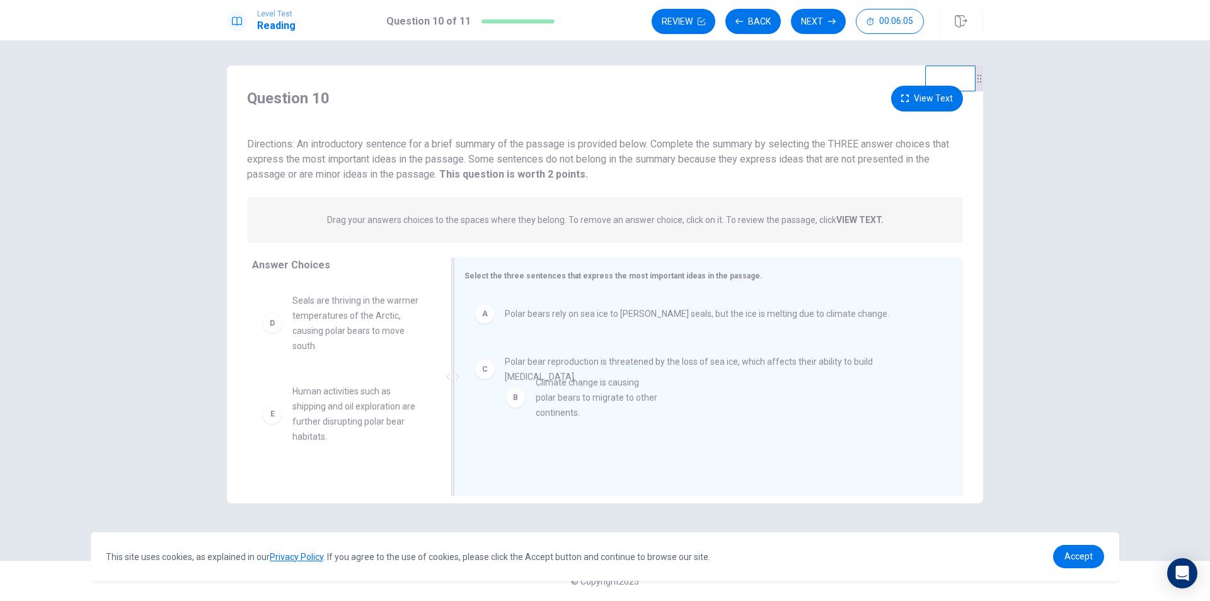
drag, startPoint x: 331, startPoint y: 327, endPoint x: 596, endPoint y: 417, distance: 280.3
click at [789, 21] on div "Review Back Next 00:05:50" at bounding box center [788, 21] width 272 height 25
click at [806, 22] on button "Next" at bounding box center [818, 21] width 55 height 25
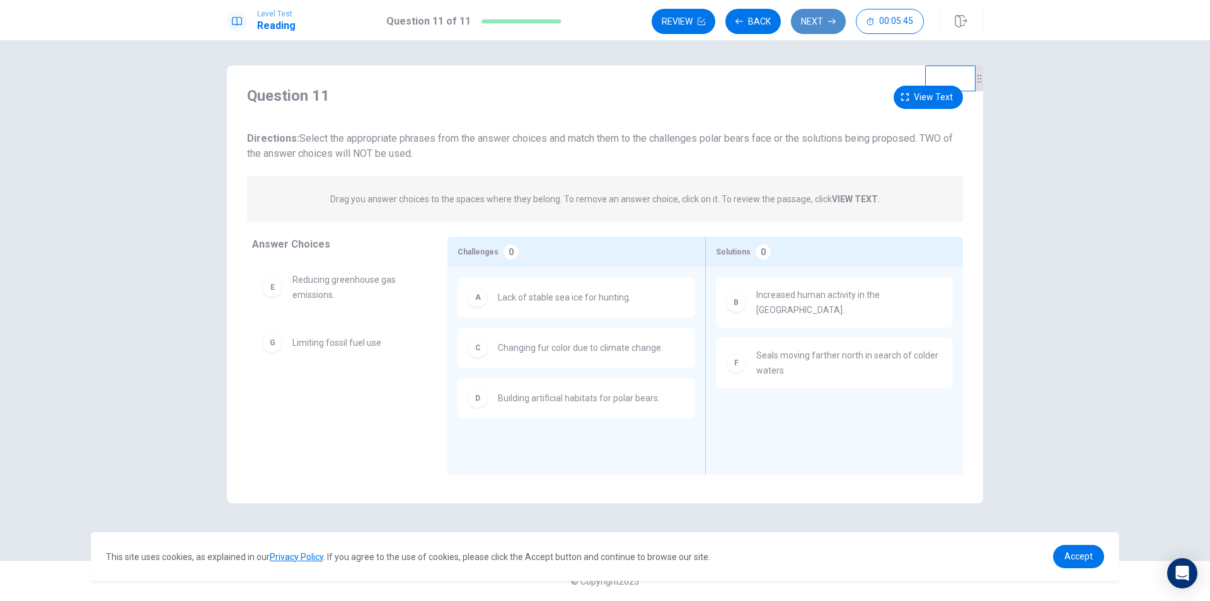
click at [814, 21] on button "Next" at bounding box center [818, 21] width 55 height 25
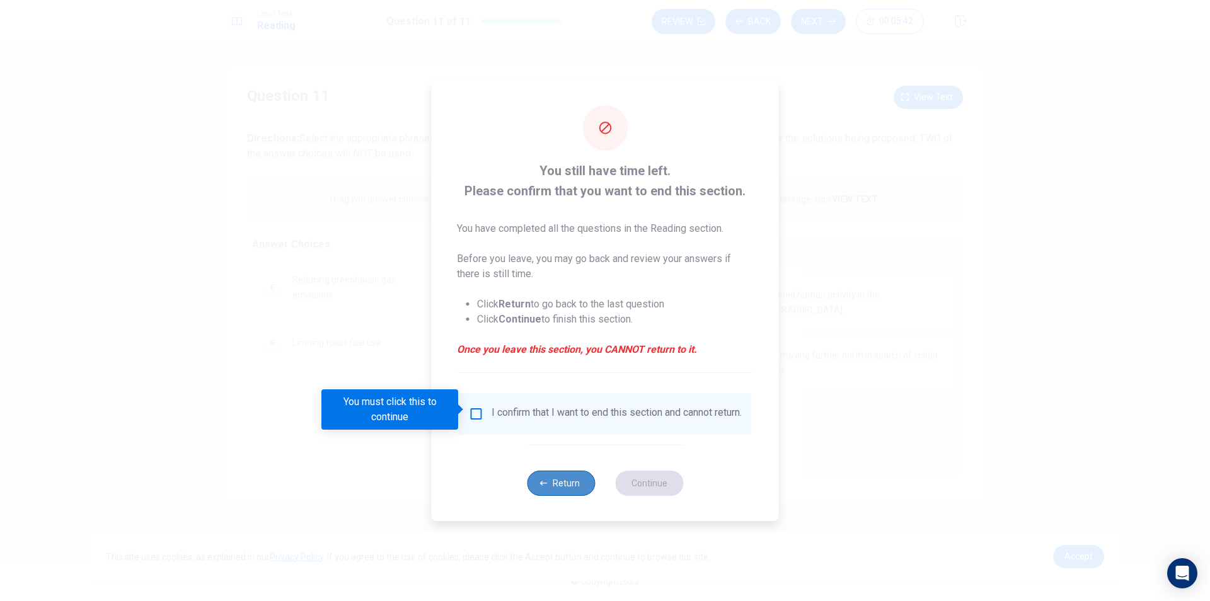
click at [559, 486] on button "Return" at bounding box center [561, 483] width 68 height 25
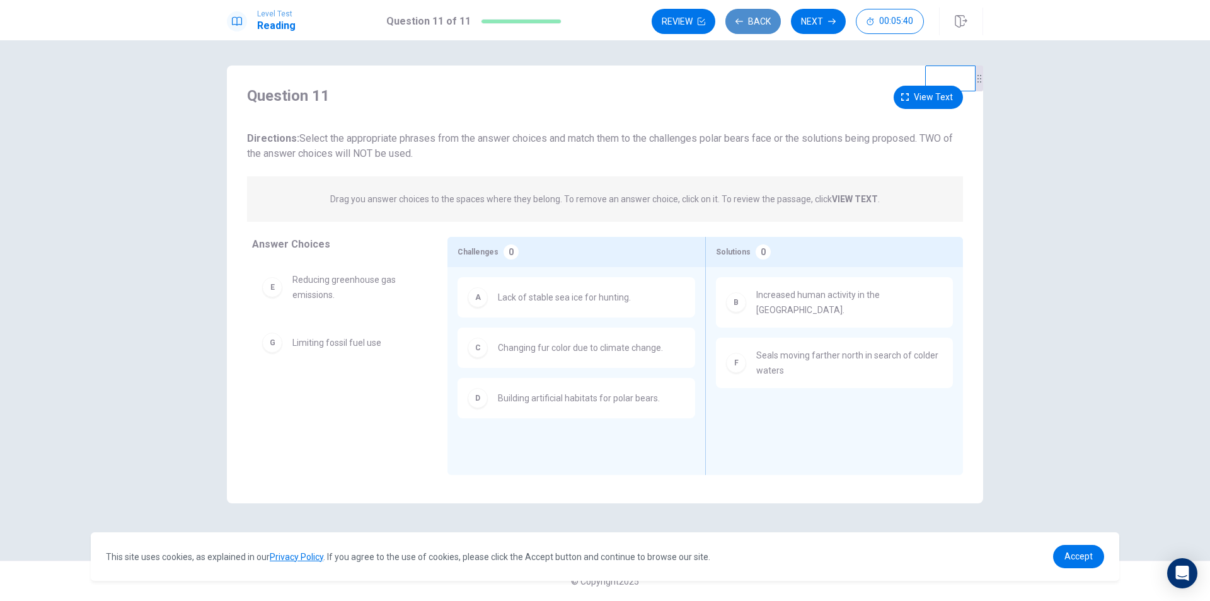
click at [756, 21] on button "Back" at bounding box center [752, 21] width 55 height 25
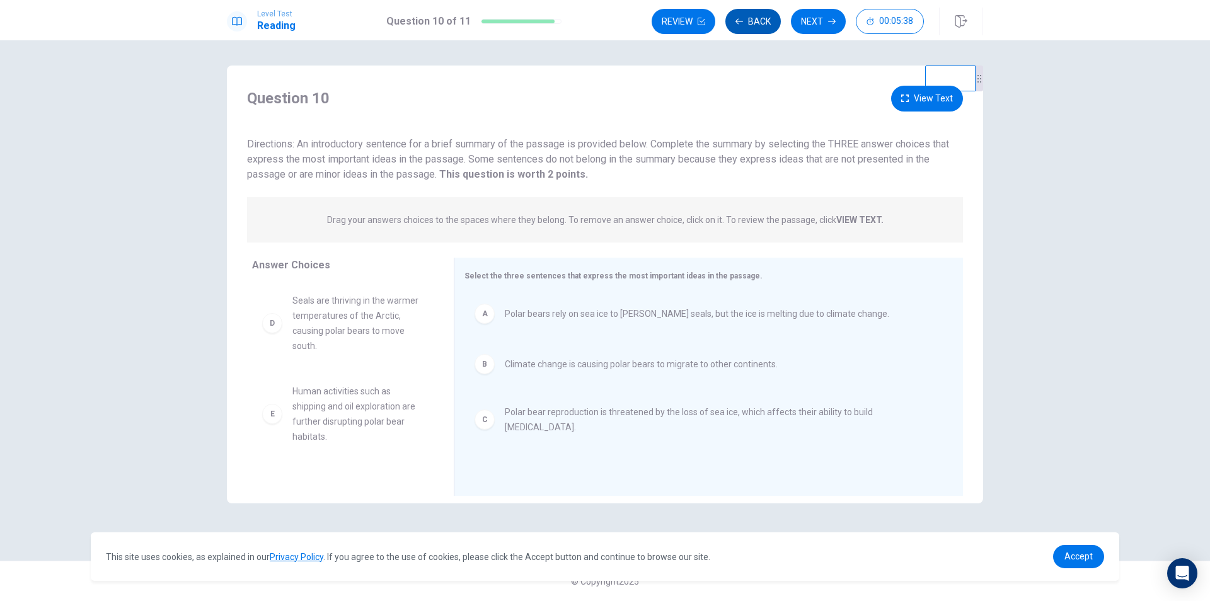
click at [748, 13] on button "Back" at bounding box center [752, 21] width 55 height 25
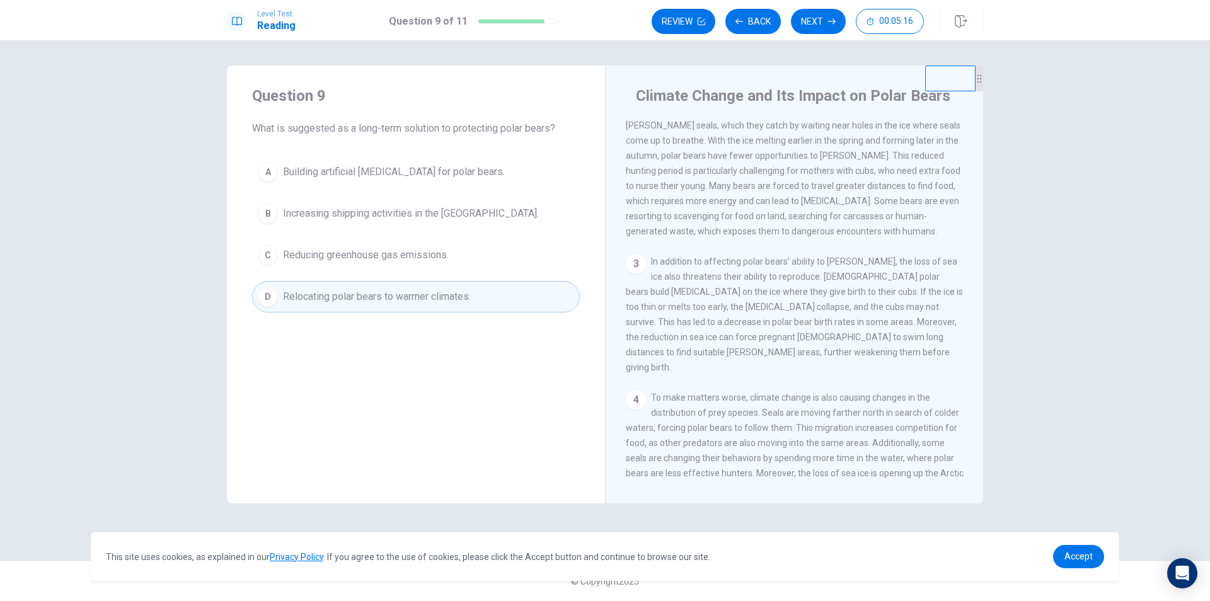
scroll to position [189, 0]
click at [758, 21] on button "Back" at bounding box center [752, 21] width 55 height 25
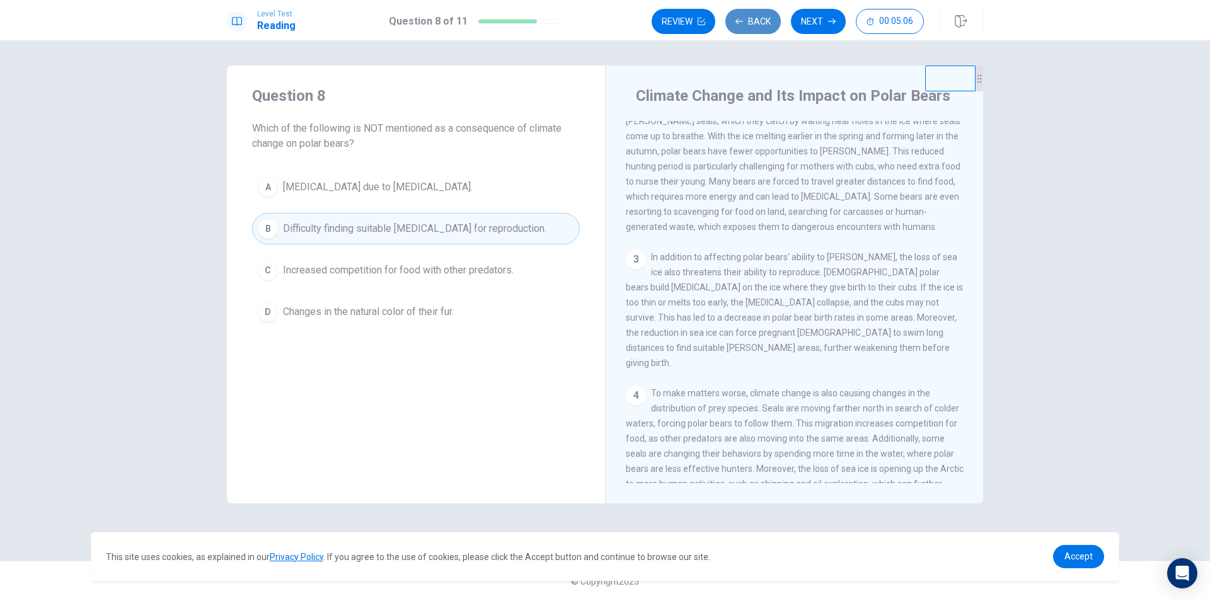
click at [758, 21] on button "Back" at bounding box center [752, 21] width 55 height 25
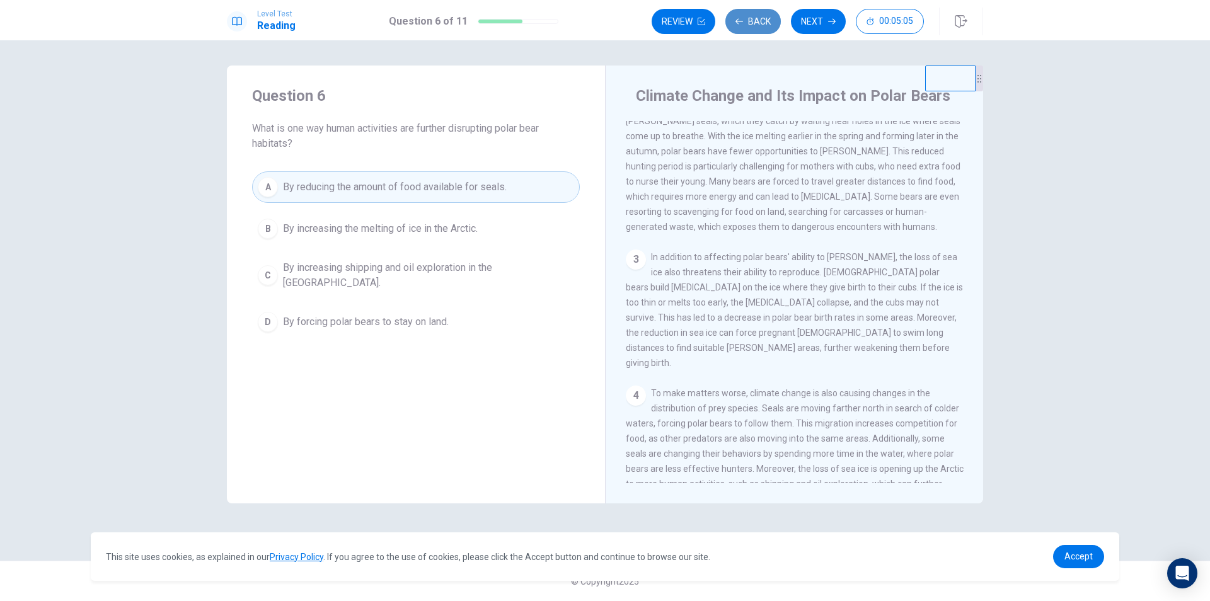
click at [758, 21] on button "Back" at bounding box center [752, 21] width 55 height 25
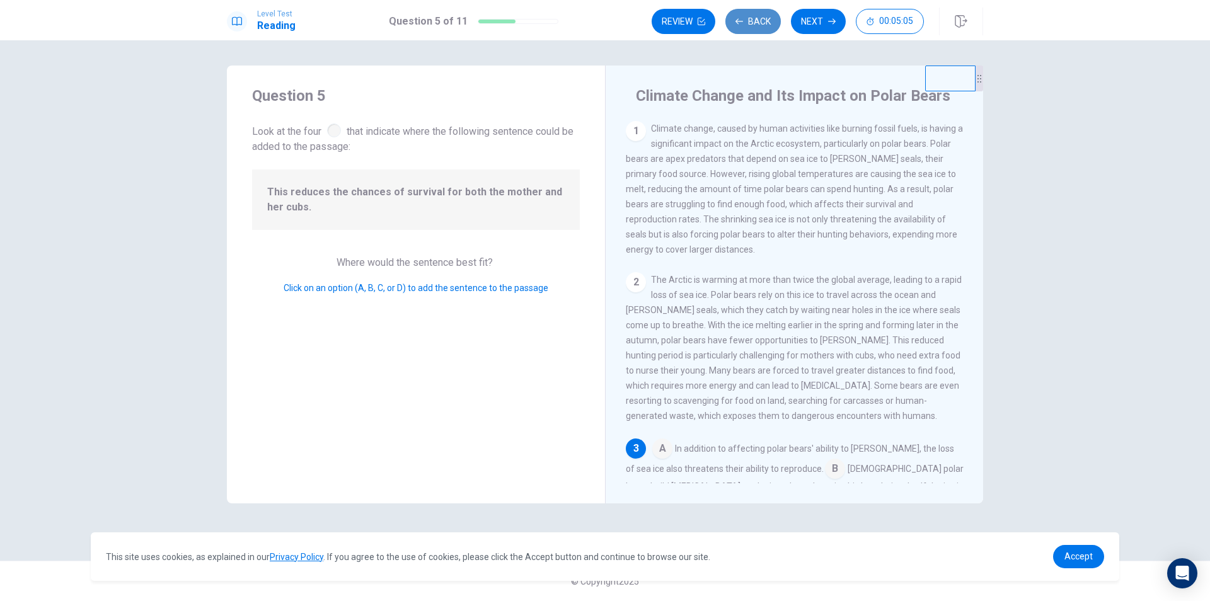
click at [758, 21] on button "Back" at bounding box center [752, 21] width 55 height 25
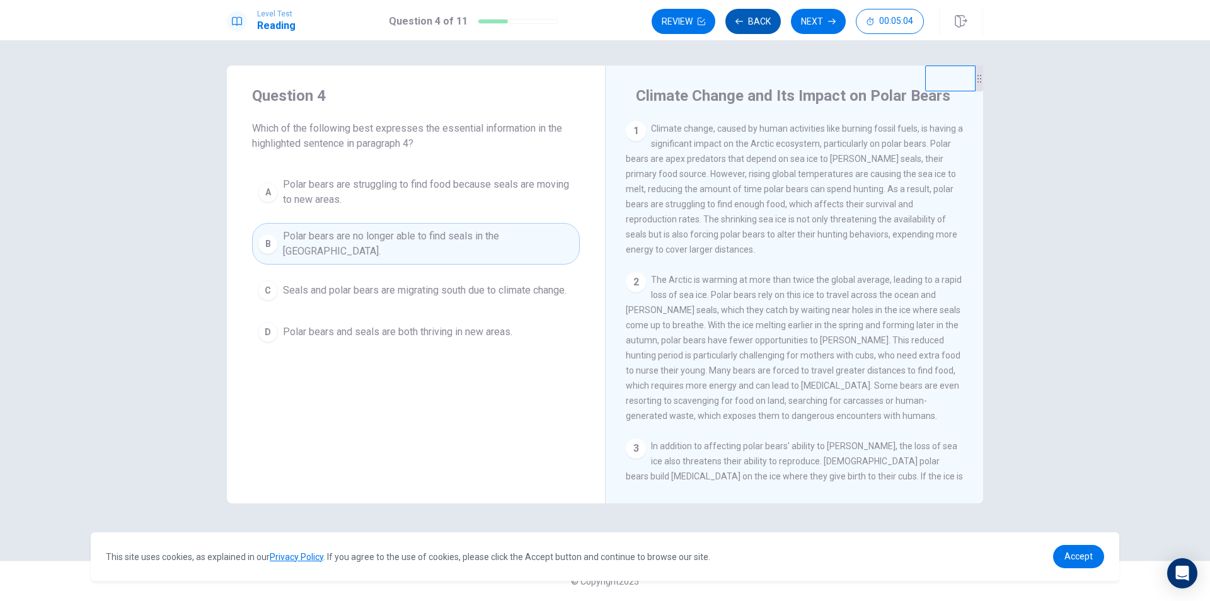
click at [758, 21] on button "Back" at bounding box center [752, 21] width 55 height 25
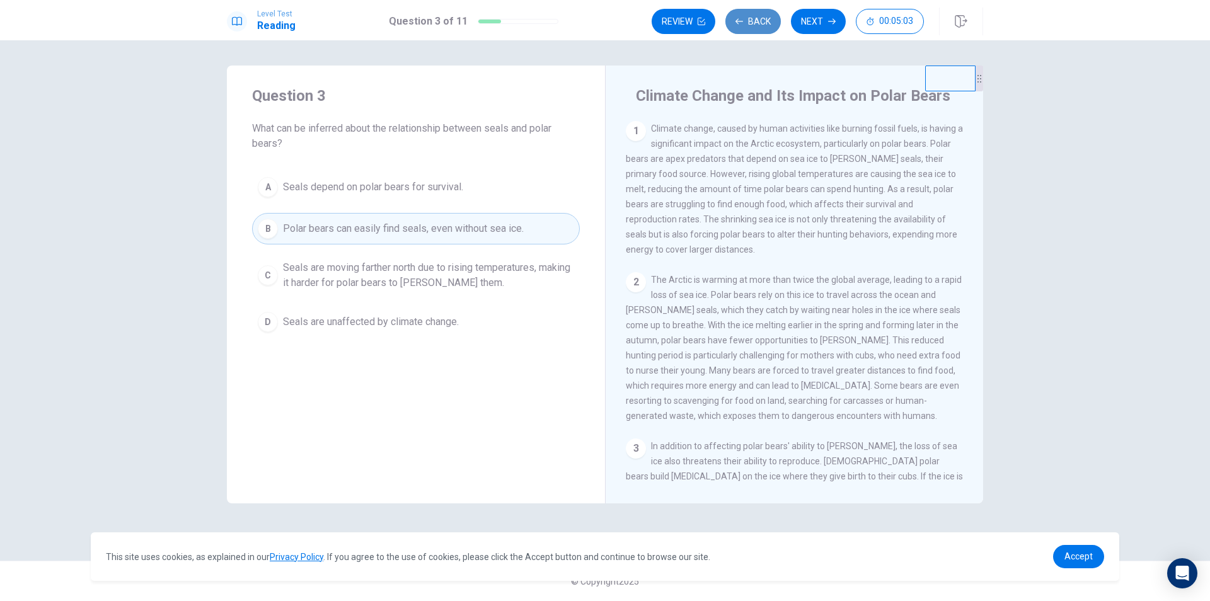
click at [758, 21] on button "Back" at bounding box center [752, 21] width 55 height 25
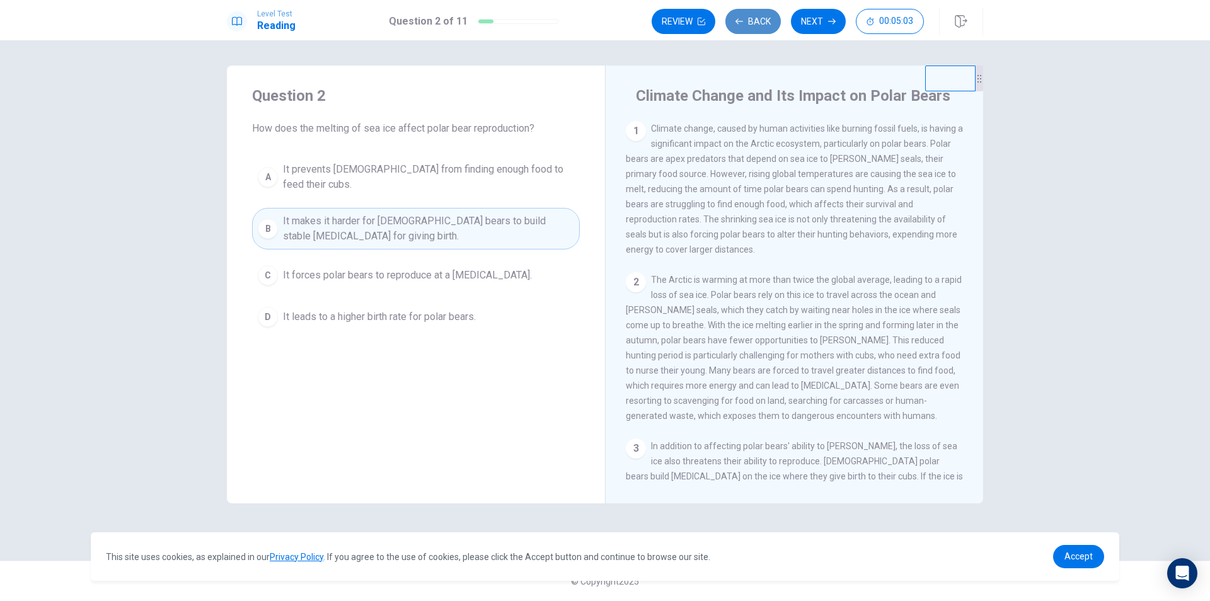
click at [758, 21] on button "Back" at bounding box center [752, 21] width 55 height 25
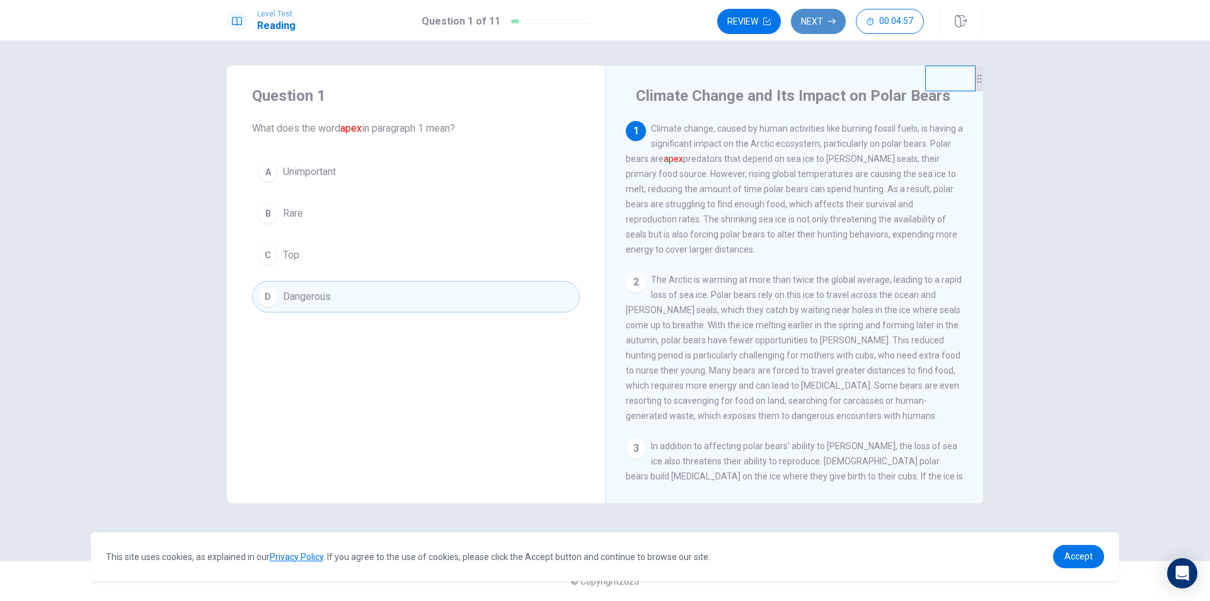
click at [795, 18] on button "Next" at bounding box center [818, 21] width 55 height 25
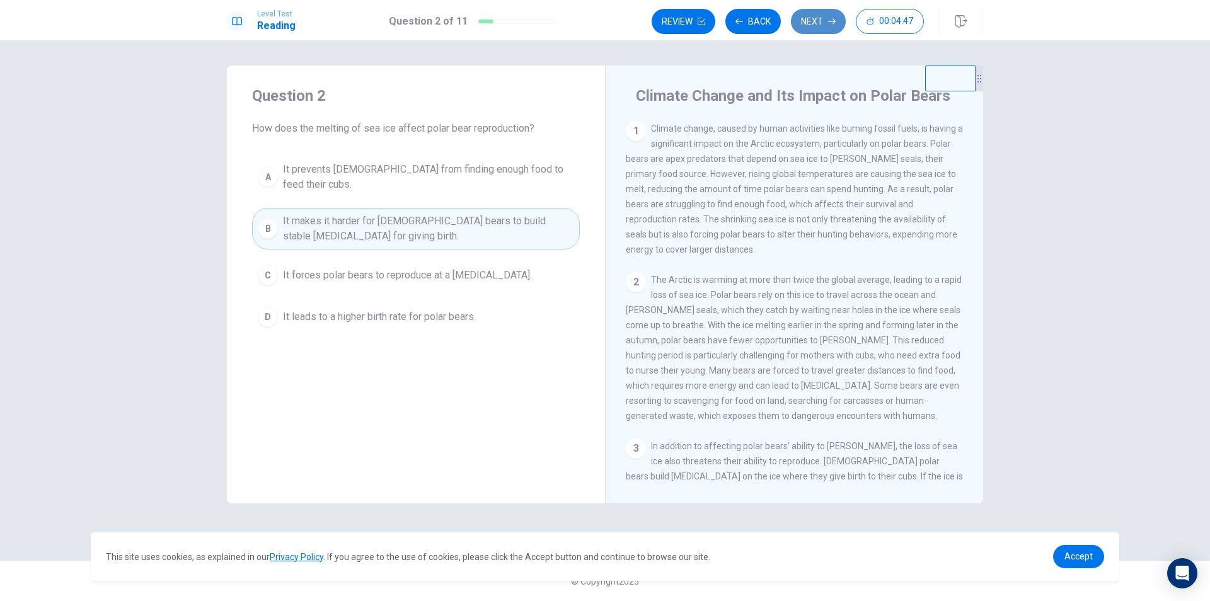
click at [796, 18] on button "Next" at bounding box center [818, 21] width 55 height 25
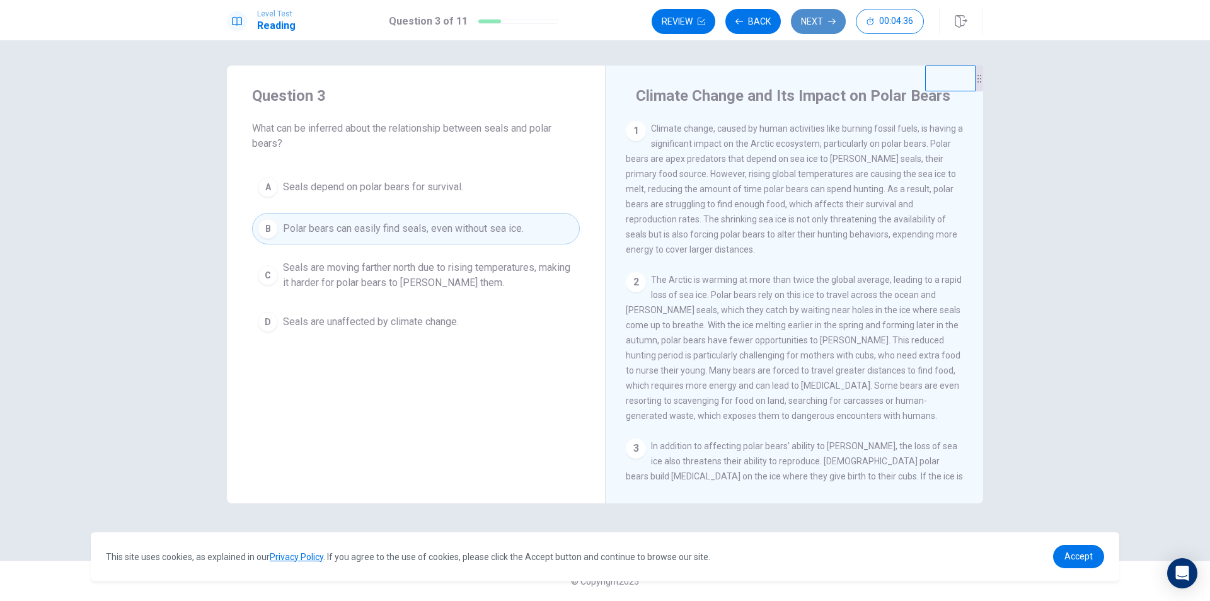
click at [812, 23] on button "Next" at bounding box center [818, 21] width 55 height 25
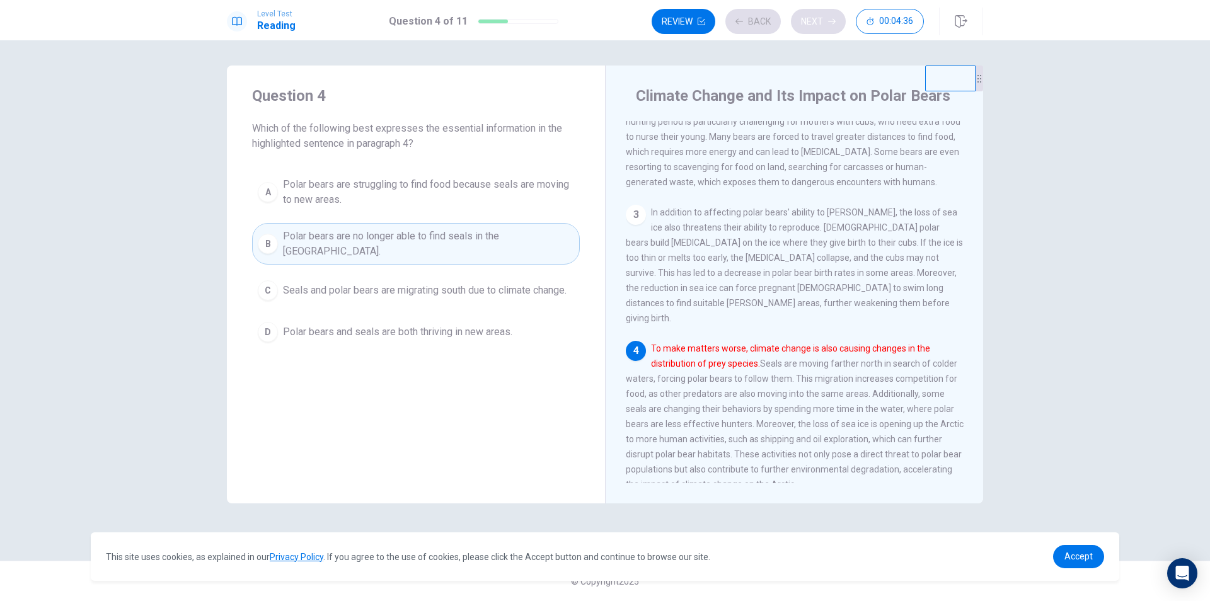
scroll to position [376, 0]
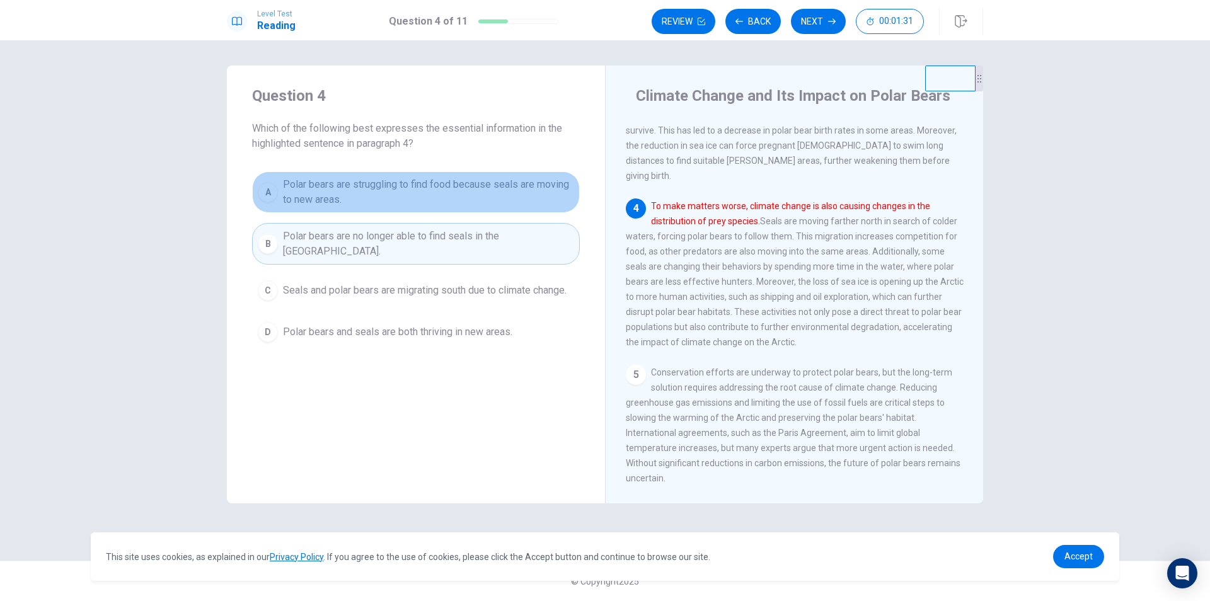
click at [523, 188] on span "Polar bears are struggling to find food because seals are moving to new areas." at bounding box center [428, 192] width 291 height 30
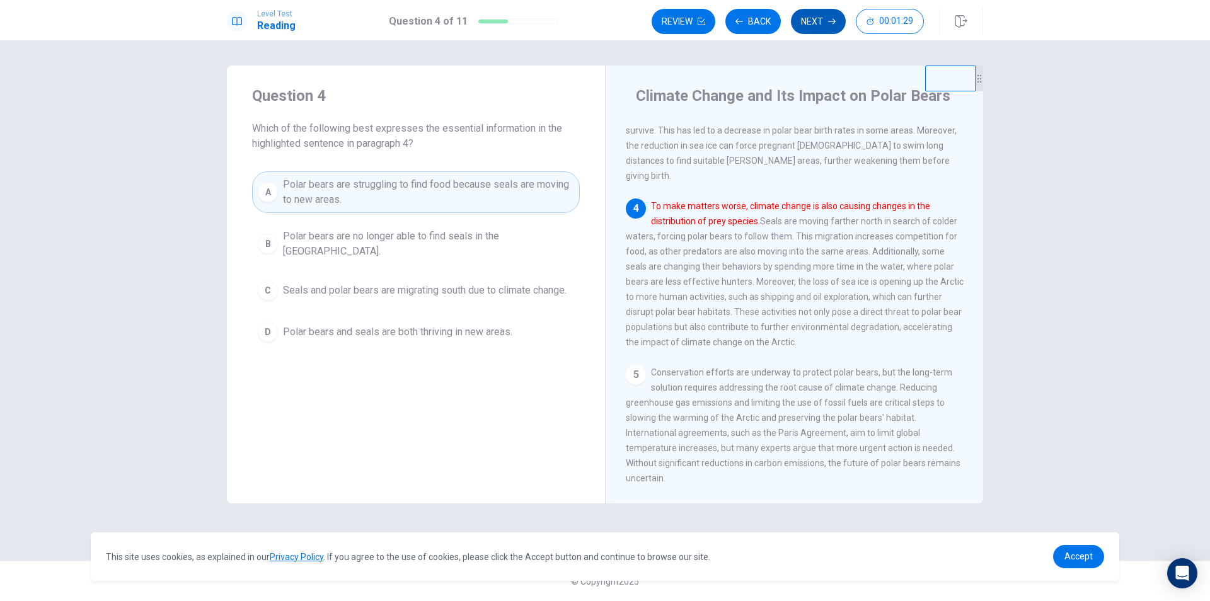
click at [814, 26] on button "Next" at bounding box center [818, 21] width 55 height 25
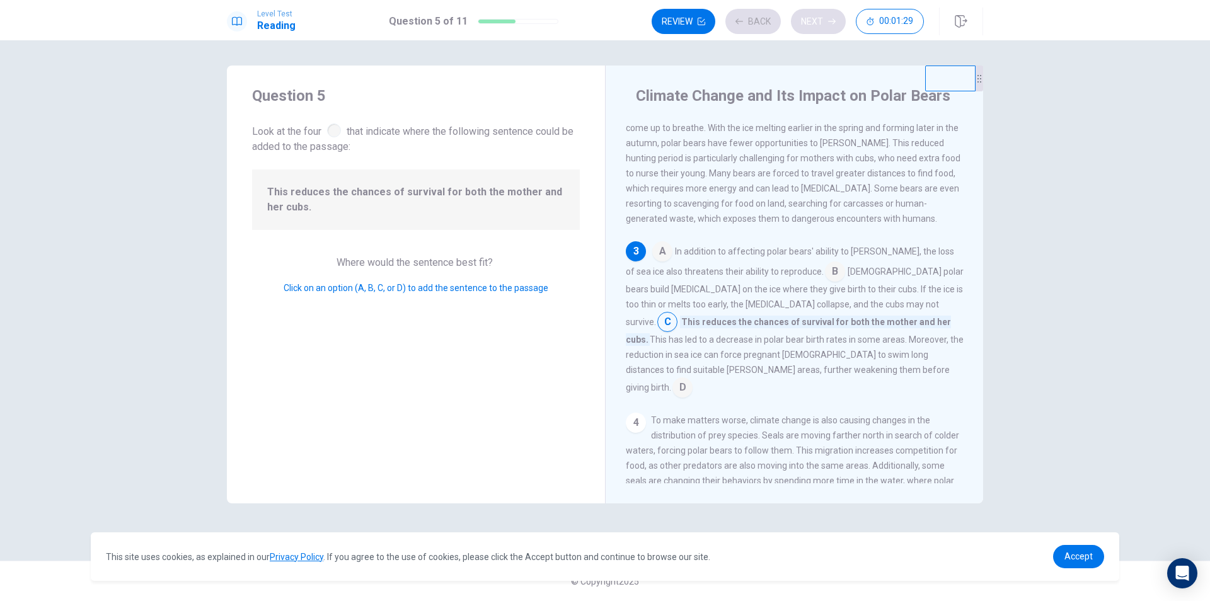
scroll to position [234, 0]
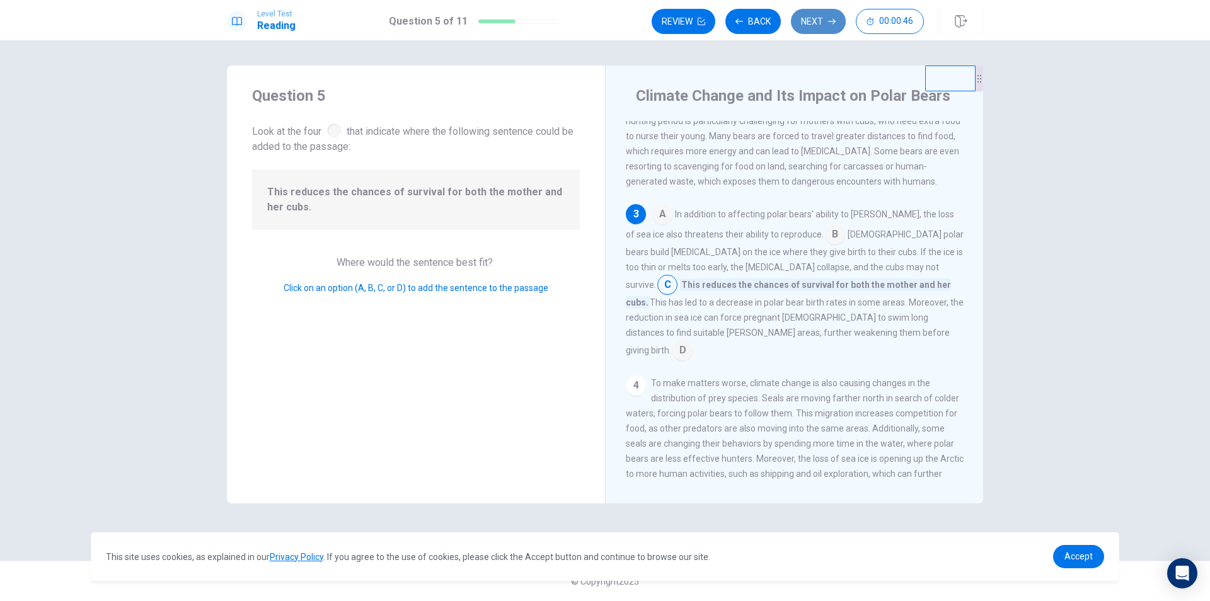
click at [838, 24] on button "Next" at bounding box center [818, 21] width 55 height 25
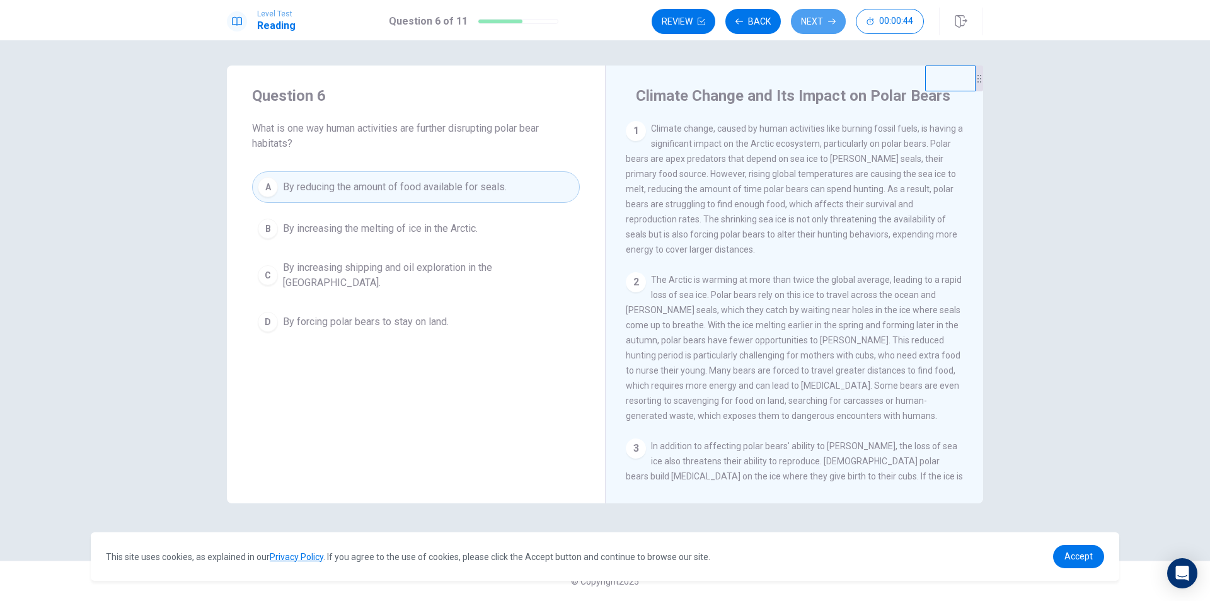
click at [828, 22] on icon "button" at bounding box center [832, 22] width 8 height 8
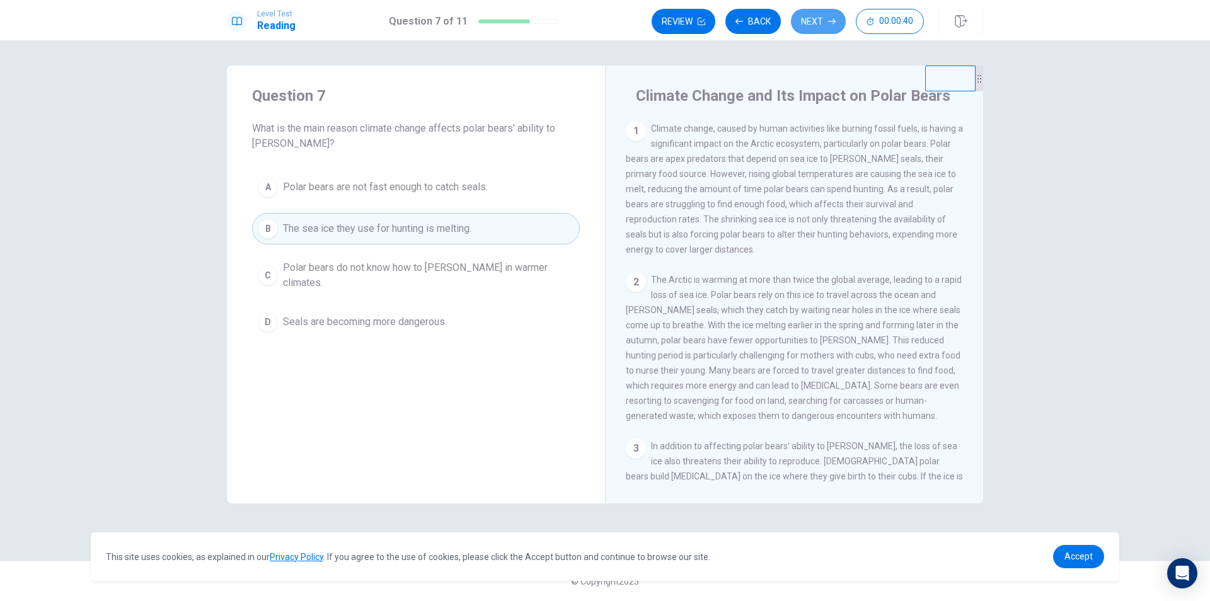
click at [828, 22] on icon "button" at bounding box center [832, 22] width 8 height 8
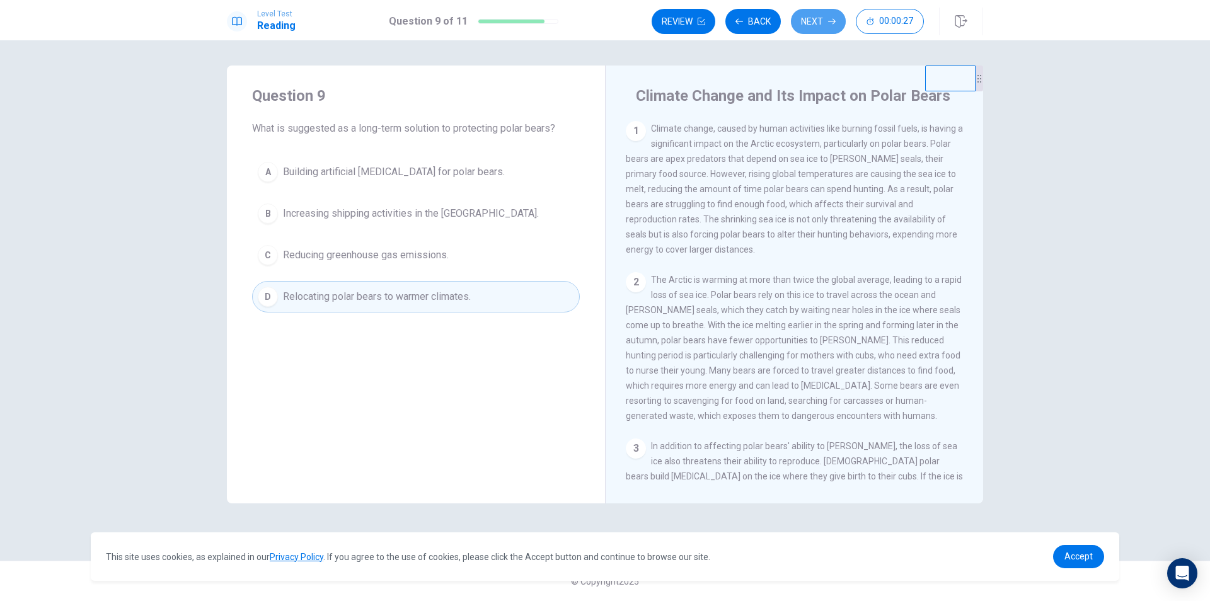
click at [828, 22] on icon "button" at bounding box center [832, 22] width 8 height 8
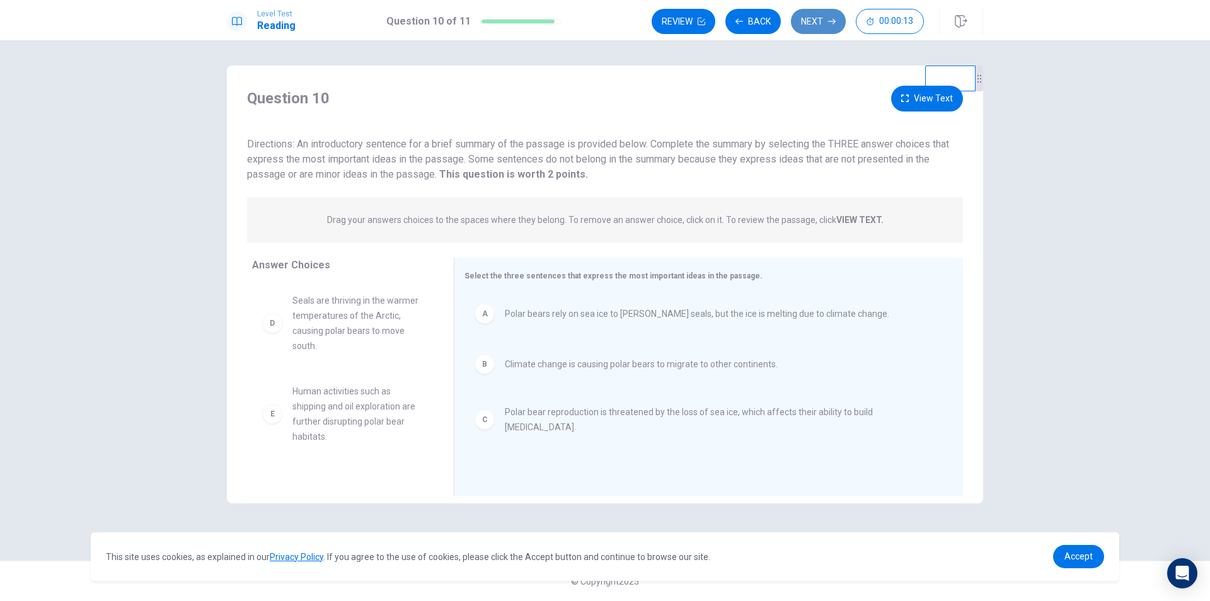
click at [818, 20] on button "Next" at bounding box center [818, 21] width 55 height 25
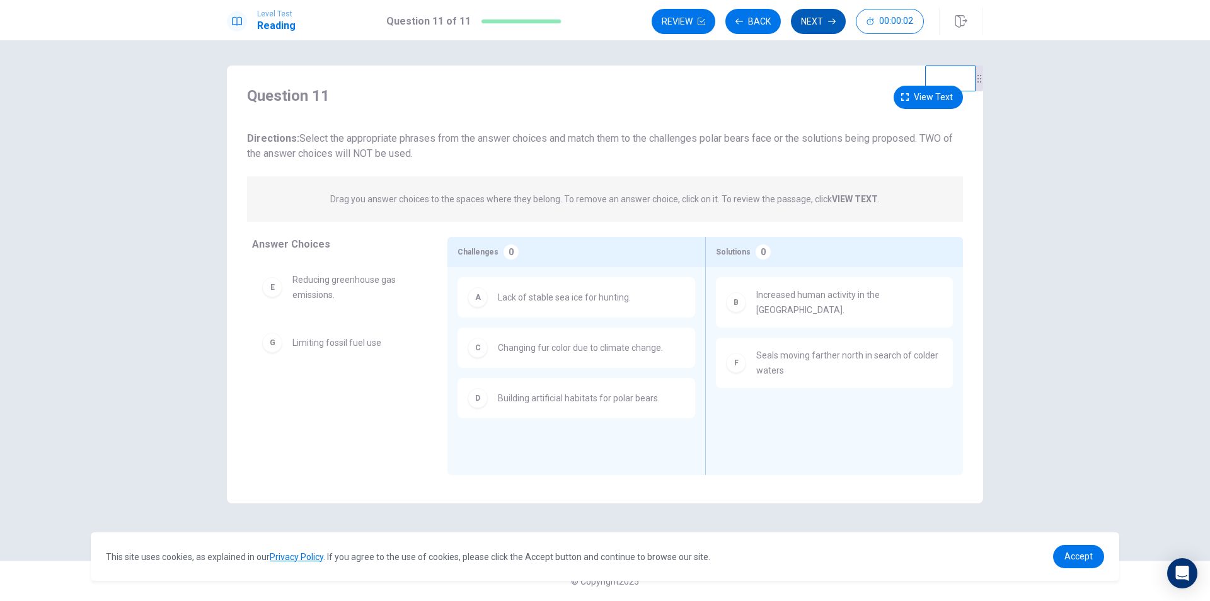
click at [818, 20] on button "Next" at bounding box center [818, 21] width 55 height 25
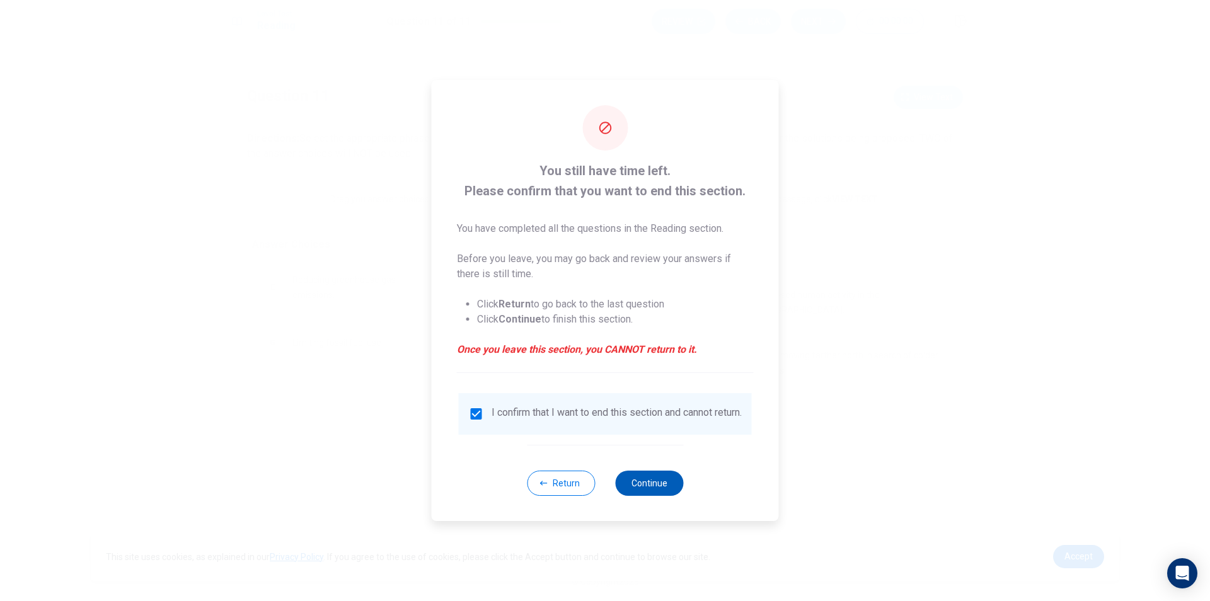
click at [633, 484] on button "Continue" at bounding box center [649, 483] width 68 height 25
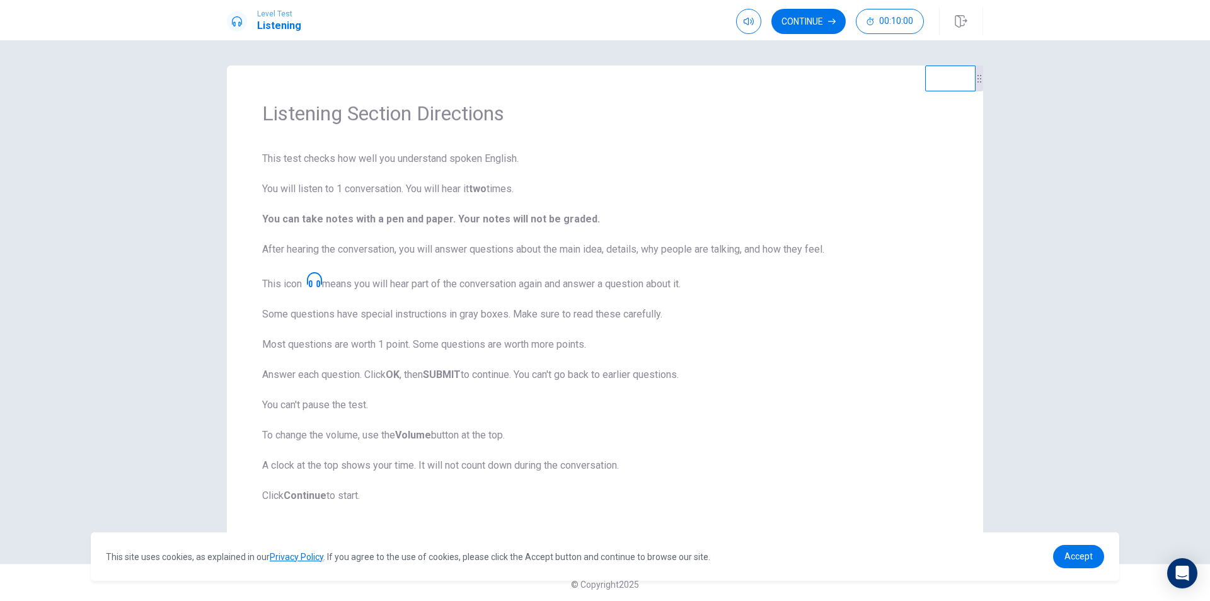
scroll to position [3, 0]
click at [796, 20] on button "Continue" at bounding box center [809, 21] width 74 height 25
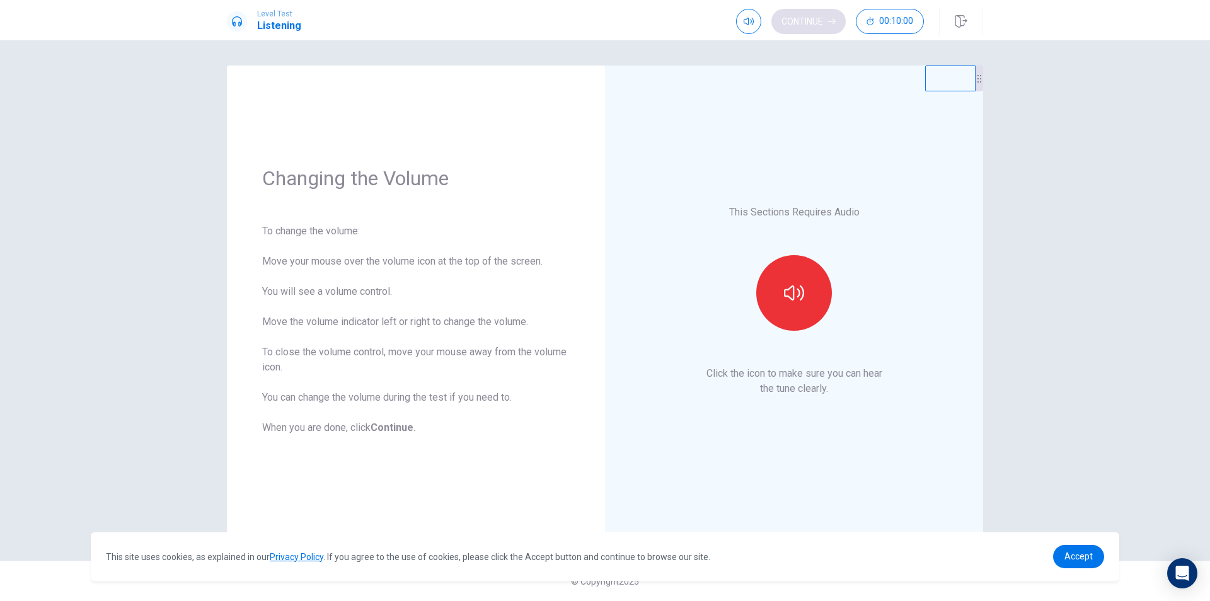
scroll to position [0, 0]
click at [782, 292] on button "button" at bounding box center [794, 293] width 76 height 76
click at [794, 19] on button "Continue" at bounding box center [809, 21] width 74 height 25
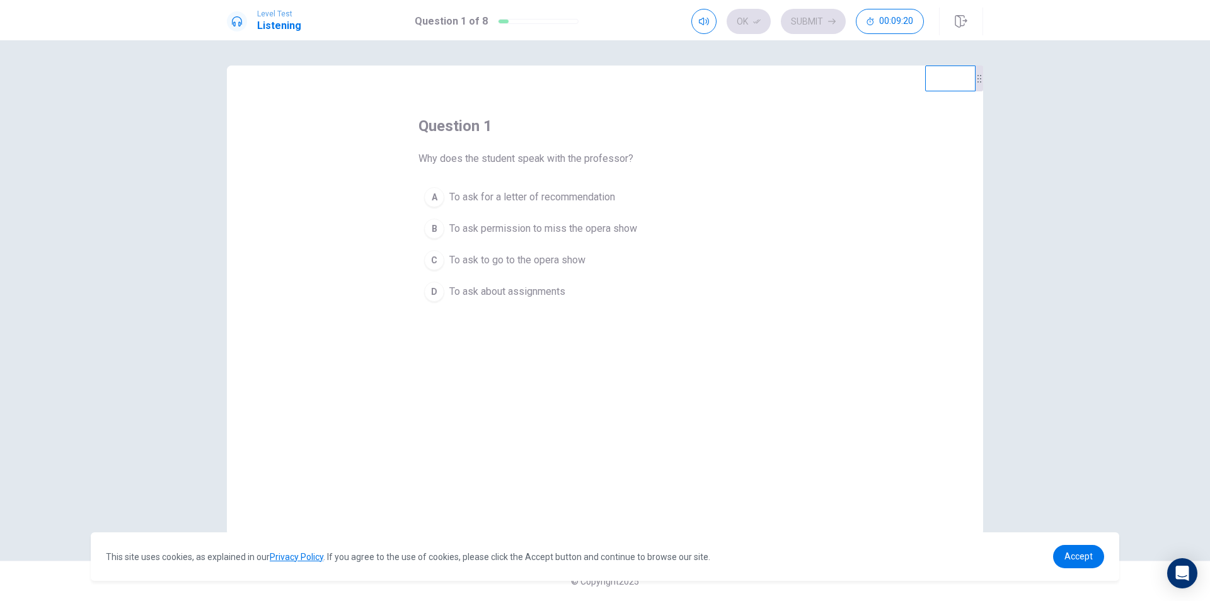
click at [433, 228] on div "B" at bounding box center [434, 229] width 20 height 20
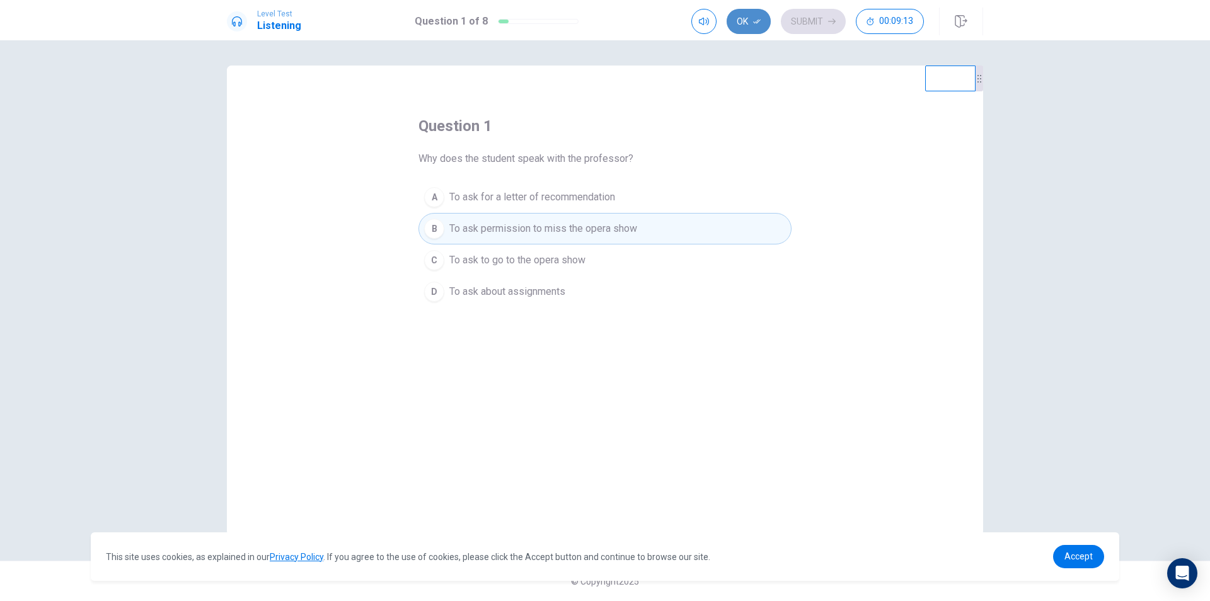
click at [757, 19] on icon "button" at bounding box center [757, 22] width 8 height 8
click at [792, 20] on button "Submit" at bounding box center [813, 21] width 65 height 25
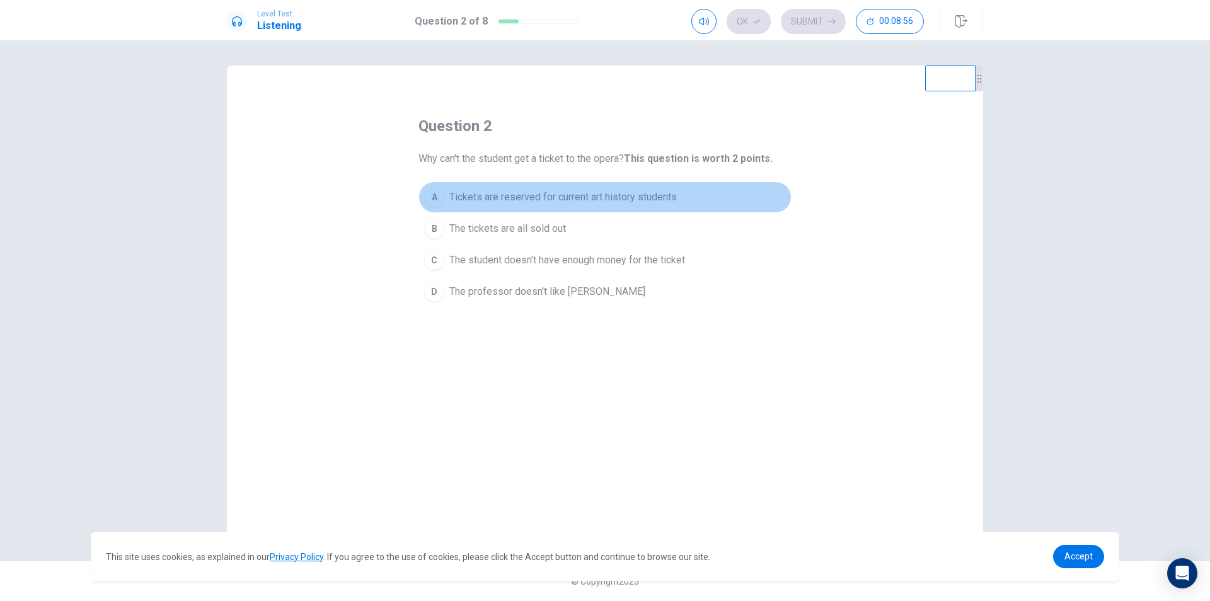
click at [439, 194] on div "A" at bounding box center [434, 197] width 20 height 20
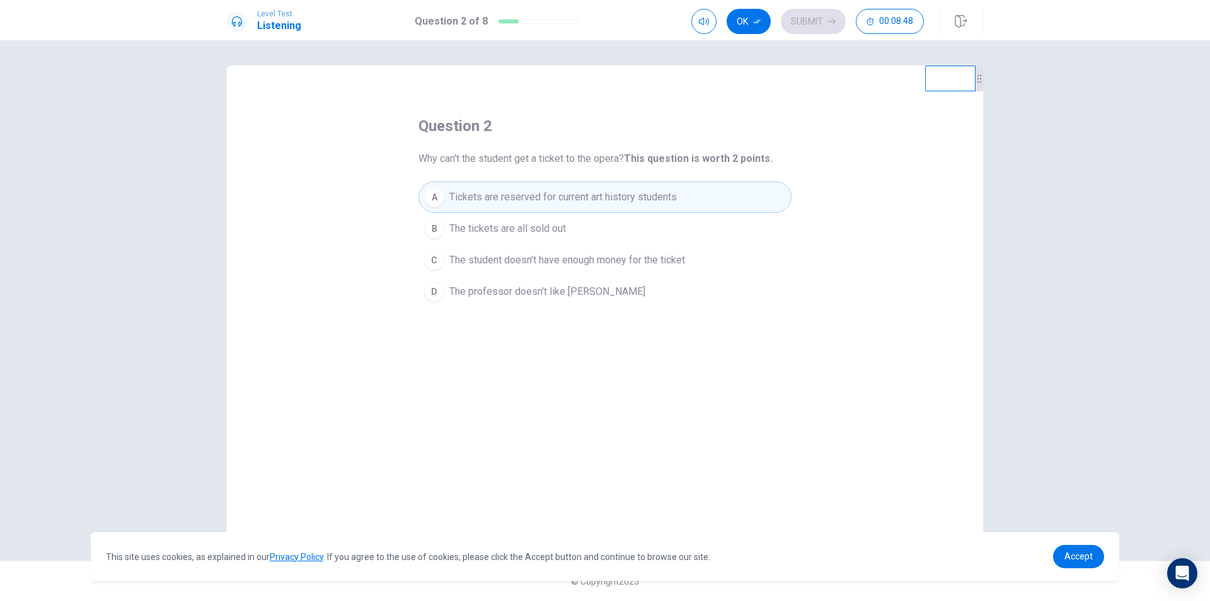
click at [530, 262] on span "The student doesn't have enough money for the ticket" at bounding box center [567, 260] width 236 height 15
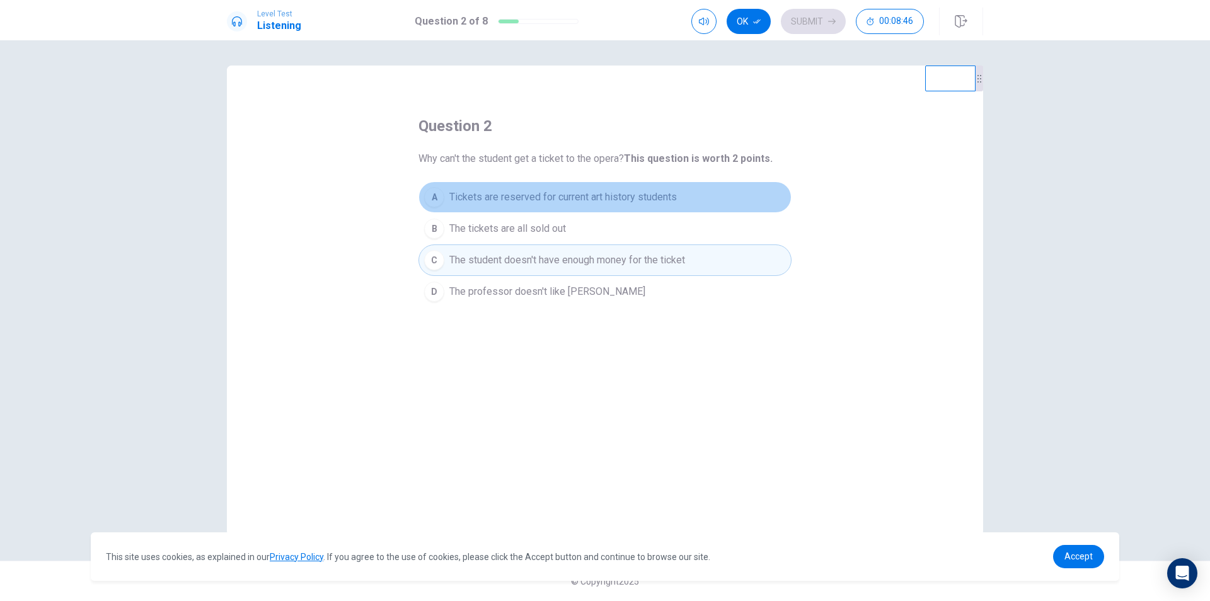
click at [483, 191] on span "Tickets are reserved for current art history students" at bounding box center [563, 197] width 228 height 15
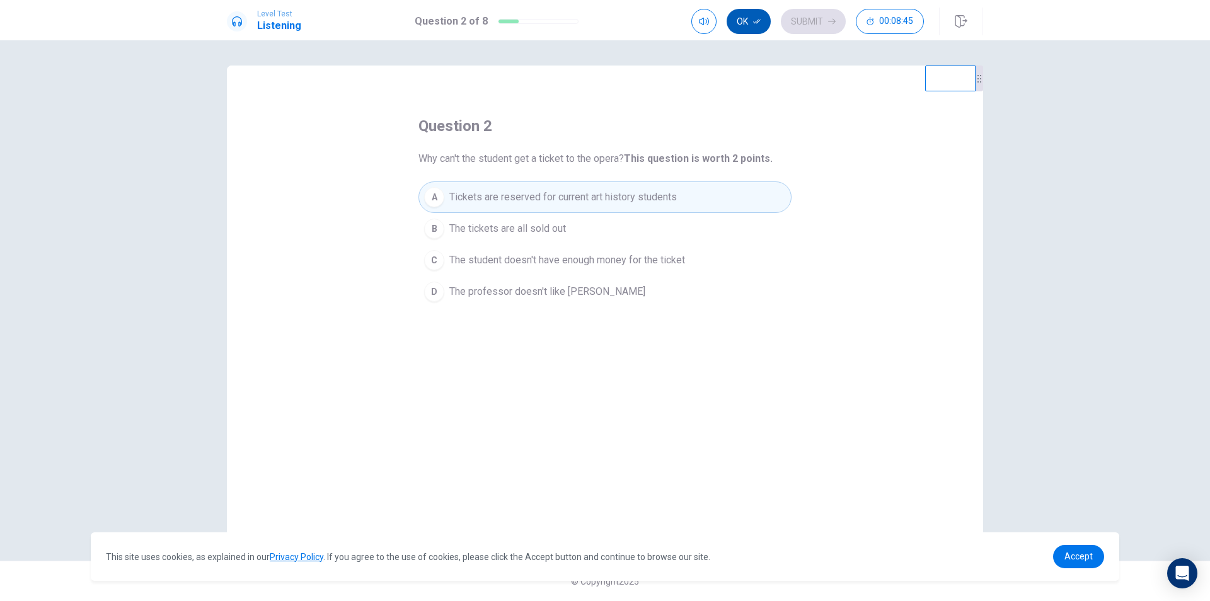
click at [755, 14] on button "Ok" at bounding box center [749, 21] width 44 height 25
click at [797, 18] on button "Submit" at bounding box center [813, 21] width 65 height 25
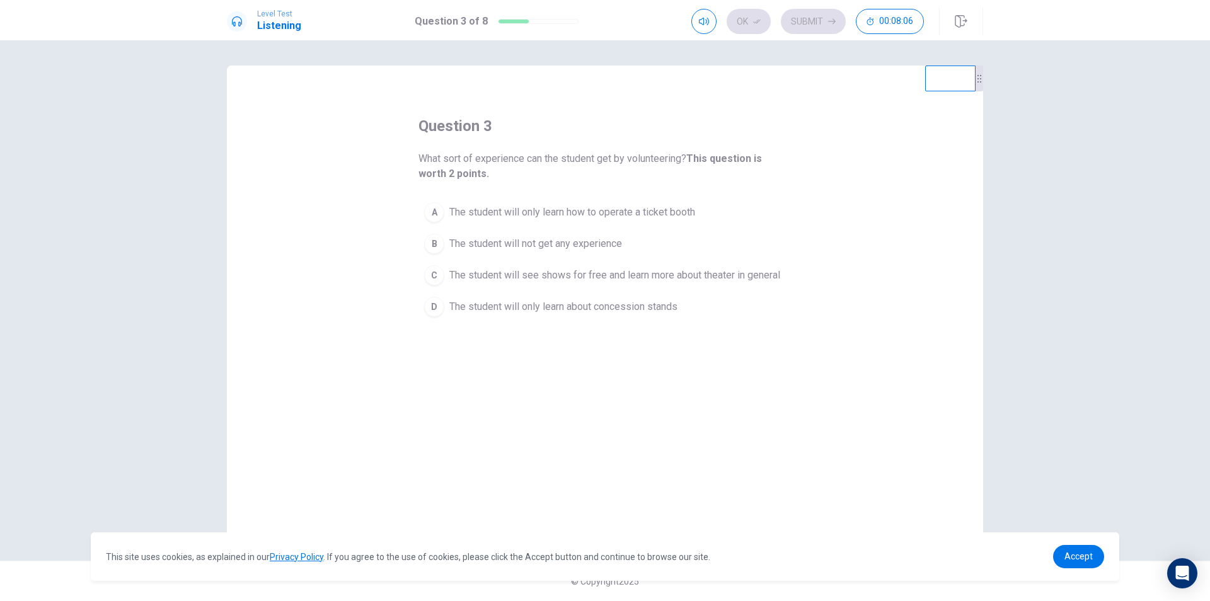
click at [514, 301] on span "The student will only learn about concession stands" at bounding box center [563, 306] width 228 height 15
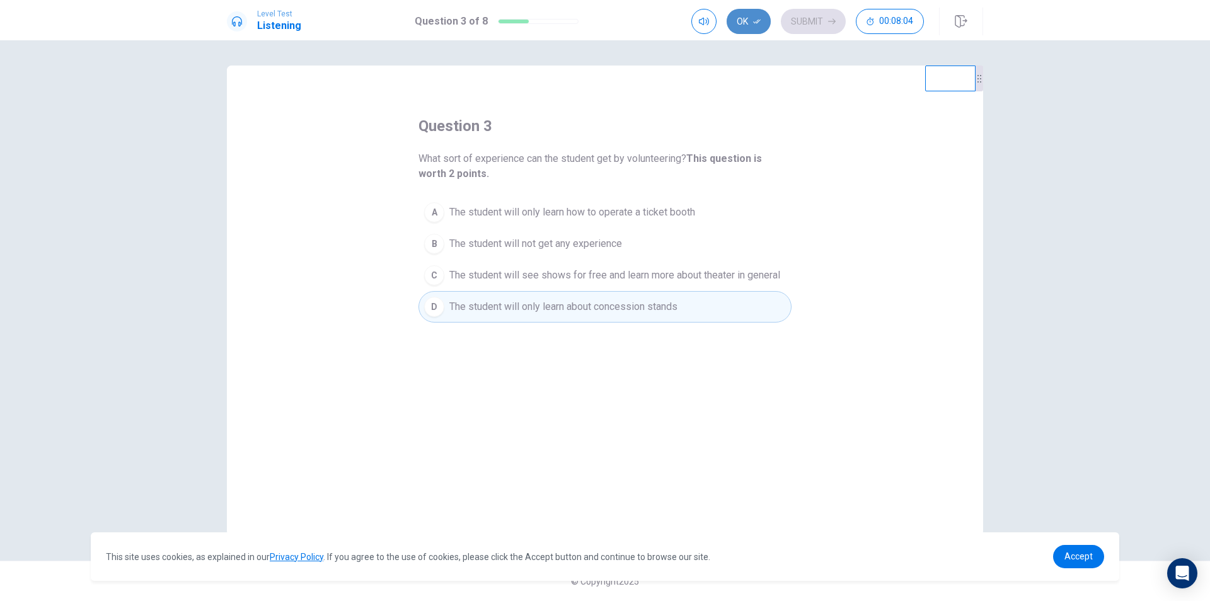
click at [751, 16] on button "Ok" at bounding box center [749, 21] width 44 height 25
click at [801, 16] on button "Submit" at bounding box center [813, 21] width 65 height 25
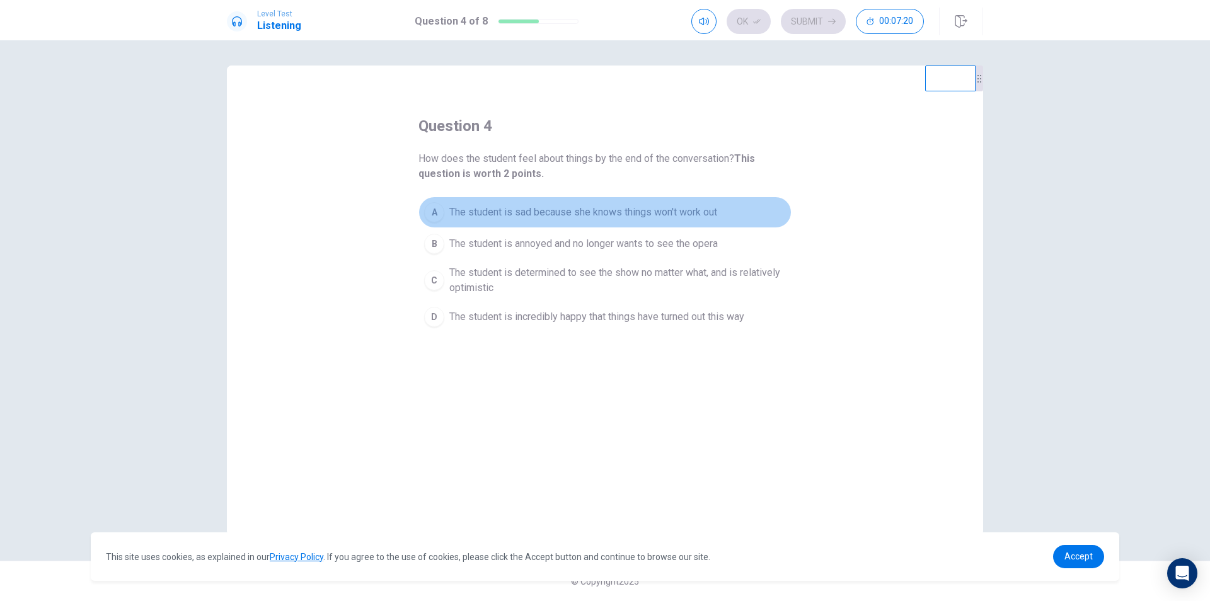
click at [463, 208] on span "The student is sad because she knows things won't work out" at bounding box center [583, 212] width 268 height 15
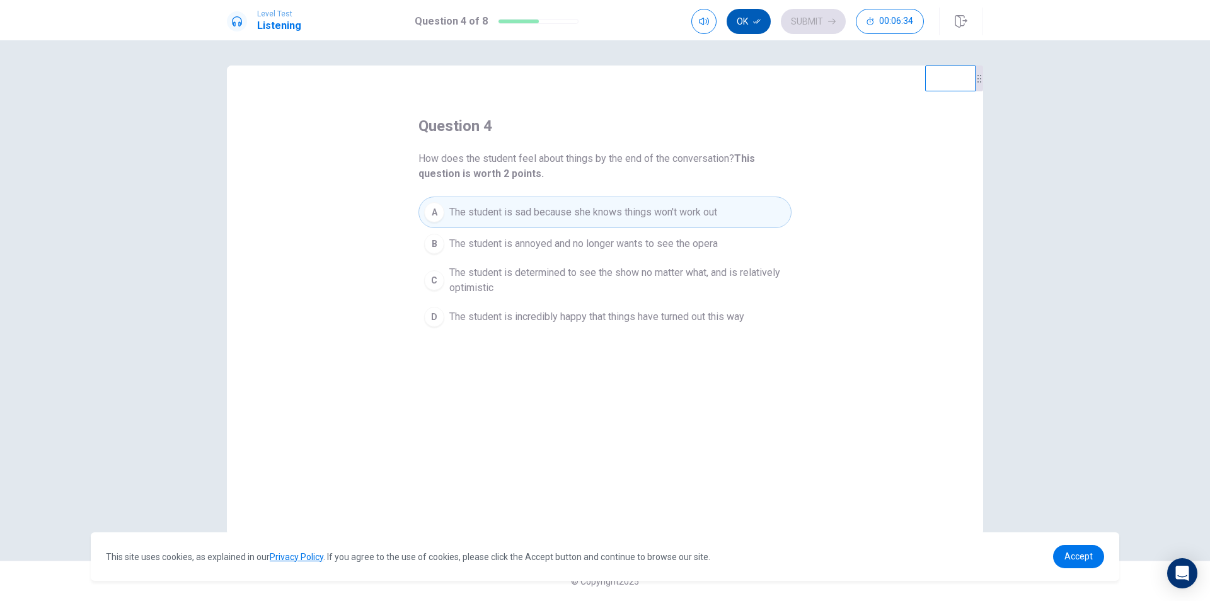
click at [758, 26] on button "Ok" at bounding box center [749, 21] width 44 height 25
click at [818, 20] on button "Submit" at bounding box center [813, 21] width 65 height 25
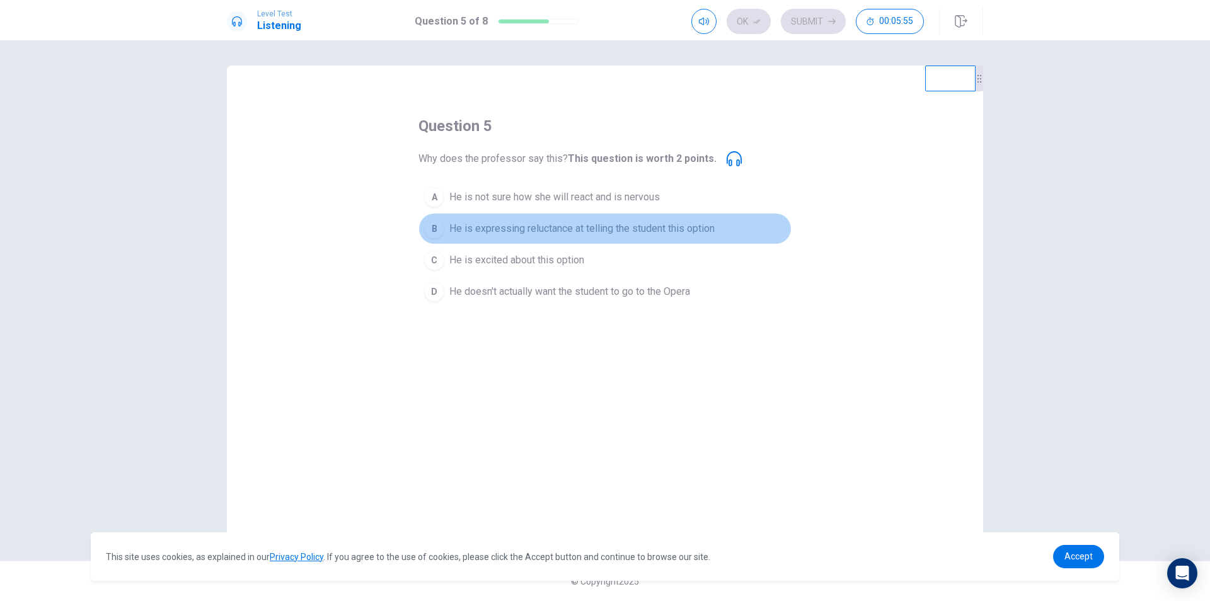
click at [441, 224] on div "B" at bounding box center [434, 229] width 20 height 20
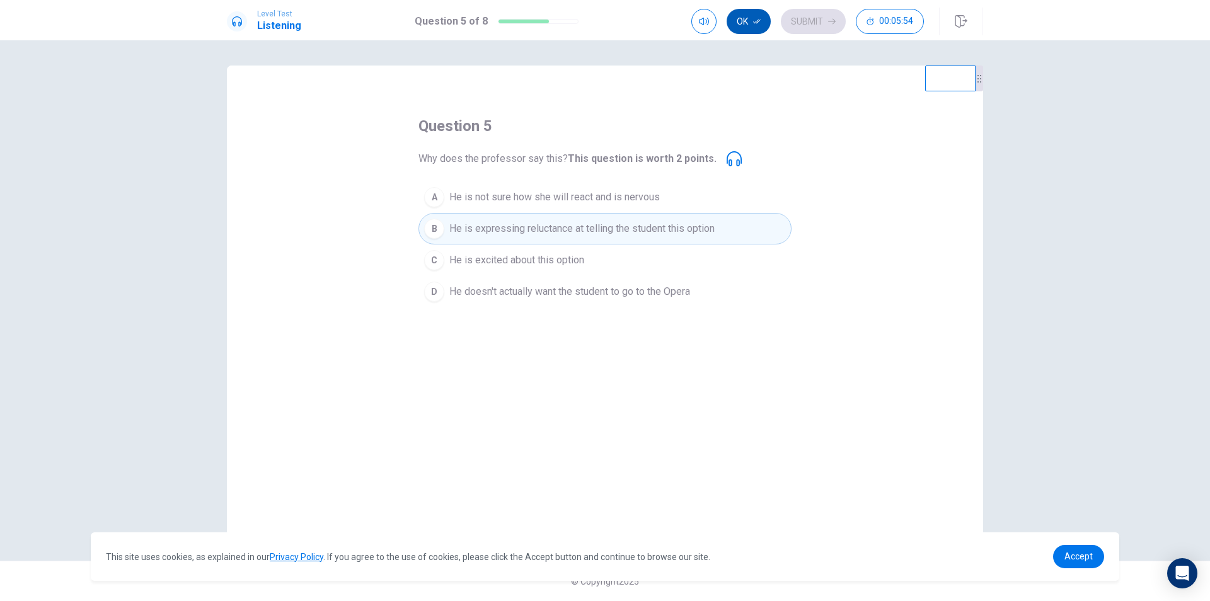
click at [766, 12] on button "Ok" at bounding box center [749, 21] width 44 height 25
click at [792, 14] on button "Submit" at bounding box center [813, 21] width 65 height 25
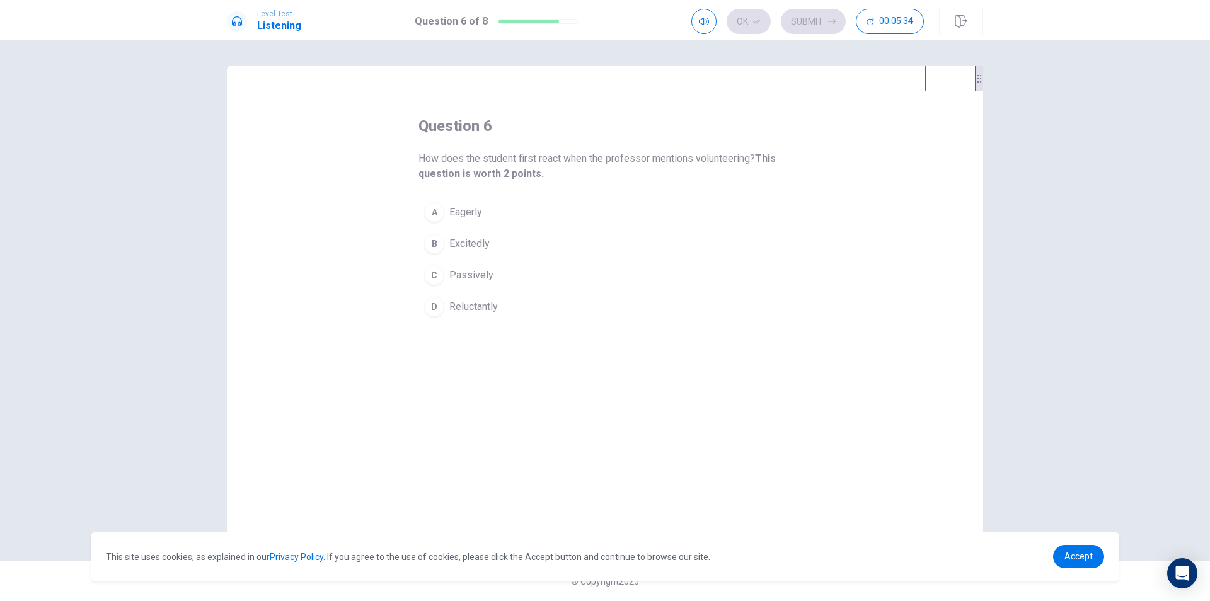
click at [448, 312] on button "D Reluctantly" at bounding box center [605, 307] width 373 height 32
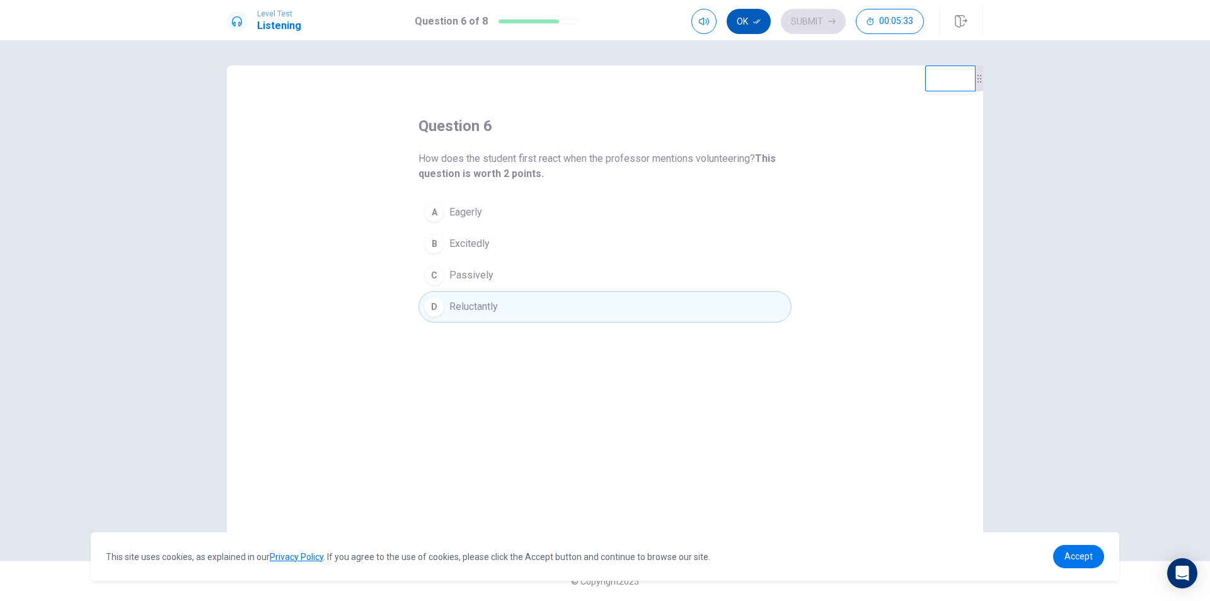
click at [744, 21] on button "Ok" at bounding box center [749, 21] width 44 height 25
click at [802, 18] on button "Submit" at bounding box center [813, 21] width 65 height 25
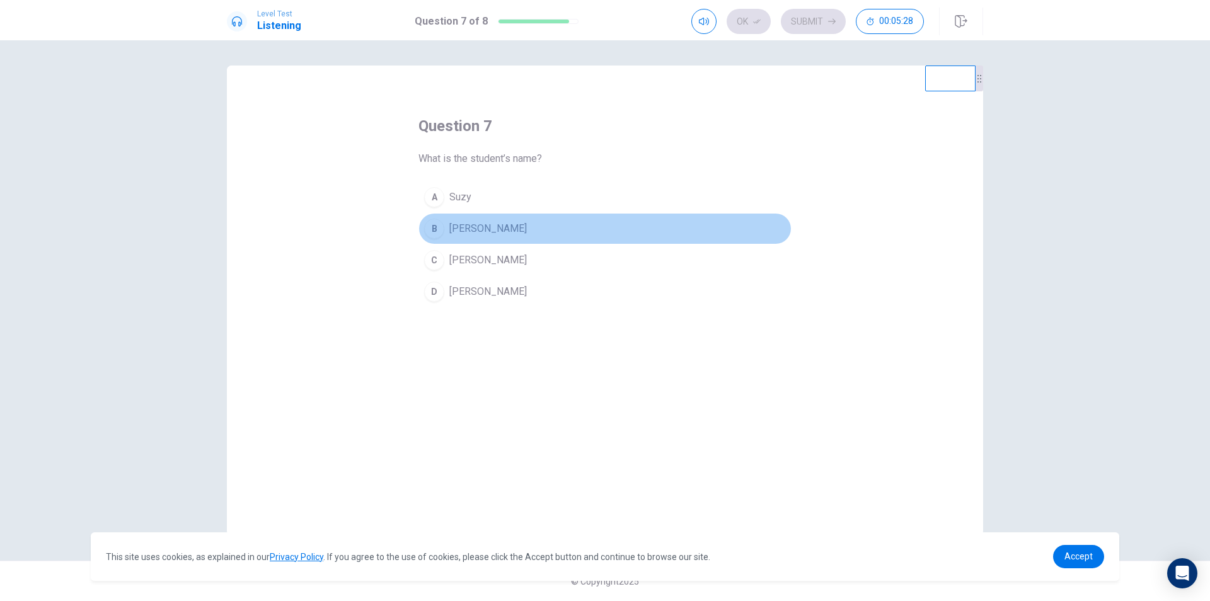
click at [434, 227] on div "B" at bounding box center [434, 229] width 20 height 20
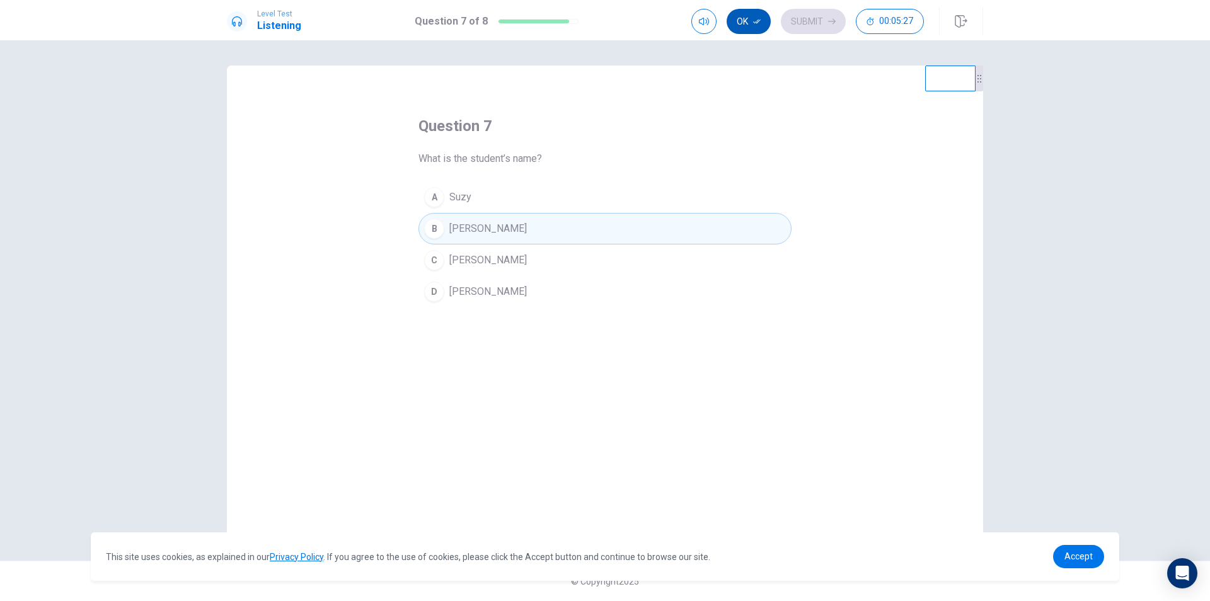
click at [757, 26] on button "Ok" at bounding box center [749, 21] width 44 height 25
click at [802, 20] on button "Submit" at bounding box center [813, 21] width 65 height 25
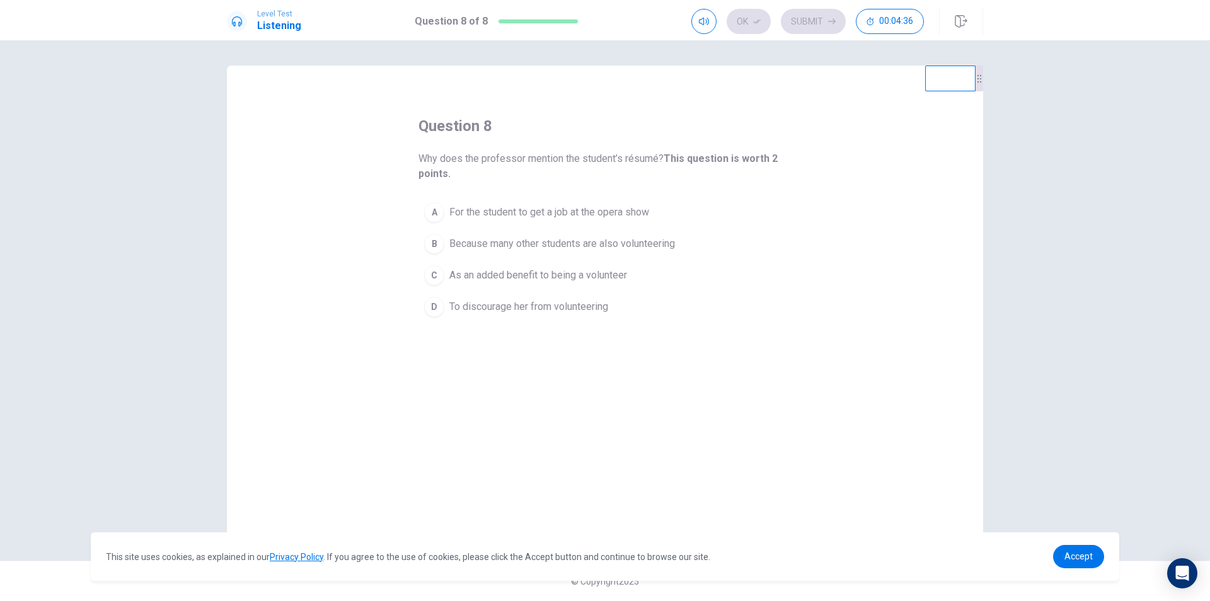
click at [501, 245] on span "Because many other students are also volunteering" at bounding box center [562, 243] width 226 height 15
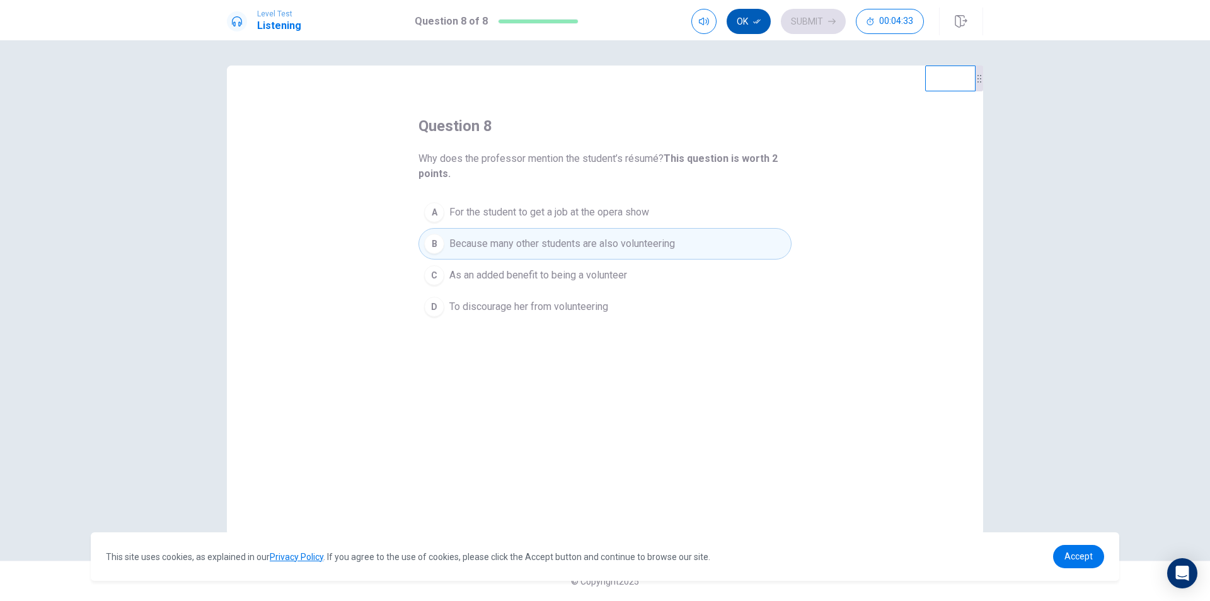
click at [742, 18] on button "Ok" at bounding box center [749, 21] width 44 height 25
click at [798, 25] on button "Submit" at bounding box center [813, 21] width 65 height 25
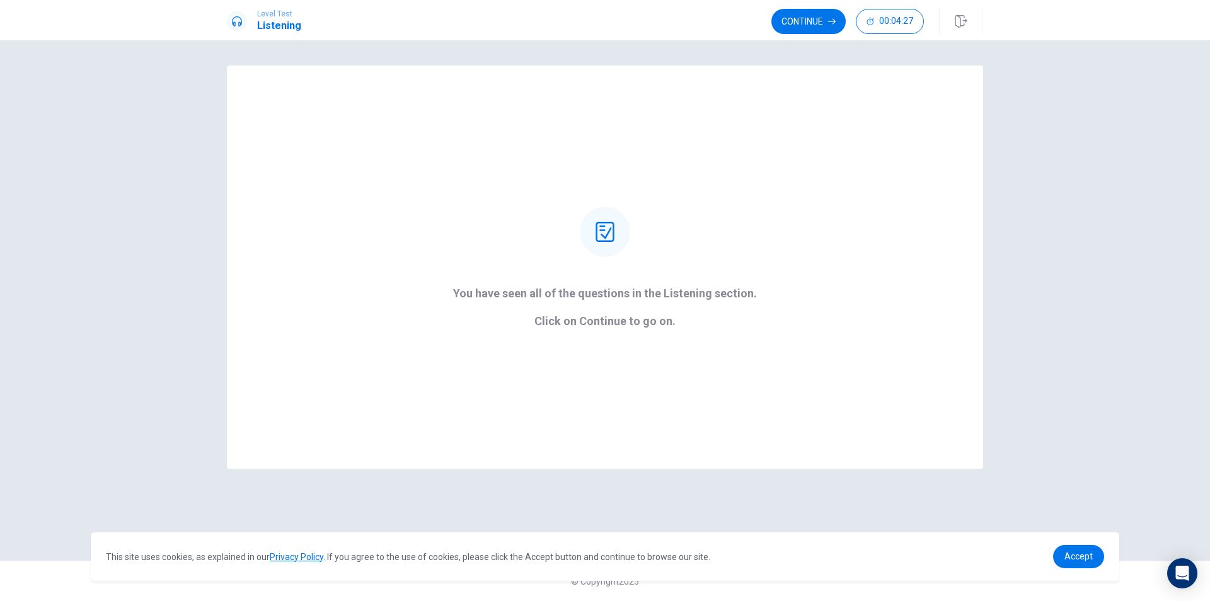
click at [798, 25] on button "Continue" at bounding box center [809, 21] width 74 height 25
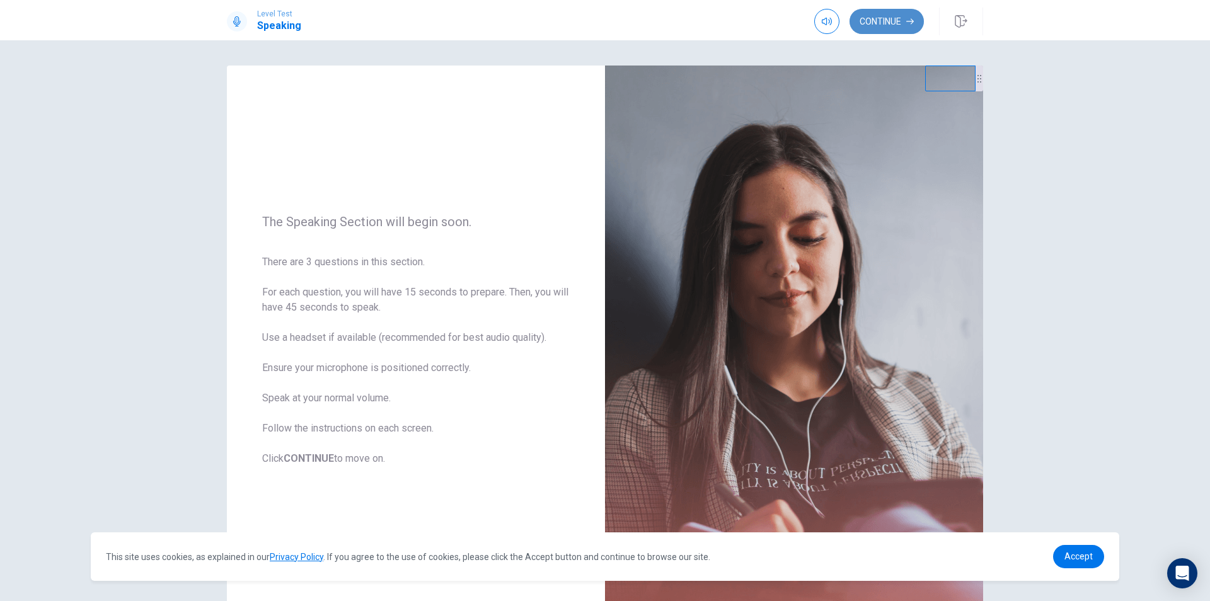
click at [867, 18] on button "Continue" at bounding box center [887, 21] width 74 height 25
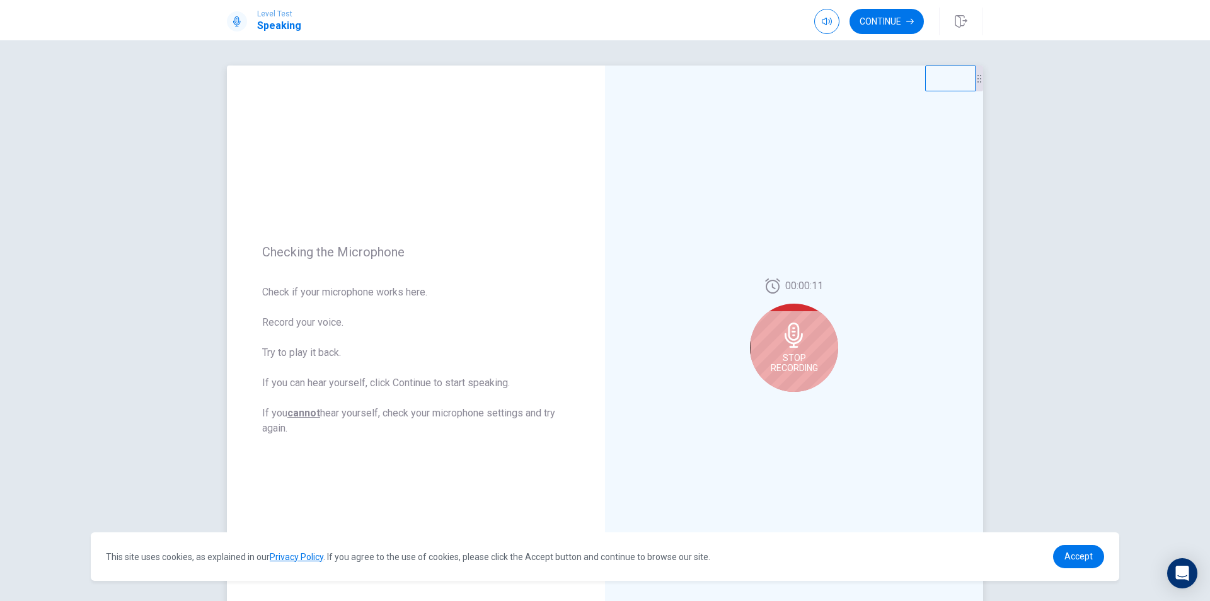
click at [812, 352] on div "Stop Recording" at bounding box center [794, 348] width 88 height 88
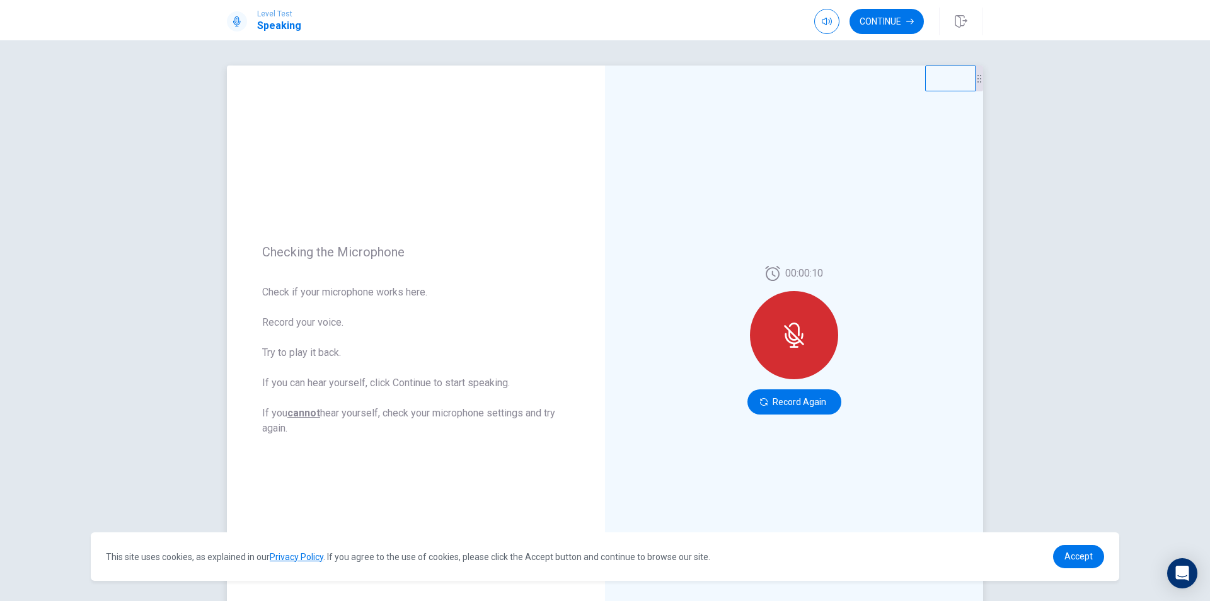
click at [795, 348] on div at bounding box center [794, 335] width 88 height 88
click at [765, 396] on button "Record Again" at bounding box center [795, 402] width 94 height 25
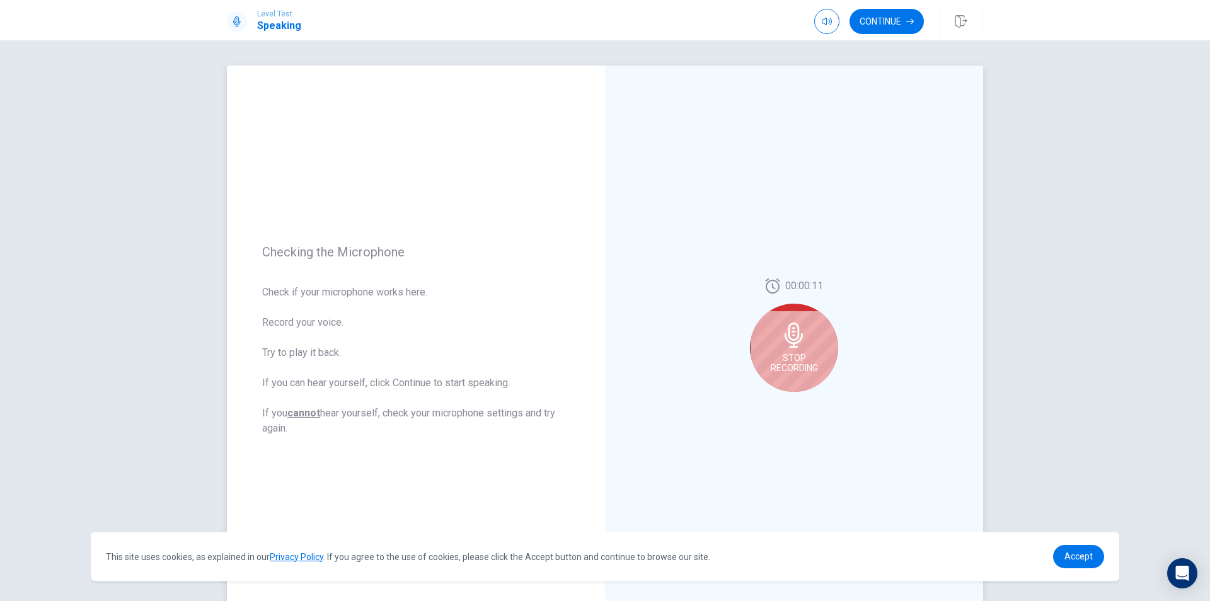
click at [812, 351] on div "Stop Recording" at bounding box center [794, 348] width 88 height 88
click at [804, 367] on div at bounding box center [794, 339] width 88 height 88
click at [804, 410] on button "Play Audio" at bounding box center [808, 402] width 18 height 18
click at [807, 396] on button "Play Audio" at bounding box center [808, 402] width 18 height 18
click at [773, 297] on div "00:00:11" at bounding box center [794, 340] width 88 height 141
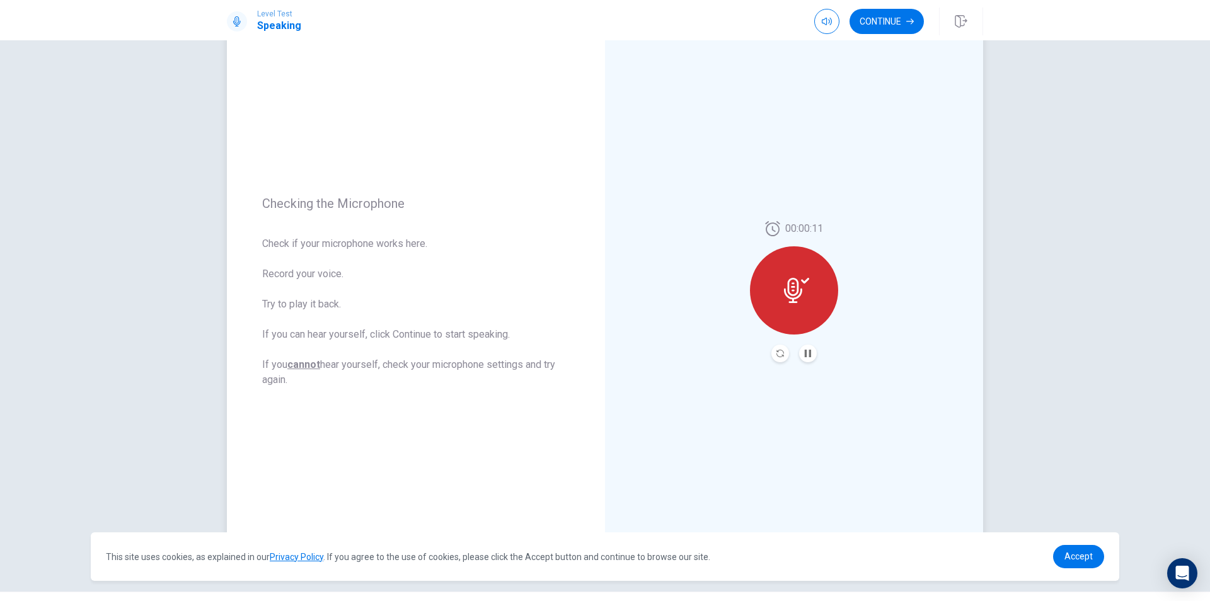
scroll to position [79, 0]
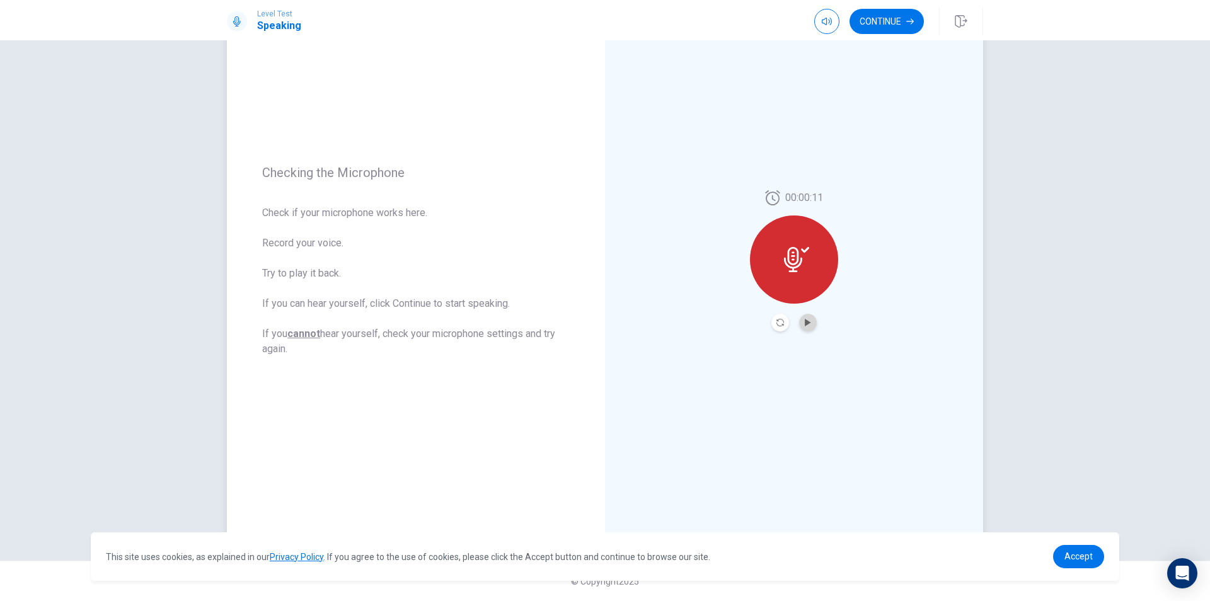
click at [805, 327] on button "Play Audio" at bounding box center [808, 323] width 18 height 18
click at [775, 314] on button "Record Again" at bounding box center [781, 323] width 18 height 18
click at [803, 279] on span "Stop Recording" at bounding box center [794, 284] width 47 height 20
click at [799, 327] on button "Play Audio" at bounding box center [808, 323] width 18 height 18
click at [874, 25] on button "Continue" at bounding box center [887, 21] width 74 height 25
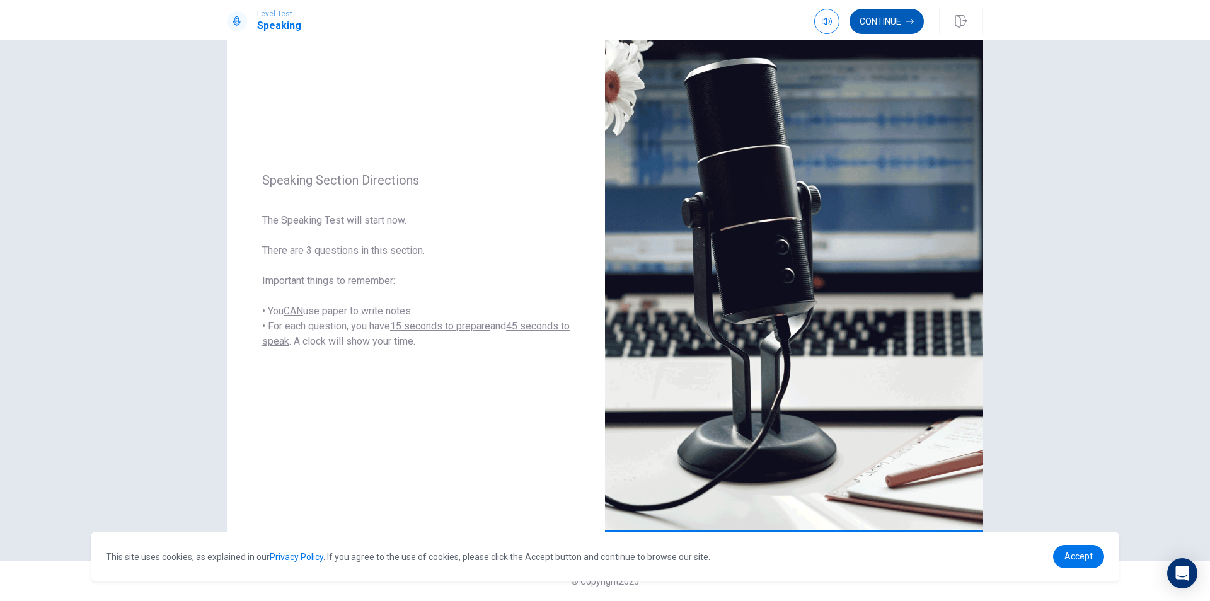
click at [893, 18] on button "Continue" at bounding box center [887, 21] width 74 height 25
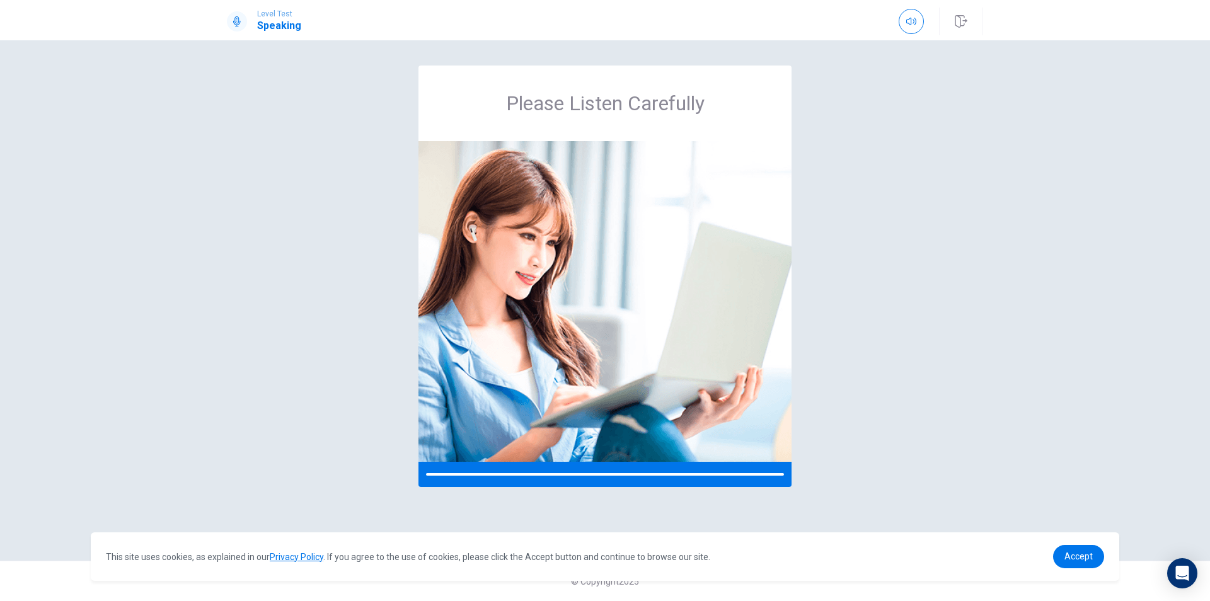
scroll to position [0, 0]
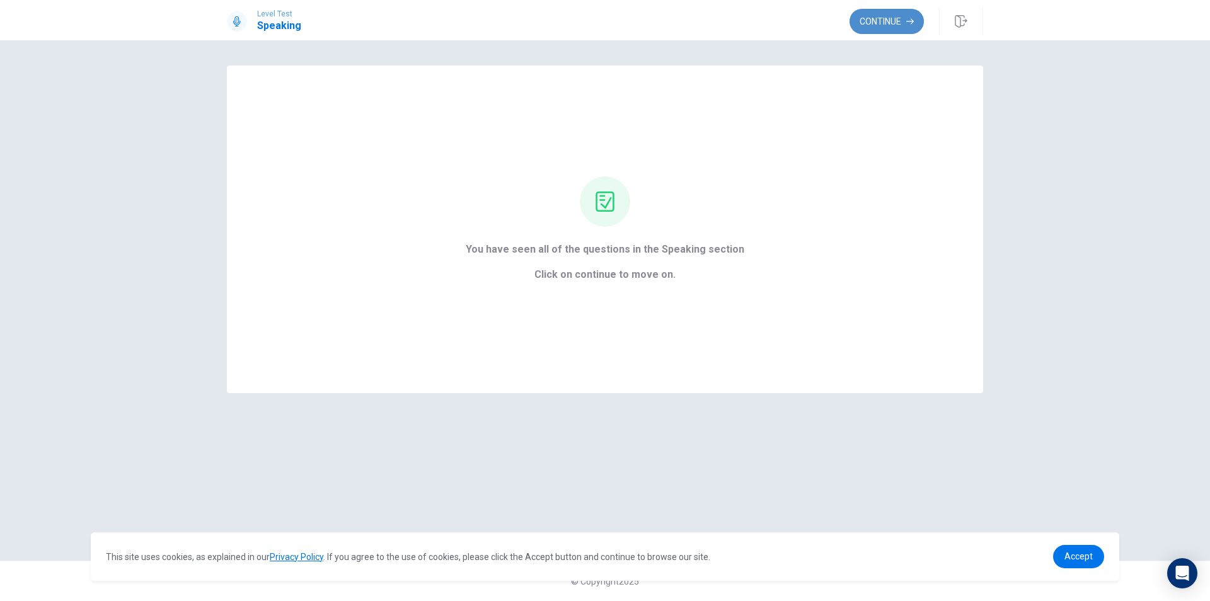
click at [896, 28] on button "Continue" at bounding box center [887, 21] width 74 height 25
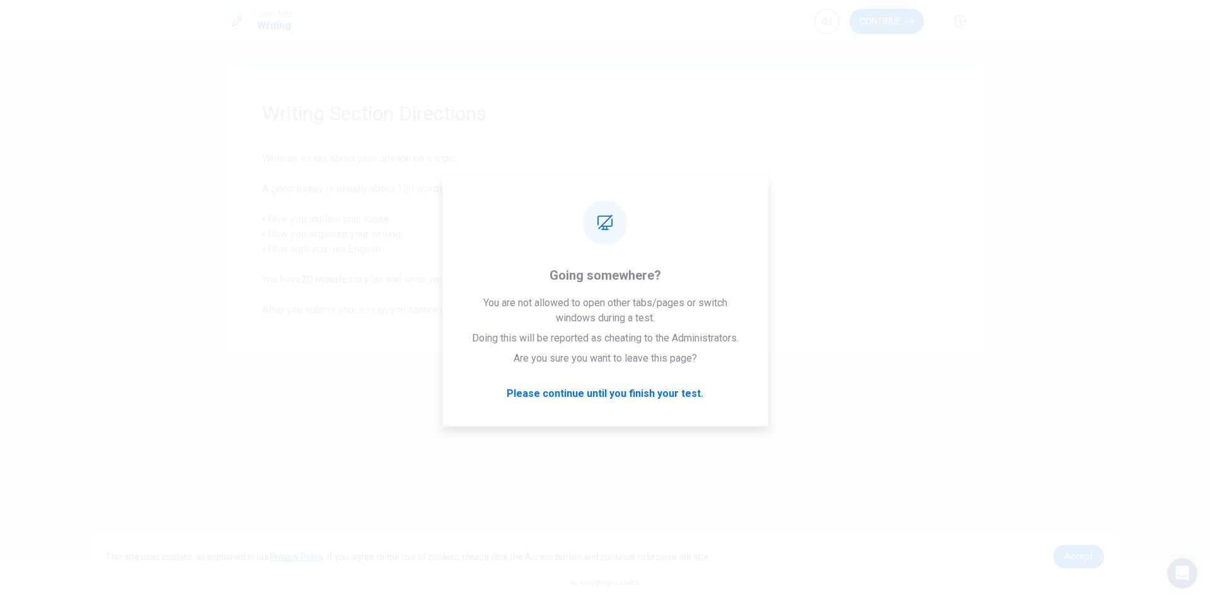
click at [356, 421] on div "Writing Section Directions Write an essay about your opinion on a topic. A good…" at bounding box center [605, 301] width 797 height 470
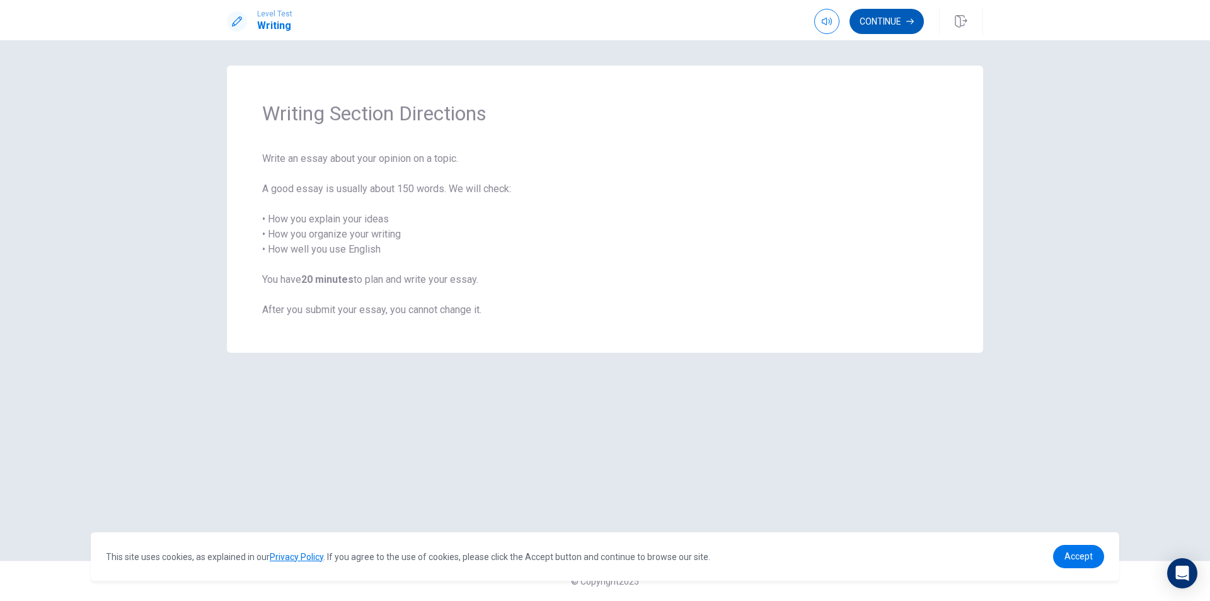
click at [876, 21] on button "Continue" at bounding box center [887, 21] width 74 height 25
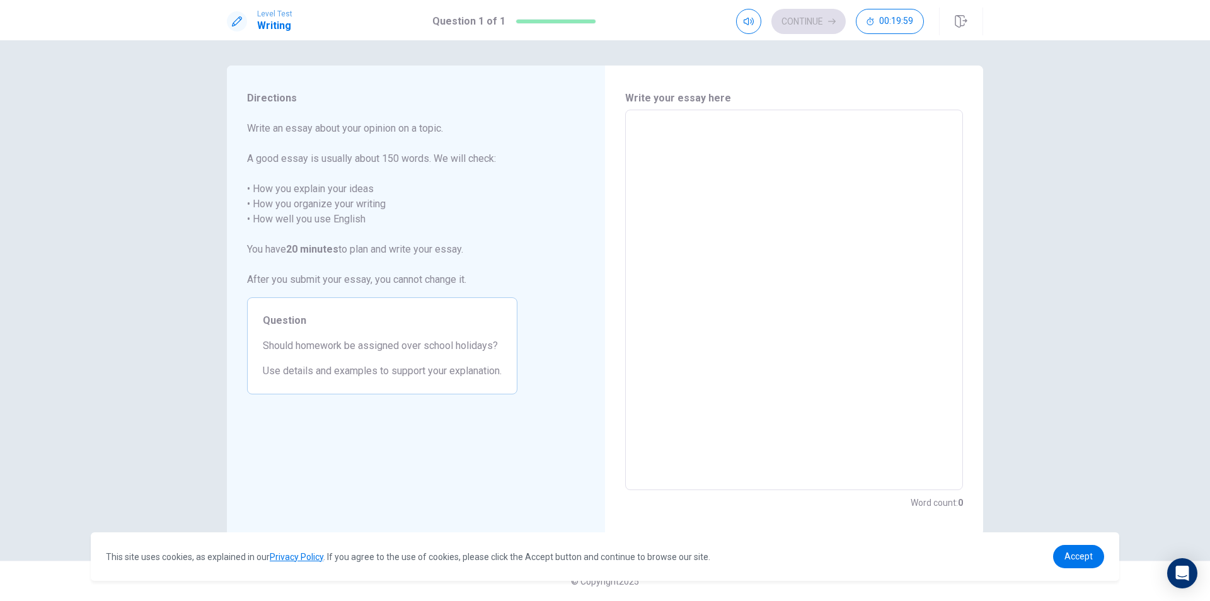
click at [753, 211] on textarea at bounding box center [794, 300] width 320 height 360
type textarea "*"
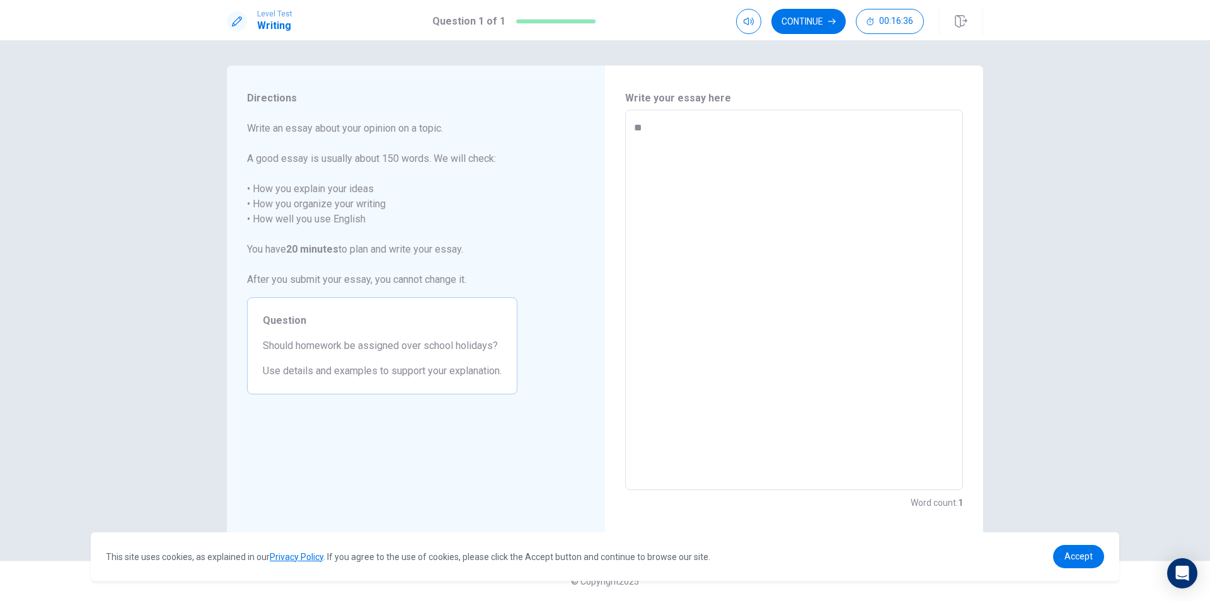
type textarea "***"
type textarea "*"
type textarea "****"
type textarea "*"
type textarea "*****"
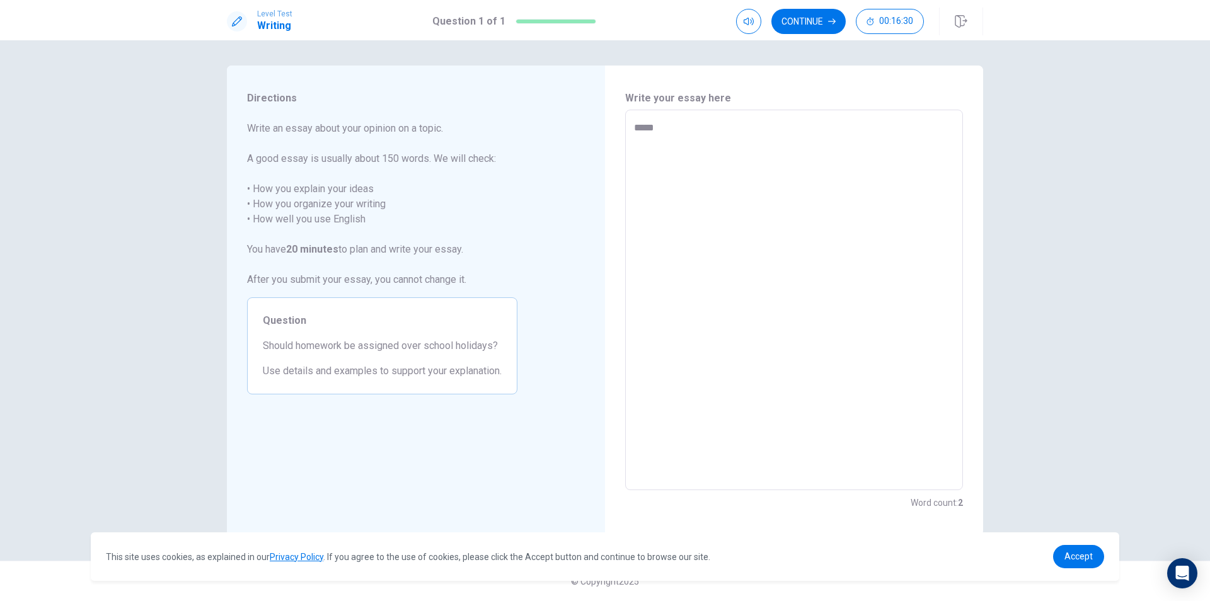
type textarea "*"
type textarea "****"
type textarea "*"
type textarea "***"
type textarea "*"
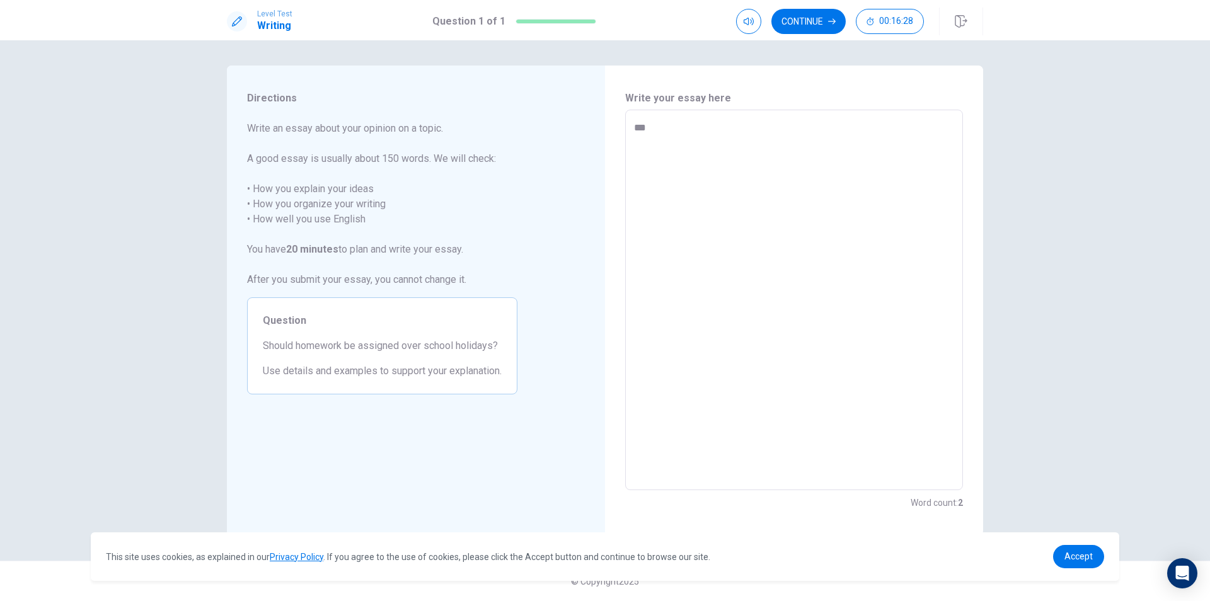
type textarea "*"
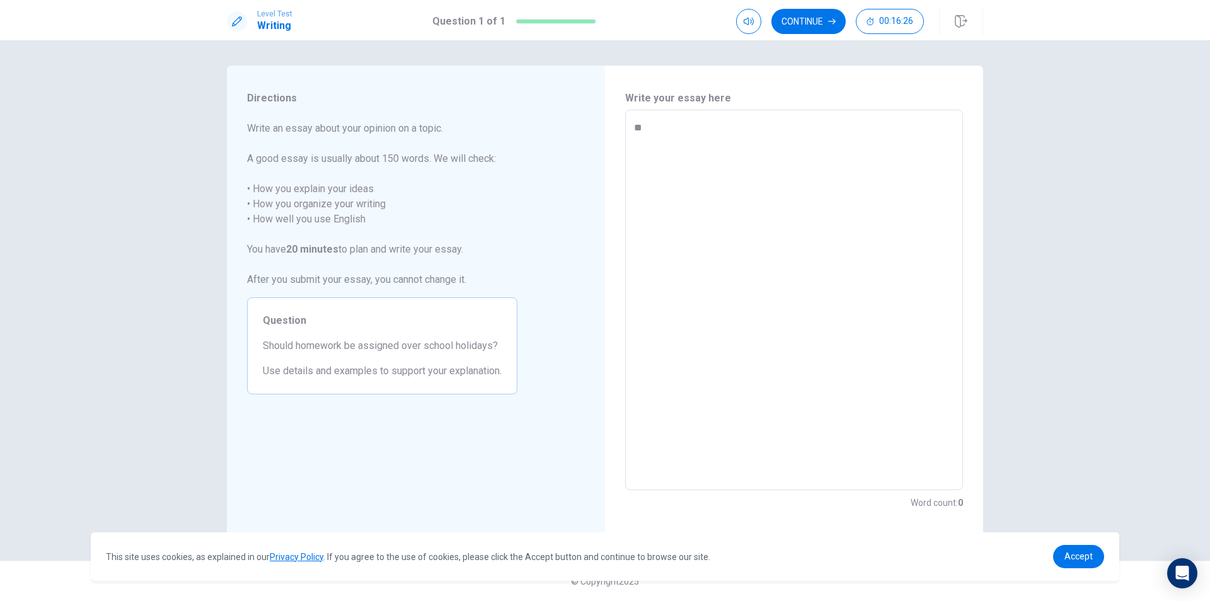
type textarea "*"
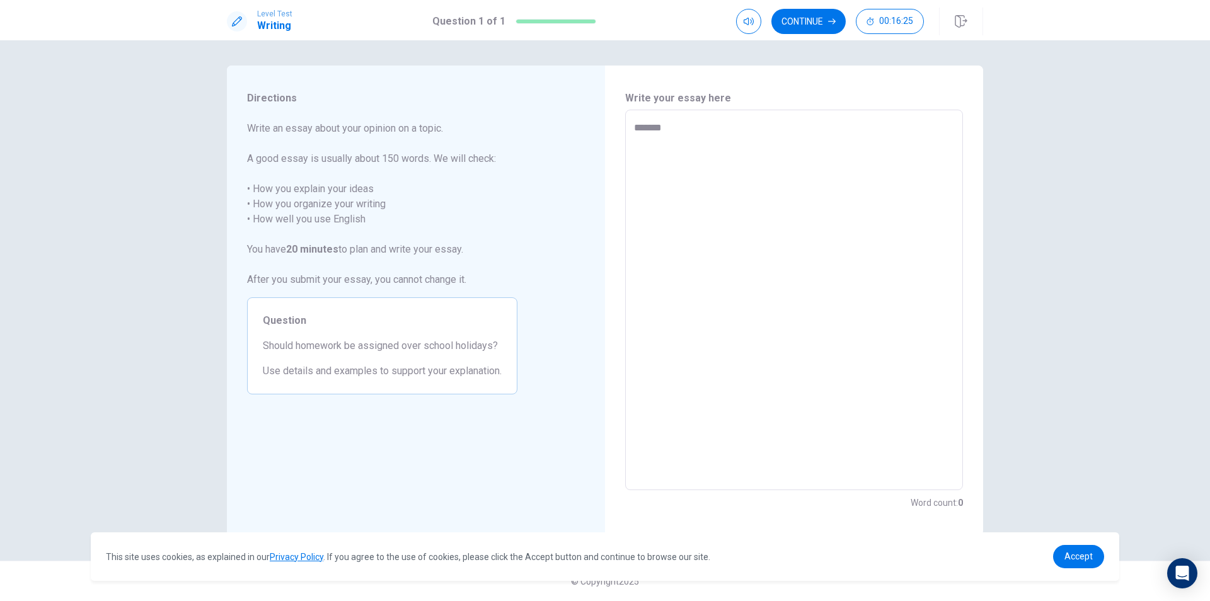
type textarea "*"
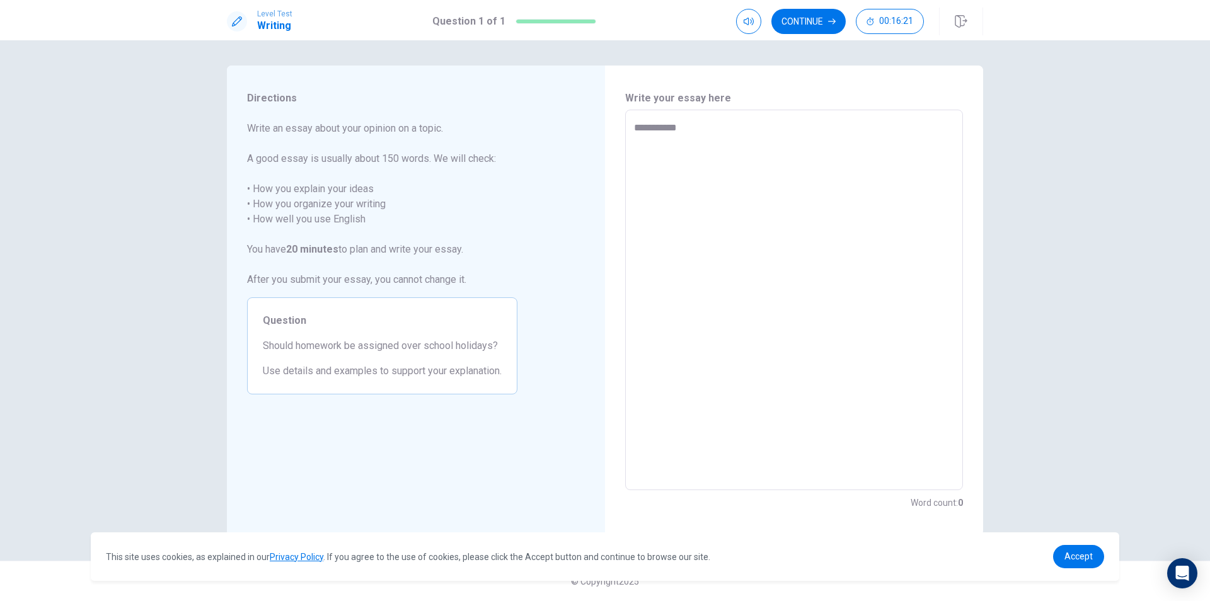
type textarea "*"
type textarea "***"
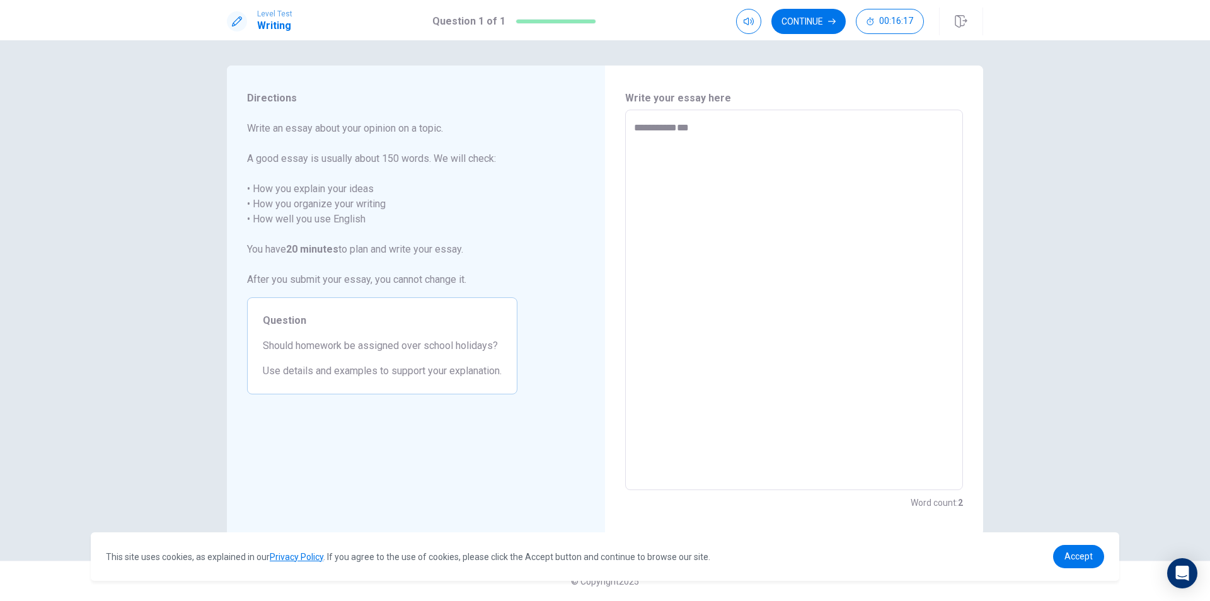
type textarea "*"
type textarea "****"
type textarea "*"
type textarea "***"
type textarea "*"
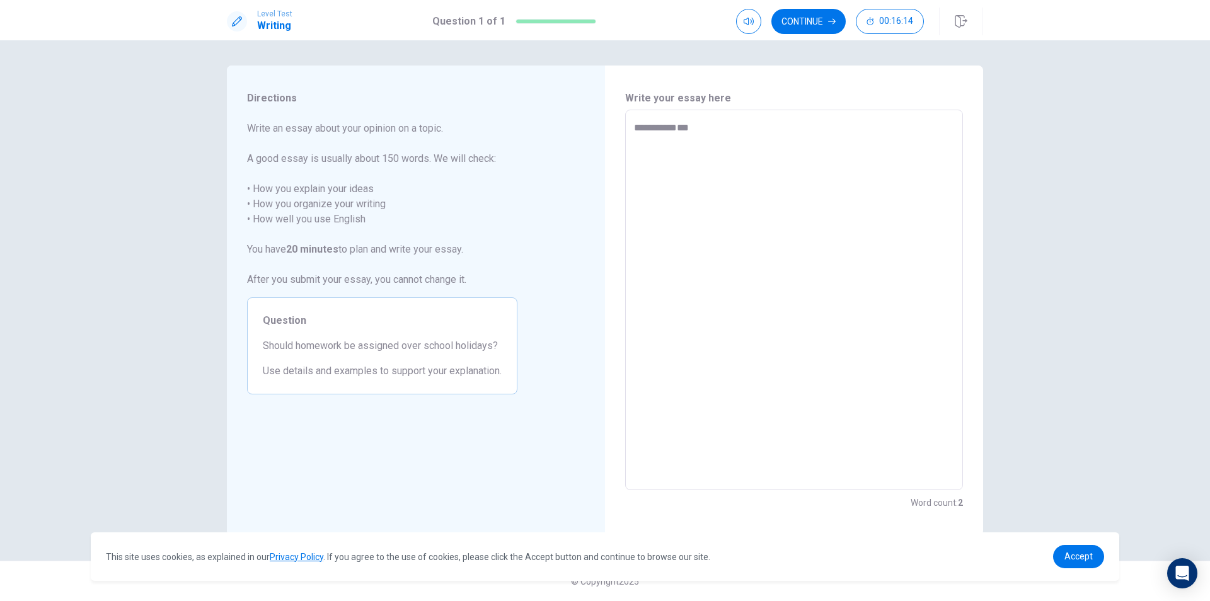
type textarea "****"
type textarea "*"
type textarea "*****"
type textarea "*"
type textarea "******"
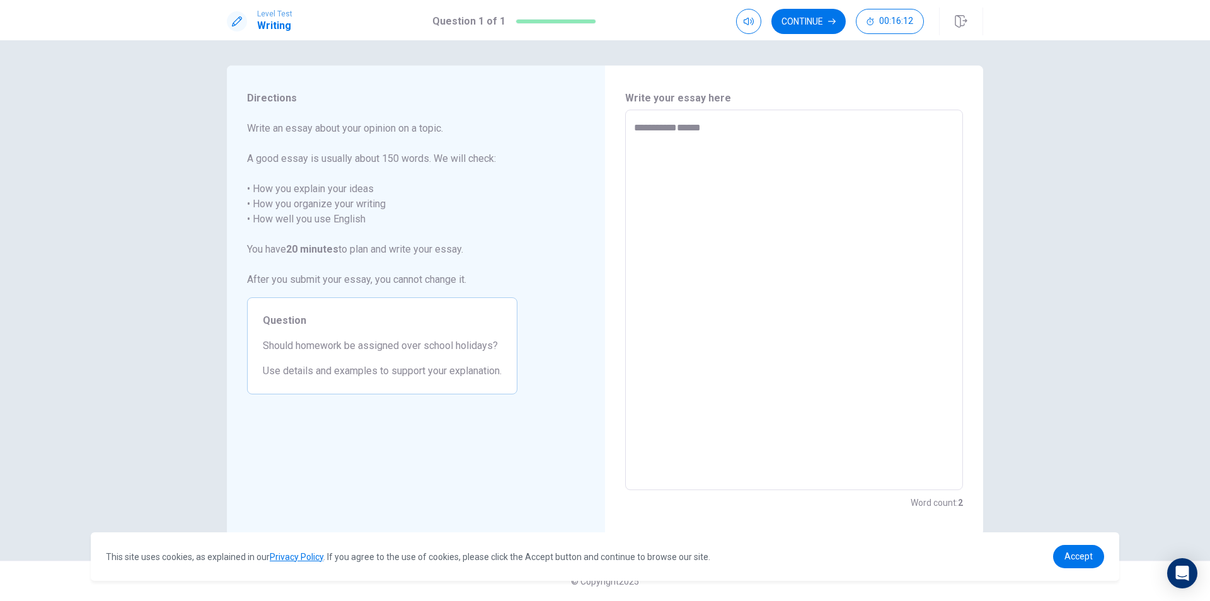
type textarea "*"
type textarea "*****"
type textarea "*"
type textarea "******"
type textarea "*"
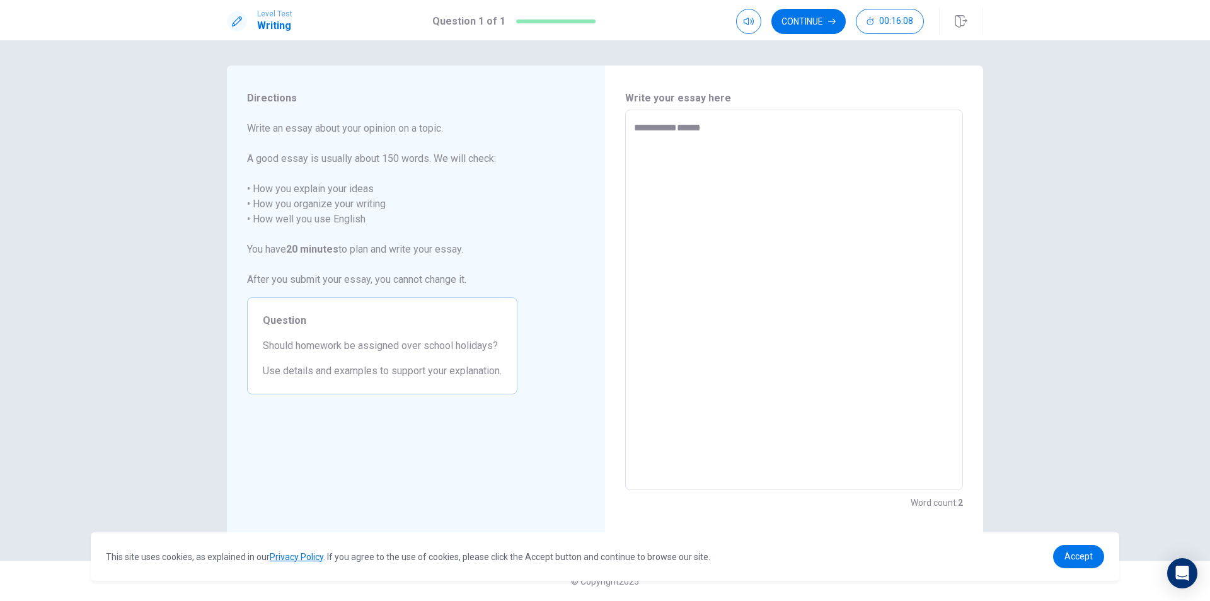
type textarea "*****"
type textarea "*"
type textarea "******"
type textarea "*"
type textarea "*******"
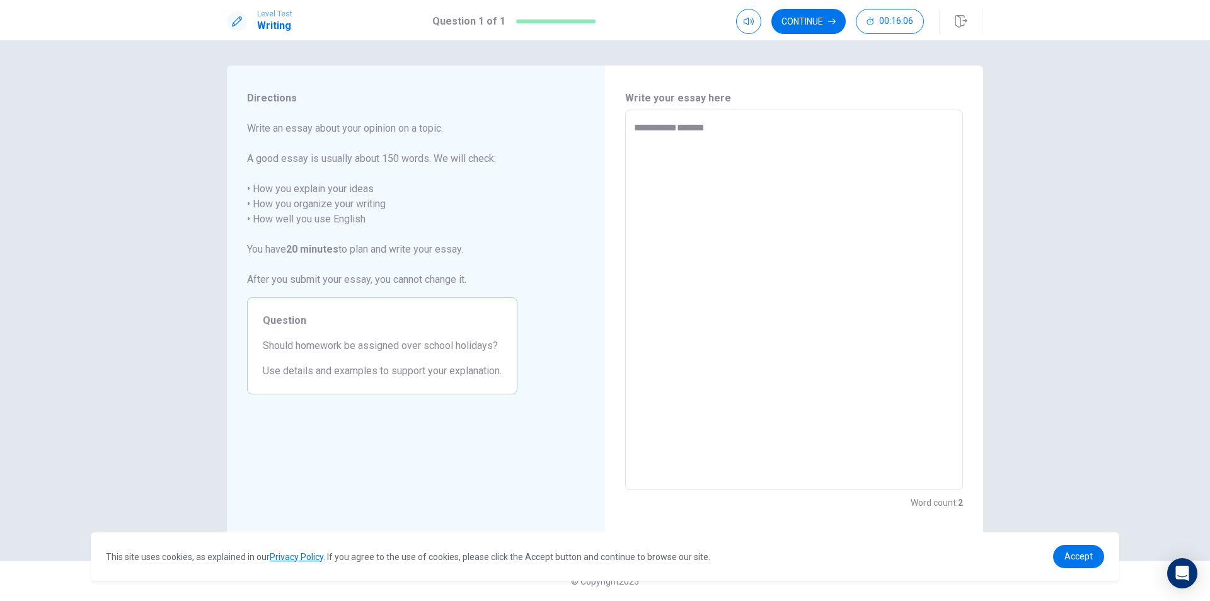
type textarea "*"
type textarea "*******"
type textarea "*"
type textarea "*********"
type textarea "*"
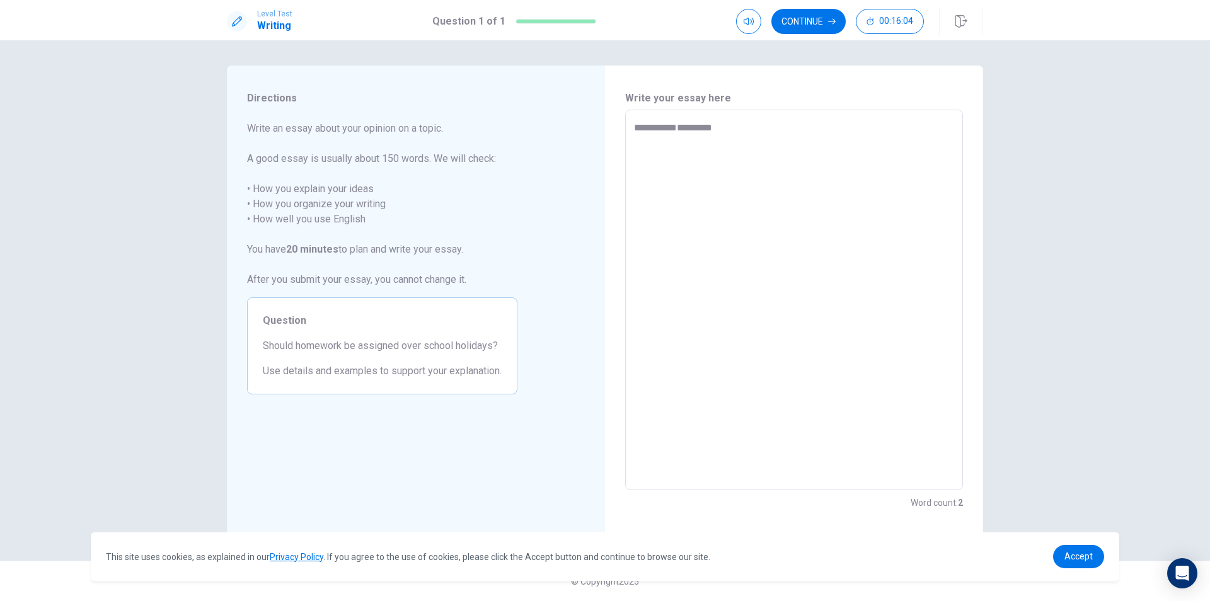
type textarea "**********"
type textarea "*"
type textarea "**********"
type textarea "*"
type textarea "**********"
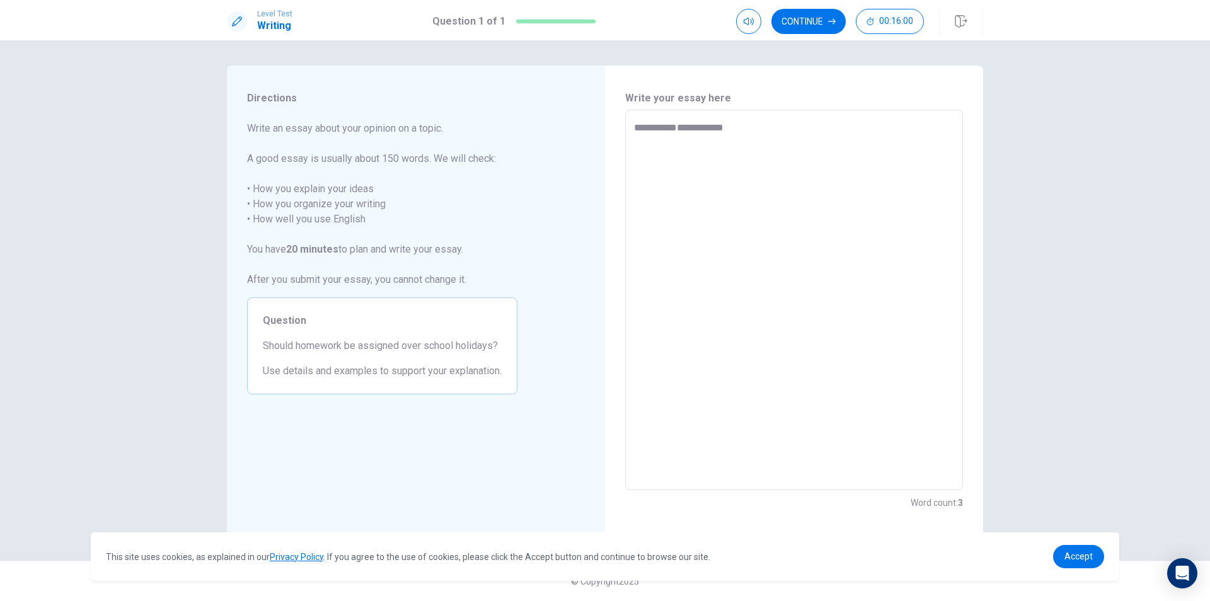
type textarea "*"
type textarea "**********"
type textarea "*"
type textarea "**********"
type textarea "*"
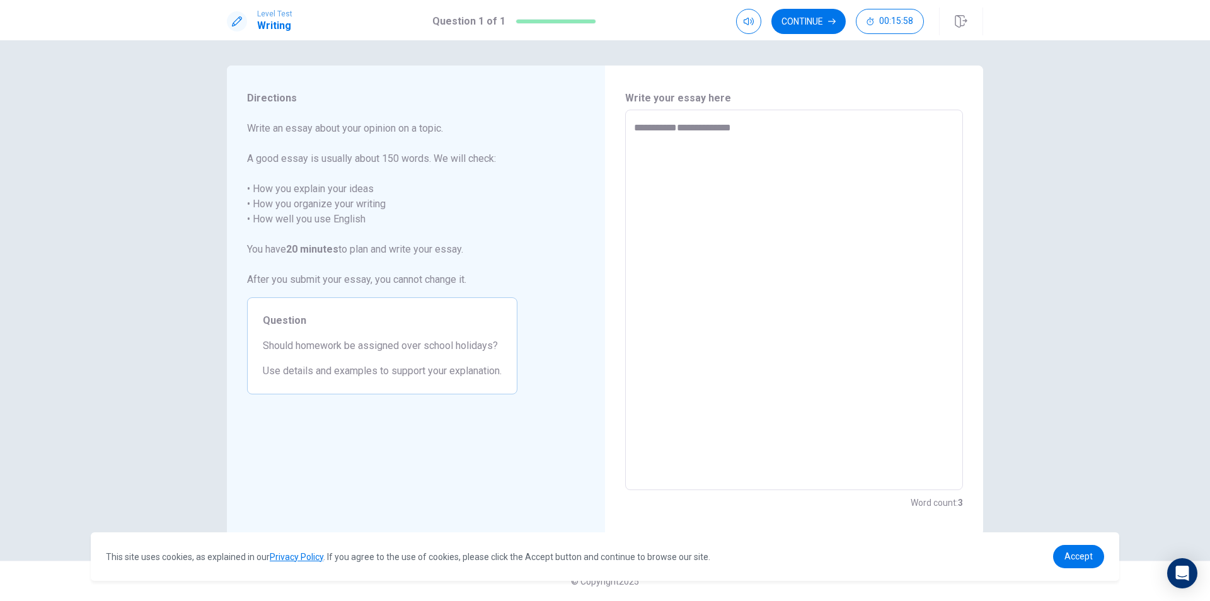
type textarea "**********"
type textarea "*"
type textarea "**********"
type textarea "*"
type textarea "**********"
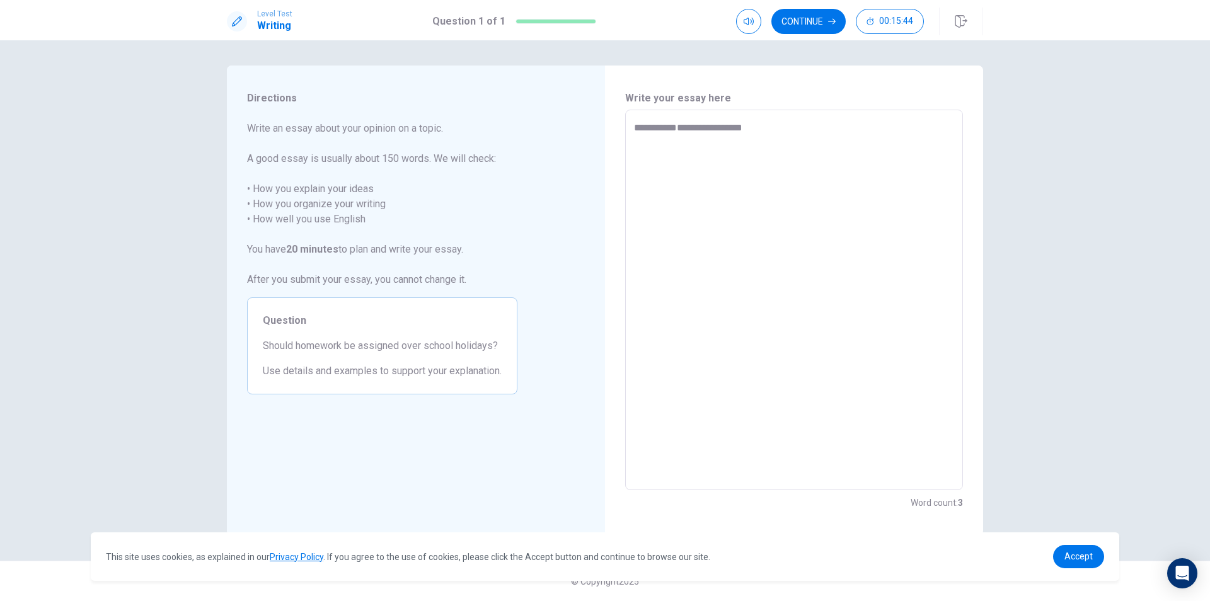
type textarea "*"
type textarea "**********"
type textarea "*"
type textarea "**********"
type textarea "*"
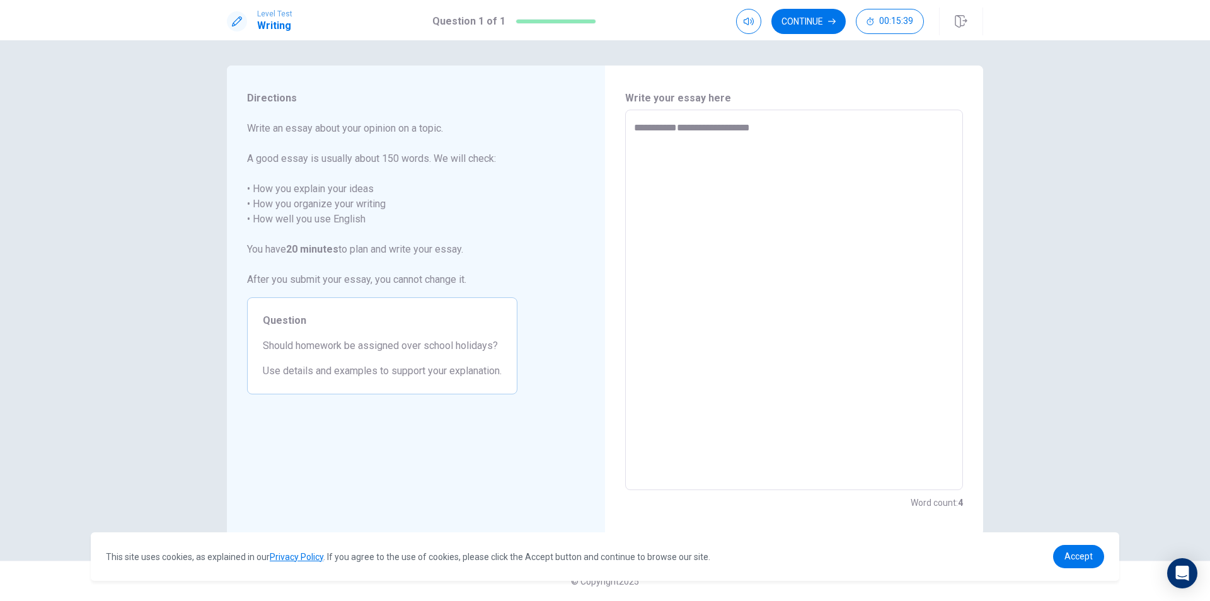
type textarea "**********"
type textarea "*"
type textarea "**********"
type textarea "*"
type textarea "**********"
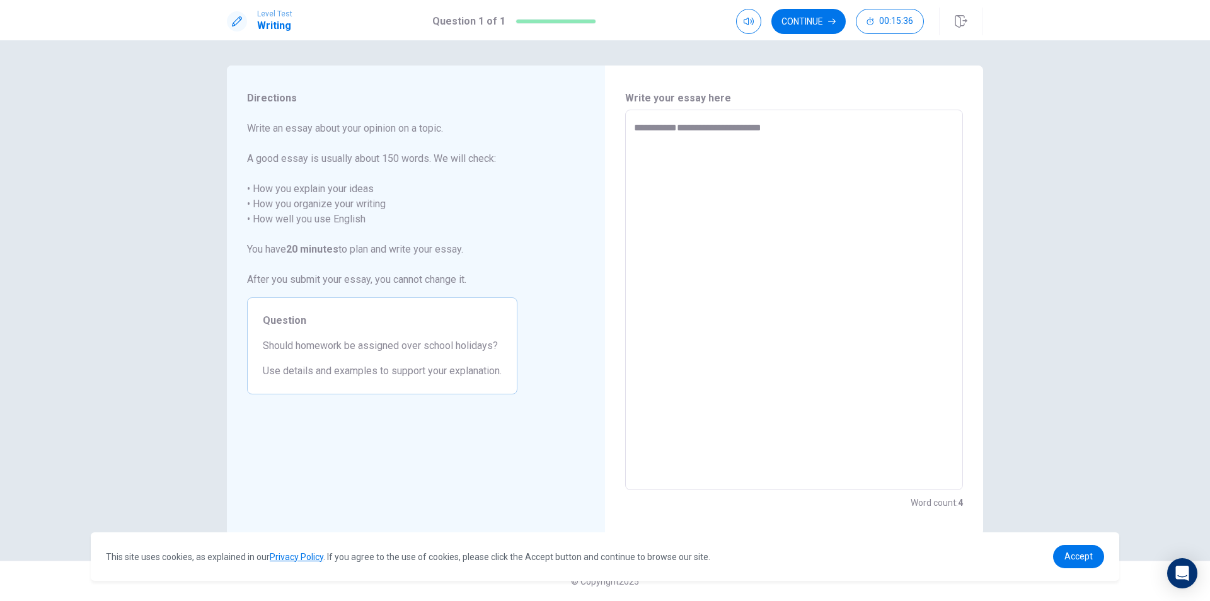
type textarea "*"
type textarea "**********"
type textarea "*"
type textarea "**********"
type textarea "*"
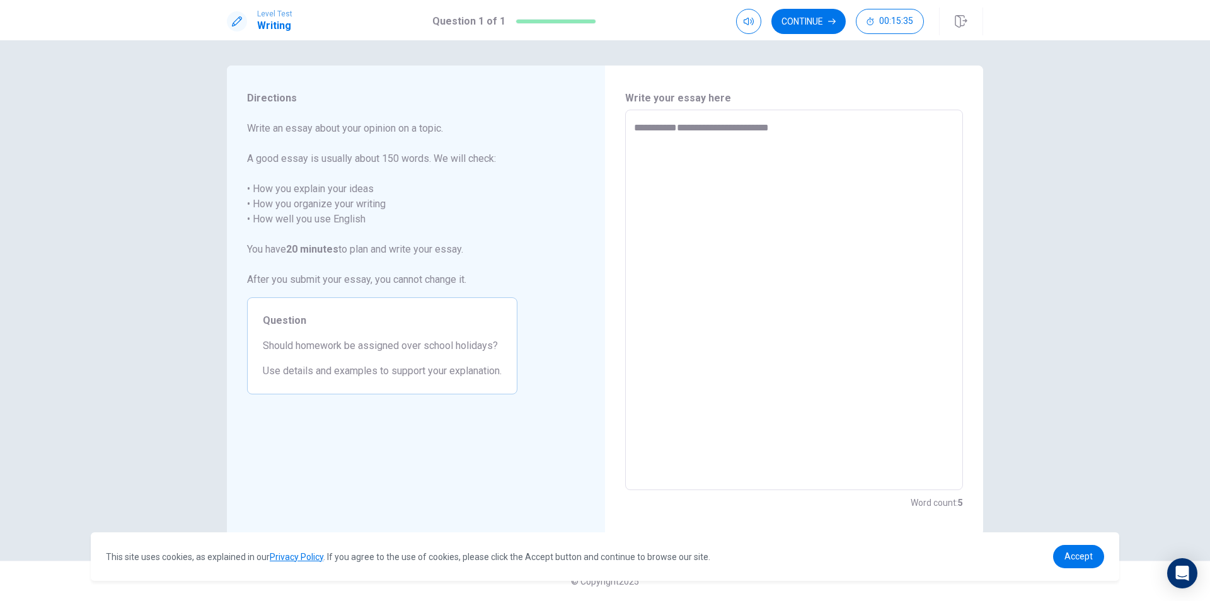
type textarea "**********"
type textarea "*"
type textarea "**********"
type textarea "*"
type textarea "**********"
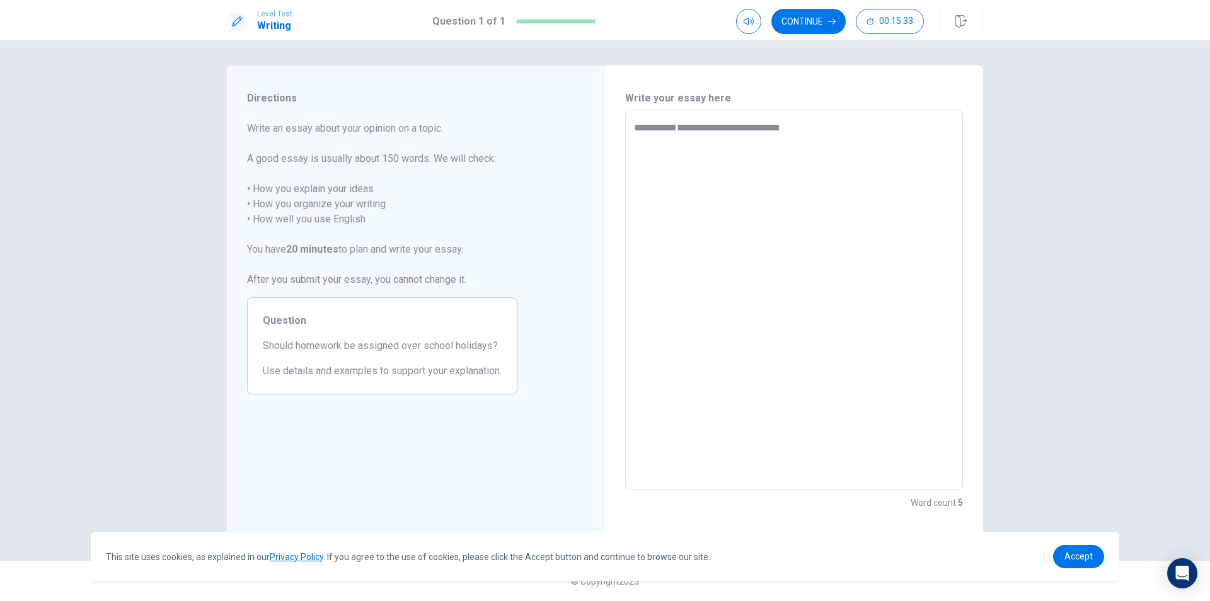
type textarea "*"
type textarea "**********"
type textarea "*"
type textarea "**********"
type textarea "*"
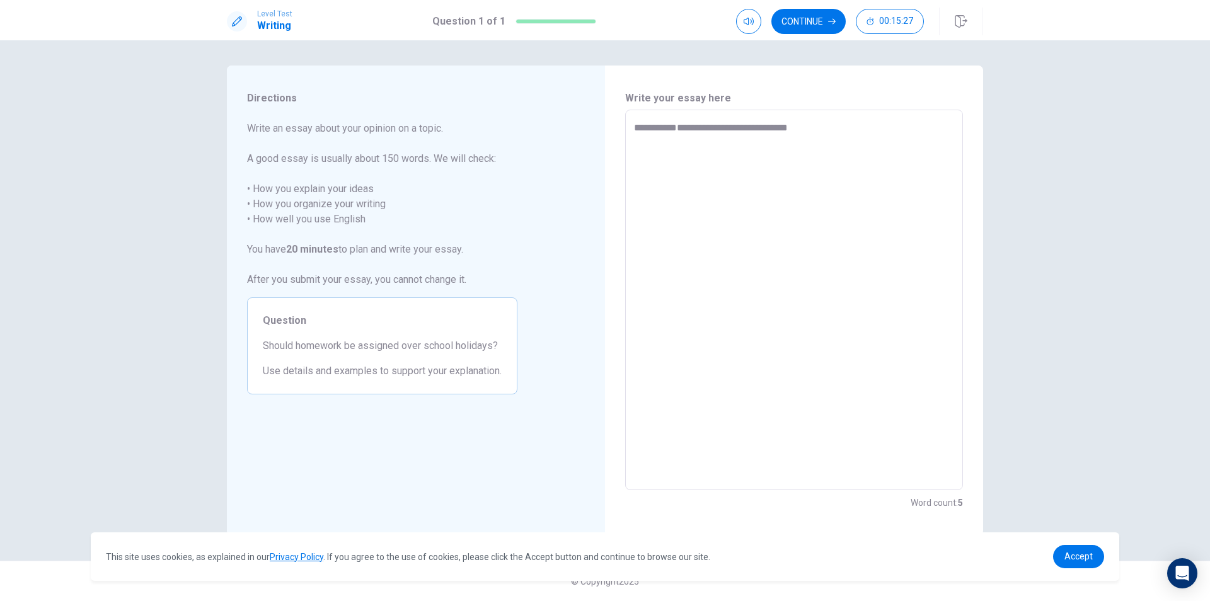
type textarea "**********"
type textarea "*"
type textarea "**********"
type textarea "*"
type textarea "**********"
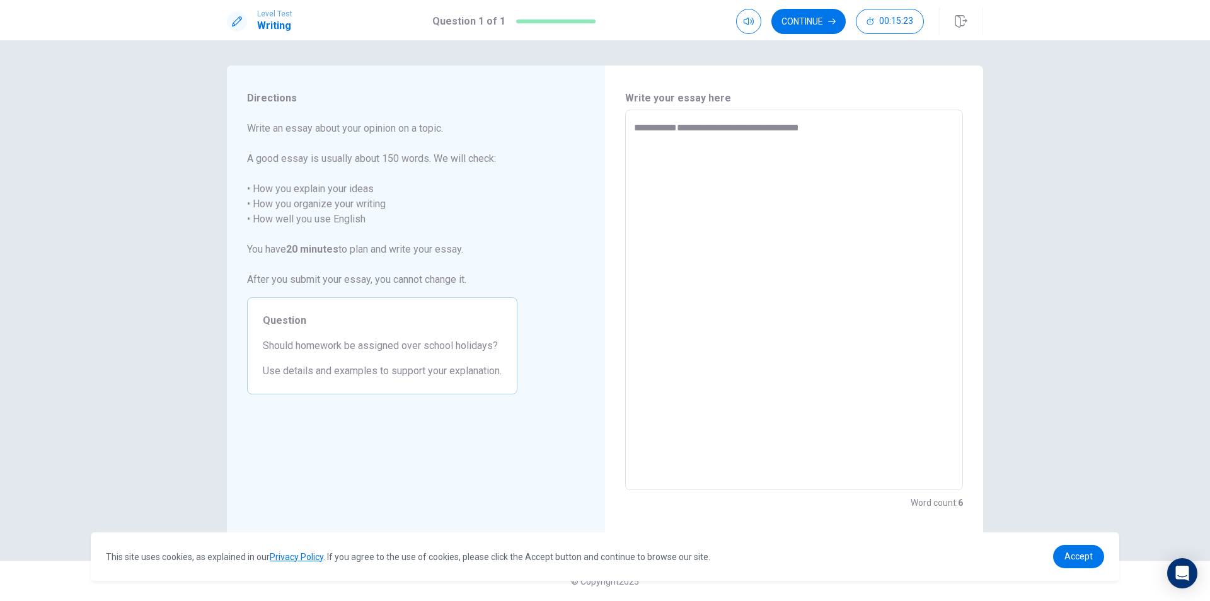
type textarea "*"
type textarea "**********"
type textarea "*"
type textarea "**********"
type textarea "*"
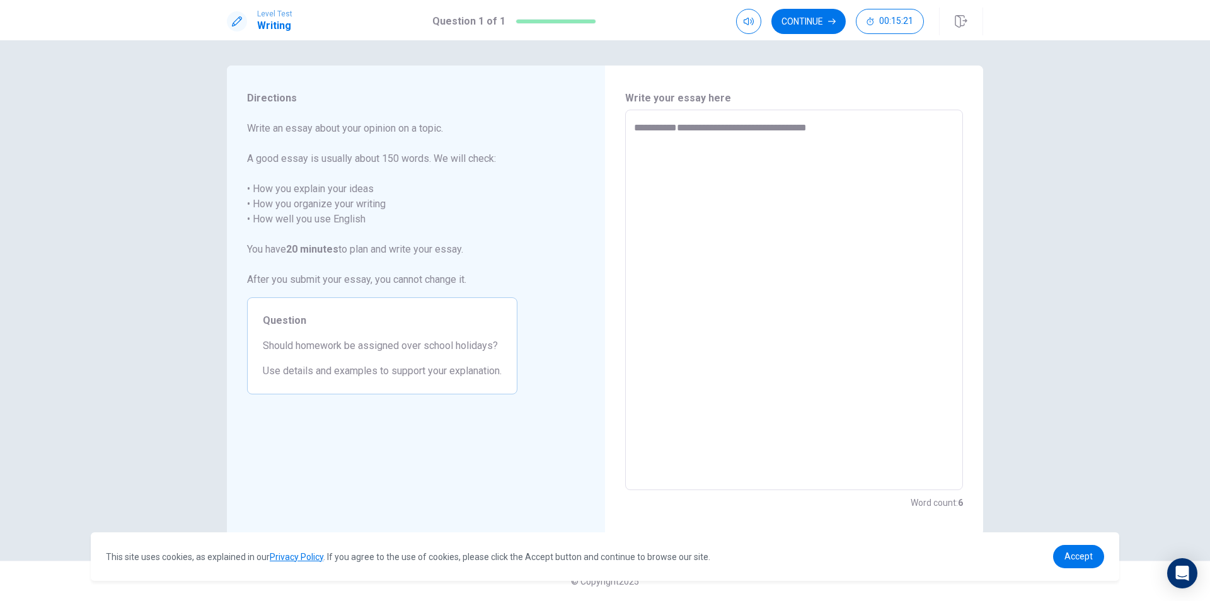
type textarea "**********"
type textarea "*"
type textarea "**********"
type textarea "*"
type textarea "**********"
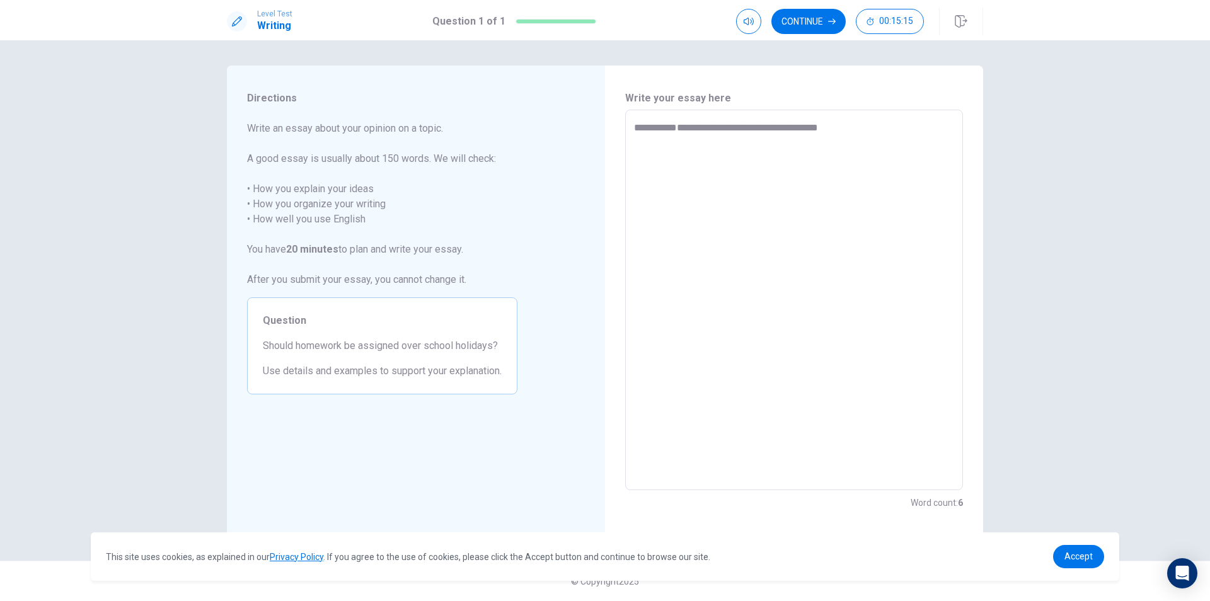
type textarea "*"
type textarea "**********"
type textarea "*"
type textarea "**********"
type textarea "*"
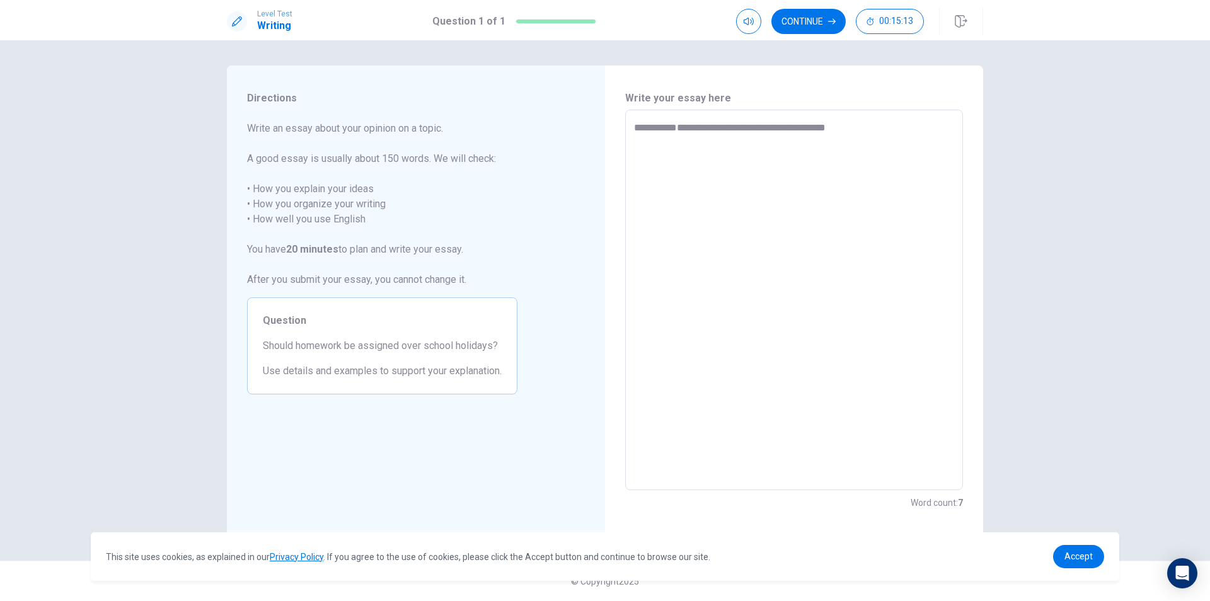
type textarea "**********"
type textarea "*"
type textarea "**********"
type textarea "*"
type textarea "**********"
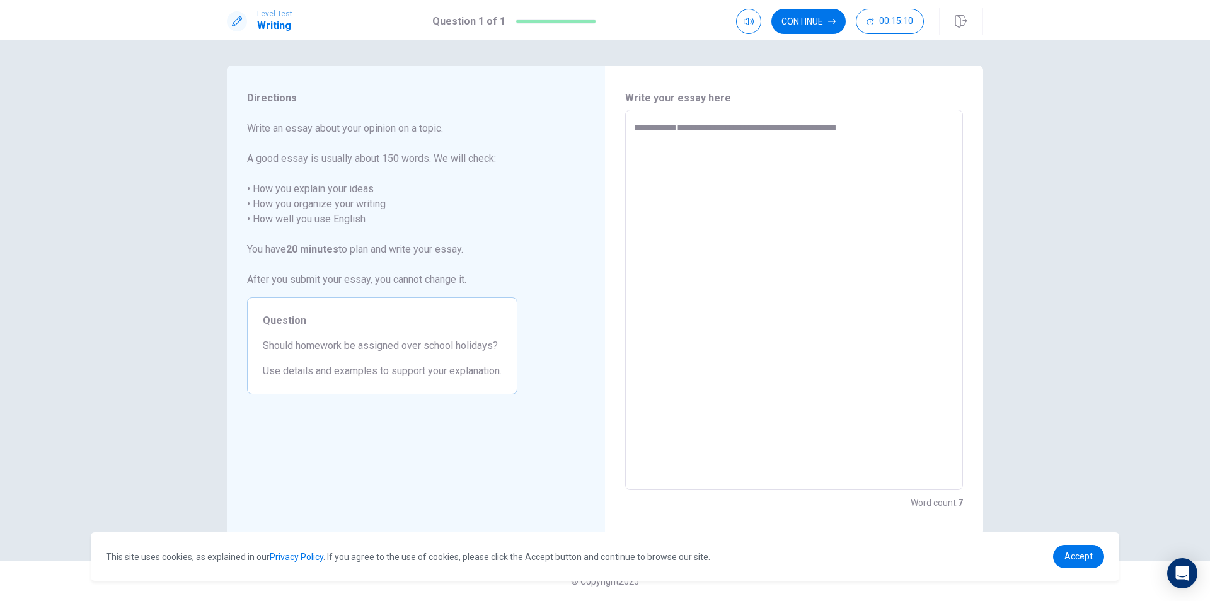
type textarea "*"
type textarea "**********"
type textarea "*"
type textarea "**********"
type textarea "*"
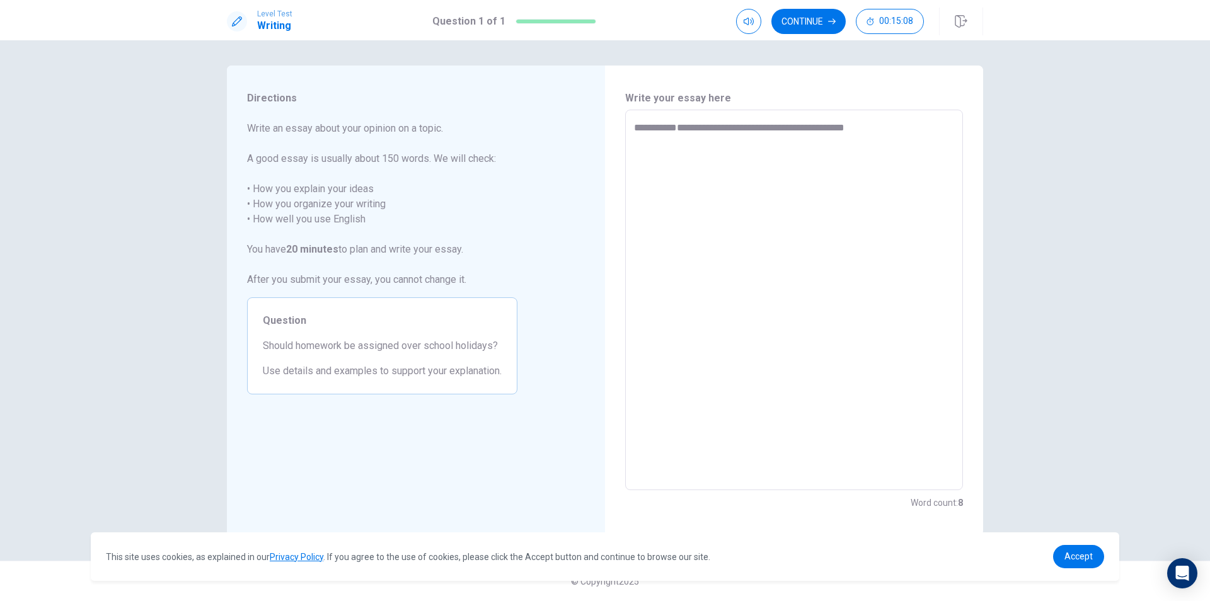
type textarea "**********"
type textarea "*"
type textarea "**********"
type textarea "*"
type textarea "**********"
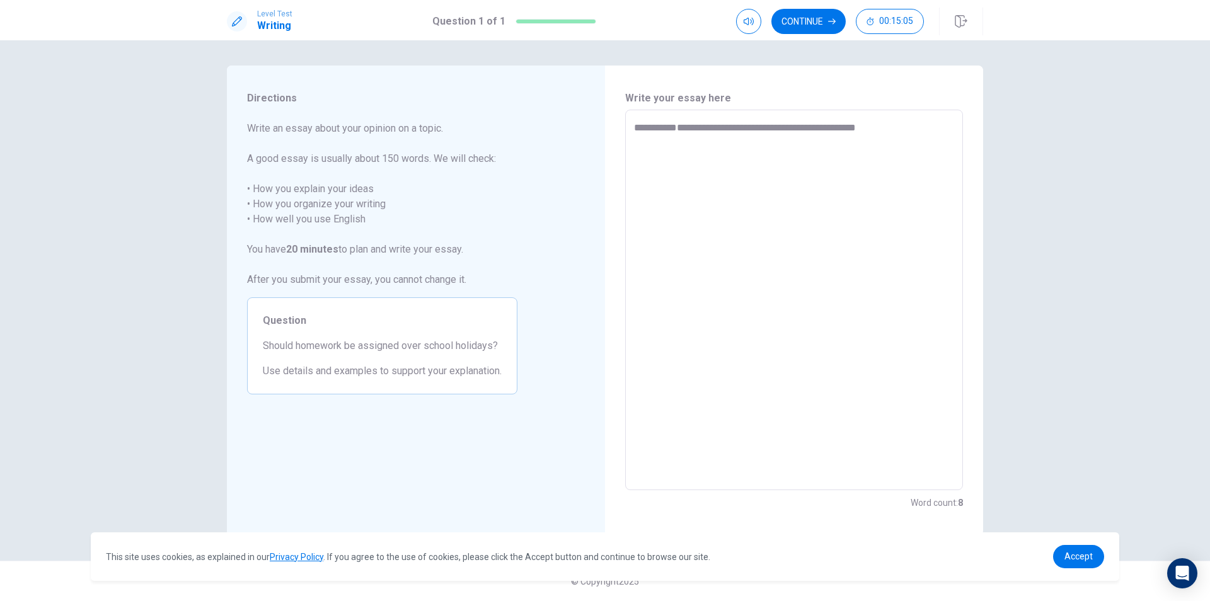
type textarea "*"
type textarea "**********"
type textarea "*"
type textarea "**********"
type textarea "*"
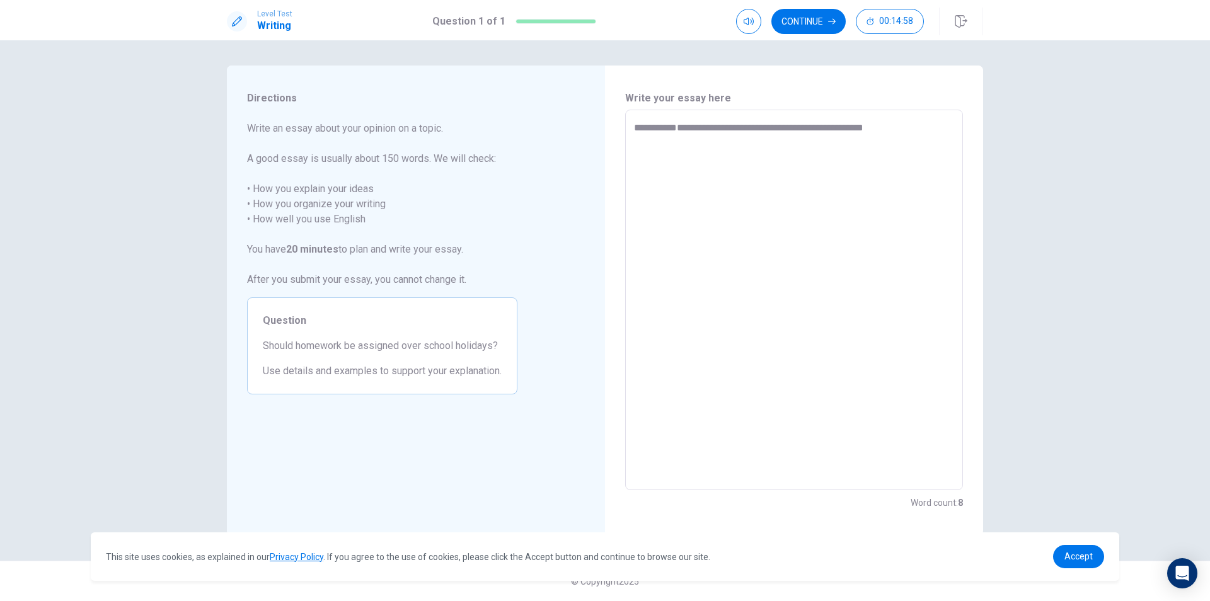
type textarea "**********"
type textarea "*"
type textarea "**********"
type textarea "*"
type textarea "**********"
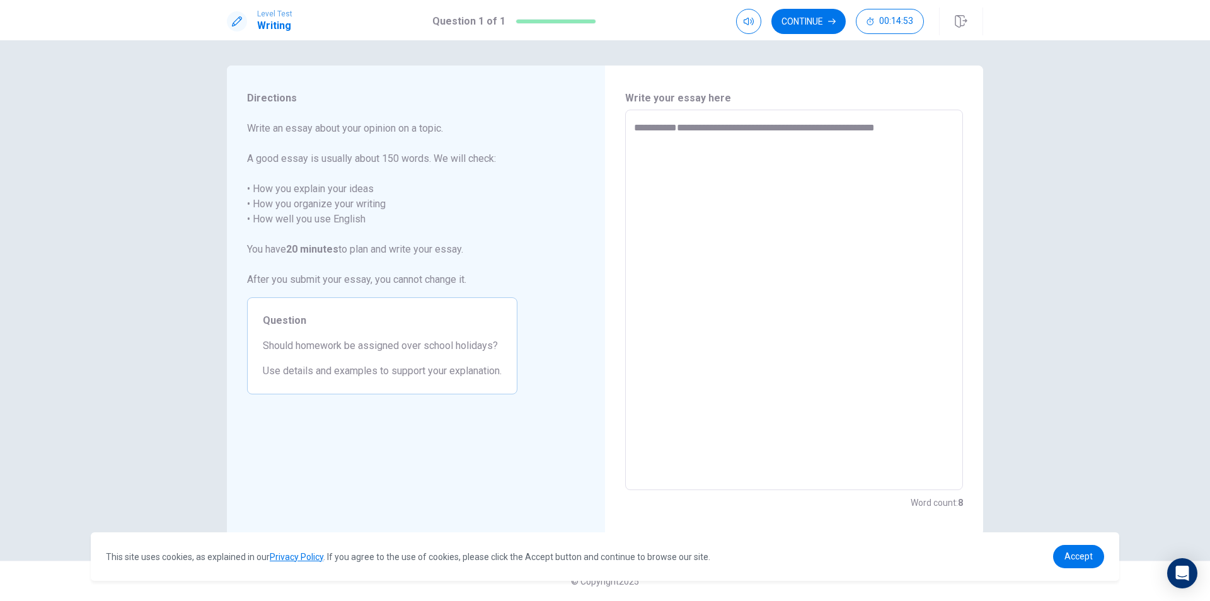
type textarea "*"
type textarea "**********"
type textarea "*"
type textarea "**********"
type textarea "*"
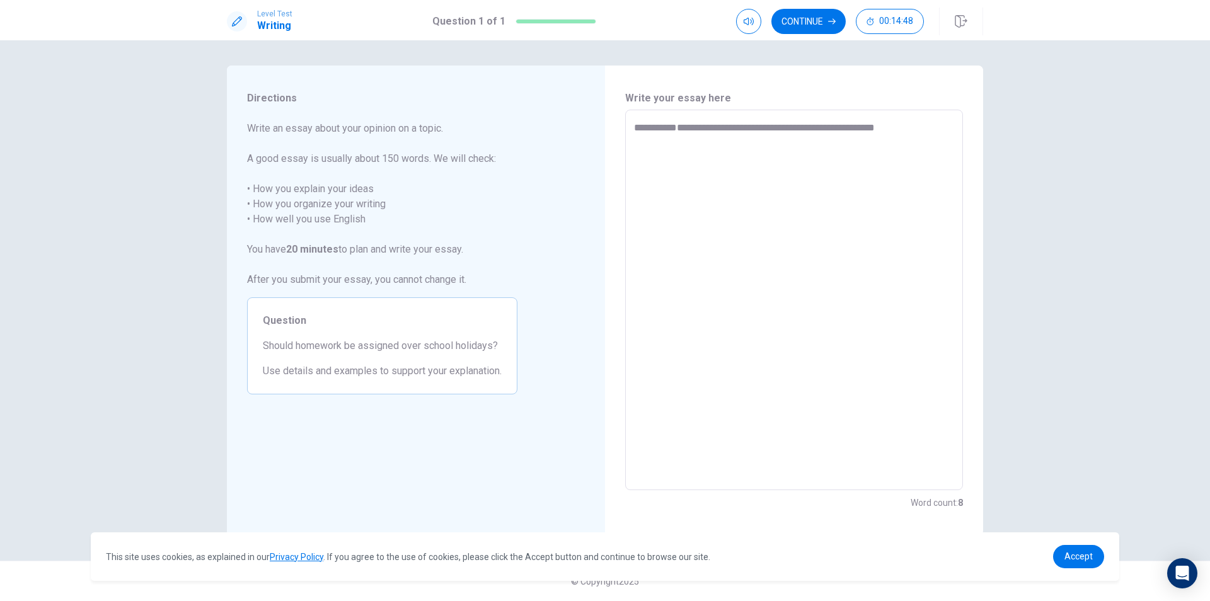
type textarea "**********"
type textarea "*"
type textarea "**********"
type textarea "*"
type textarea "**********"
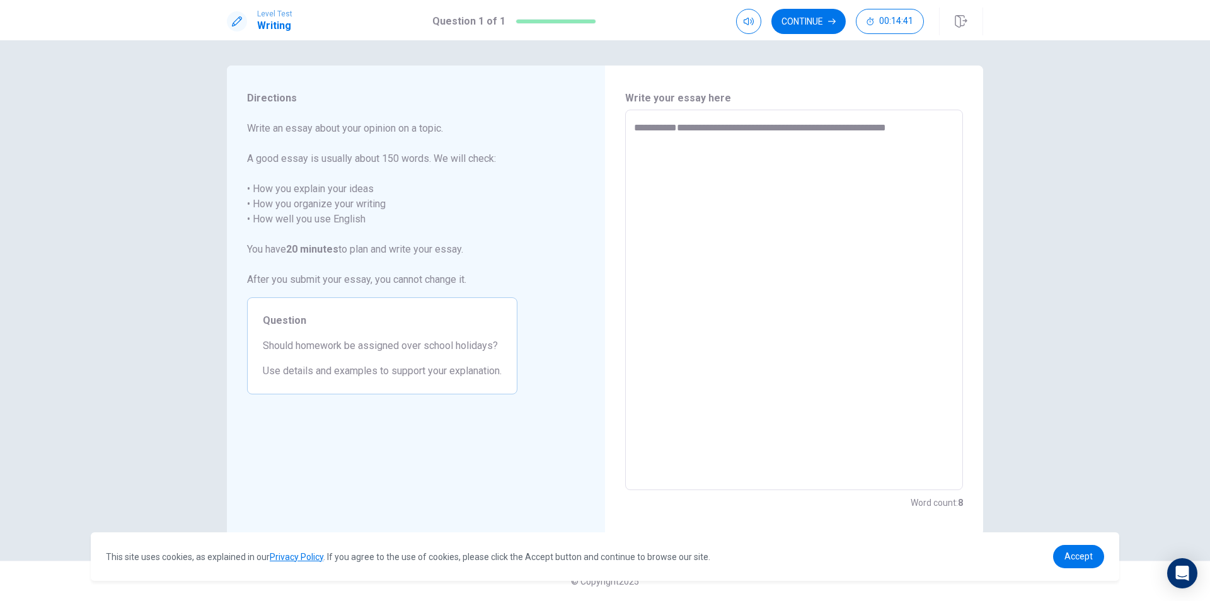
type textarea "*"
type textarea "**********"
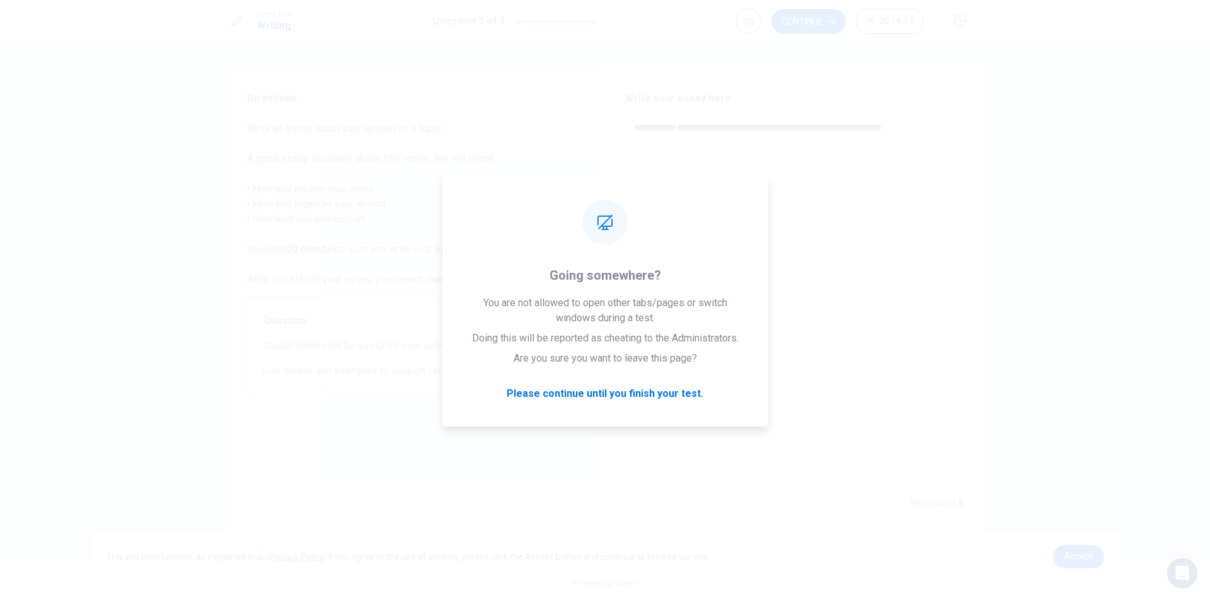
type textarea "*"
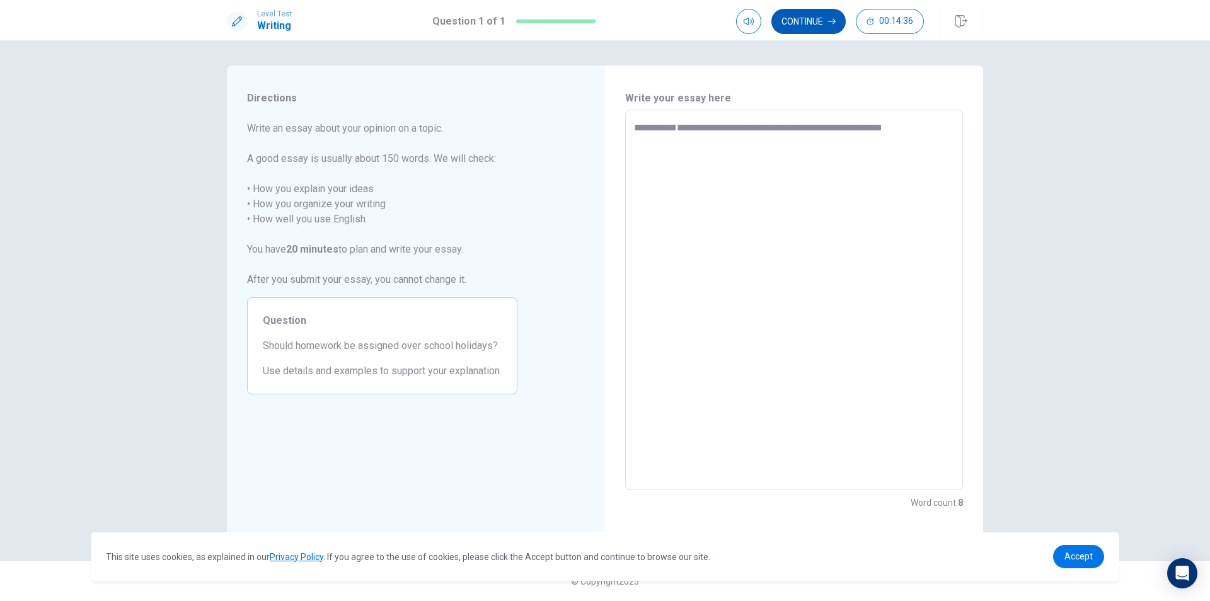
type textarea "**********"
click at [822, 13] on button "Continue" at bounding box center [809, 21] width 74 height 25
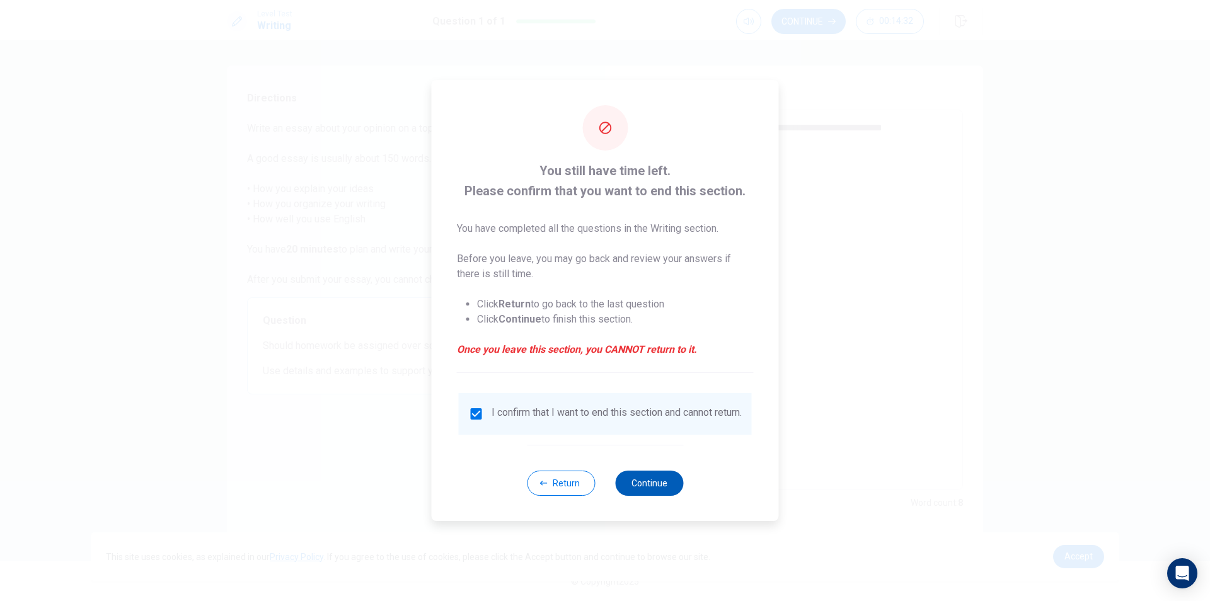
click at [671, 480] on button "Continue" at bounding box center [649, 483] width 68 height 25
type textarea "*"
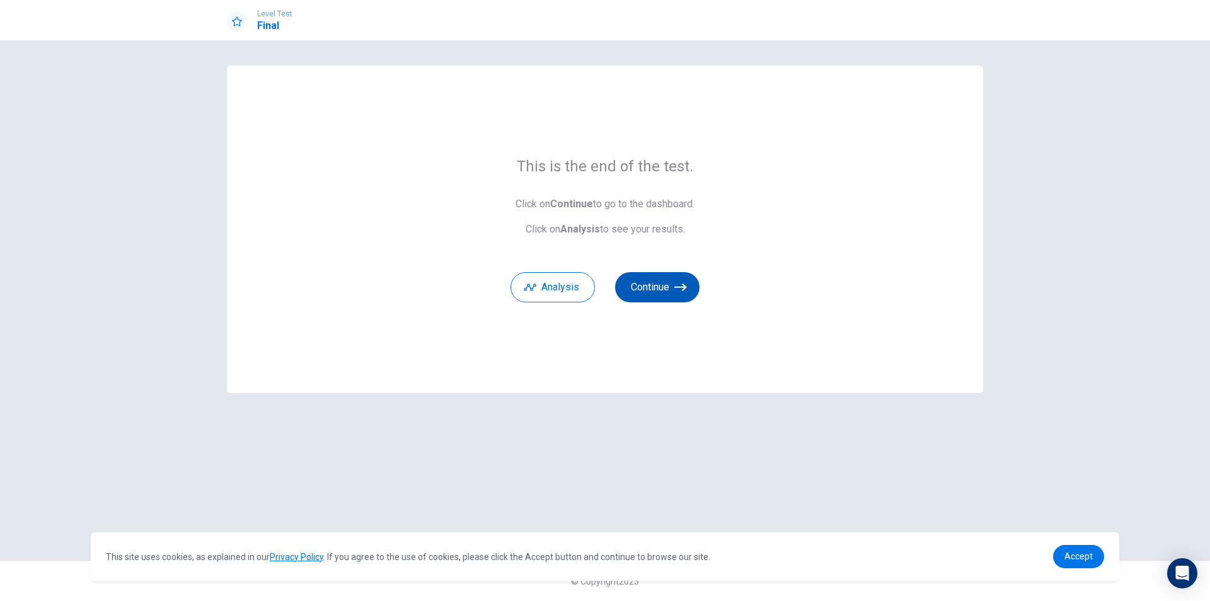
click at [664, 278] on button "Continue" at bounding box center [657, 287] width 84 height 30
